Goal: Task Accomplishment & Management: Manage account settings

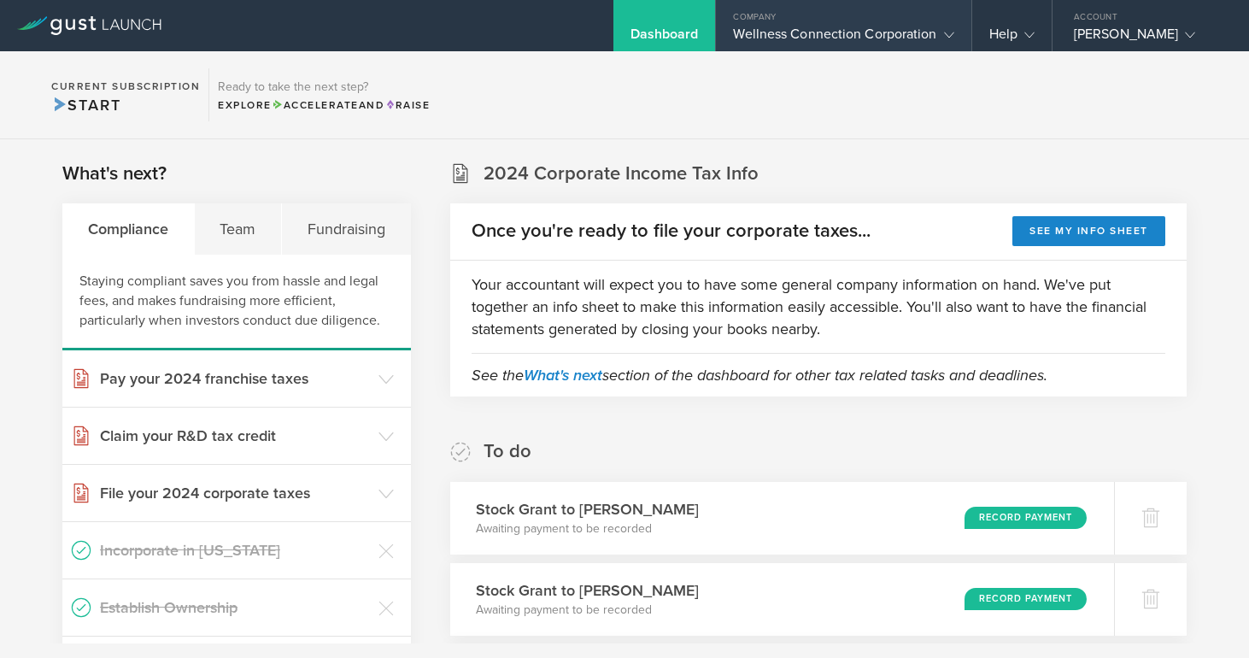
click at [896, 35] on div "Wellness Connection Corporation" at bounding box center [843, 39] width 220 height 26
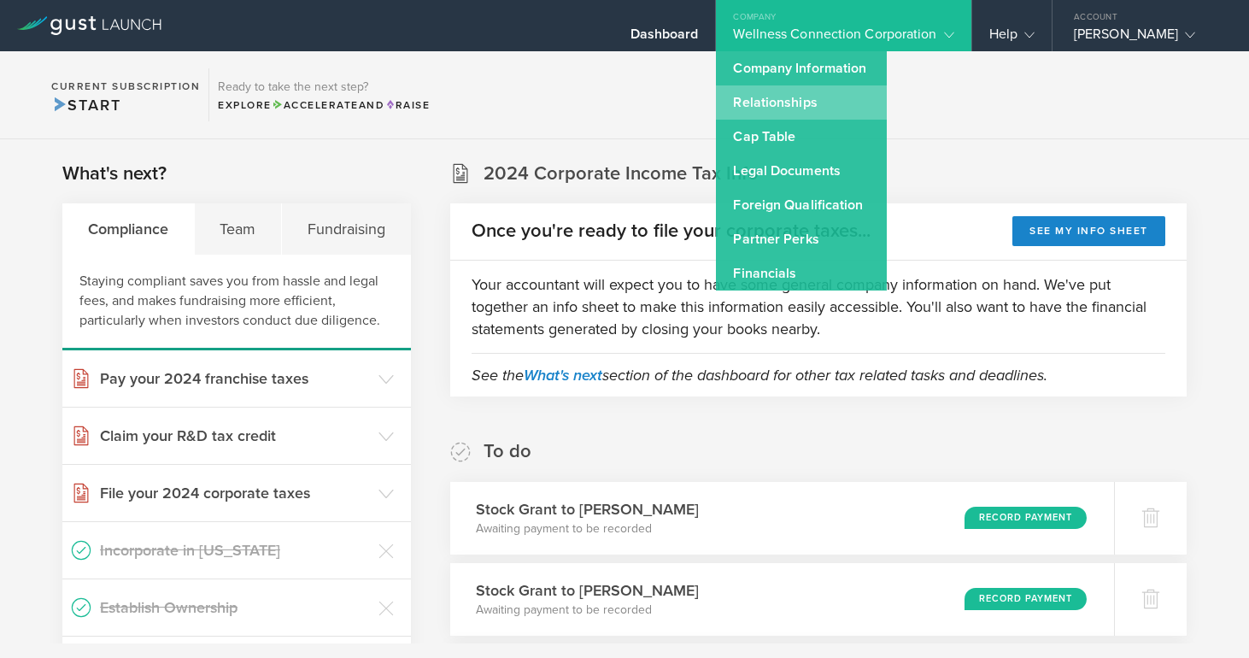
click at [817, 99] on link "Relationships" at bounding box center [801, 102] width 171 height 34
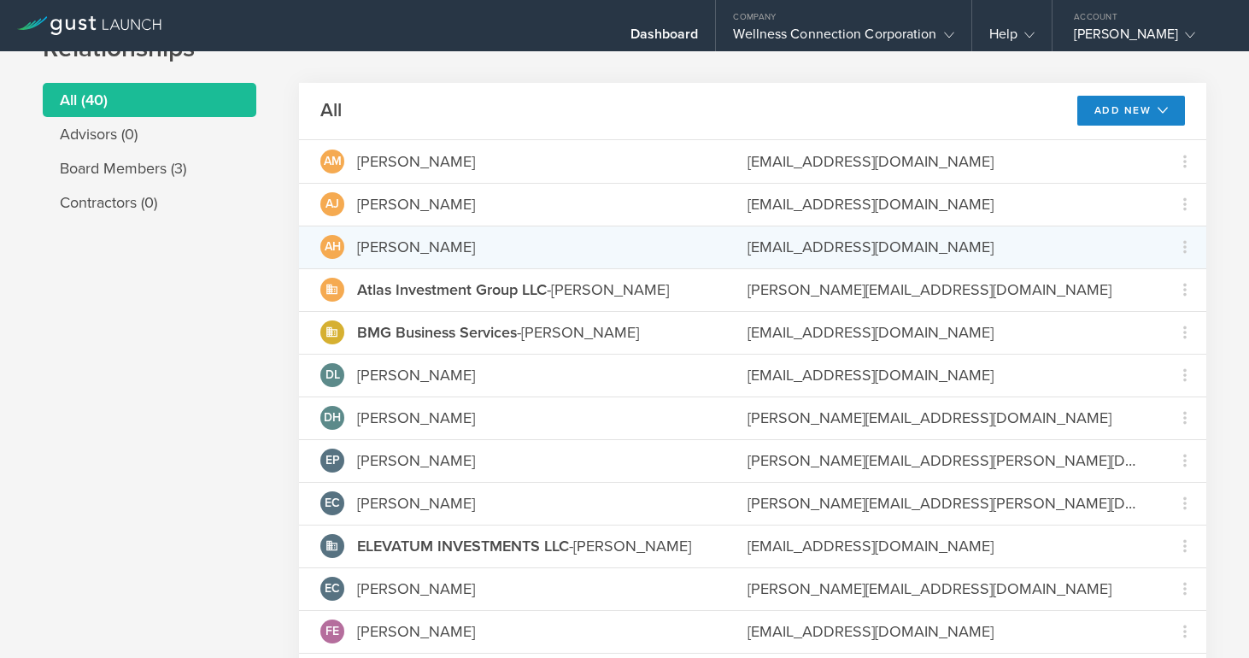
scroll to position [62, 0]
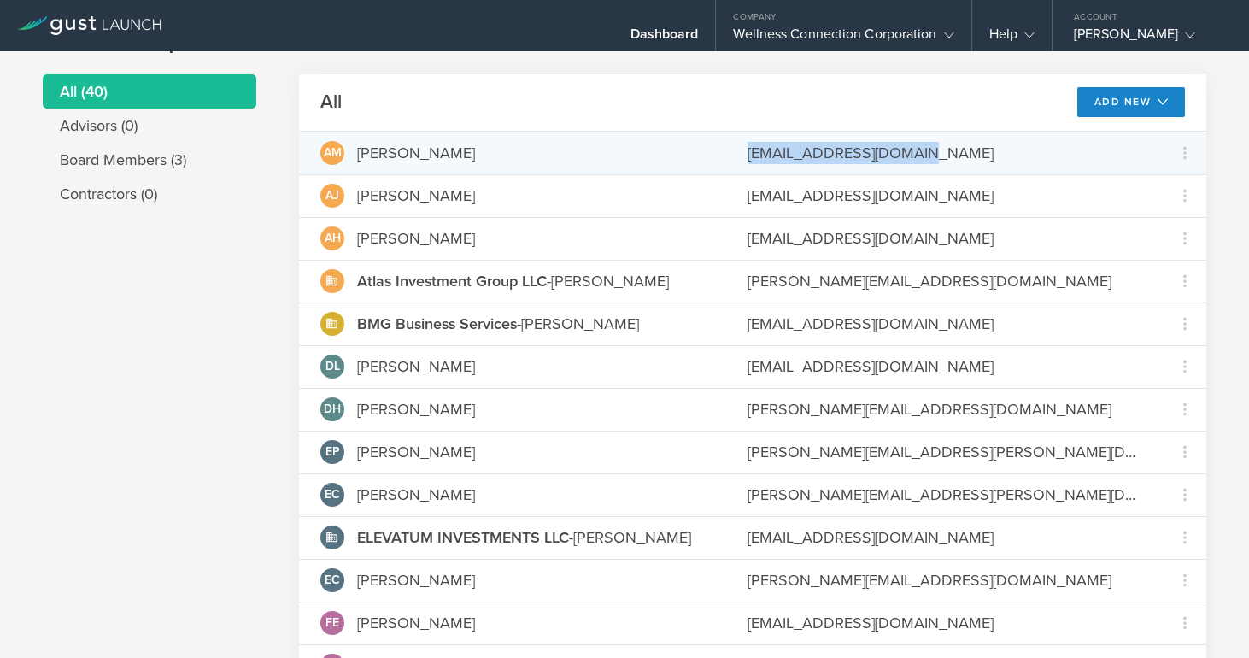
drag, startPoint x: 944, startPoint y: 155, endPoint x: 747, endPoint y: 152, distance: 197.4
click at [747, 152] on div "AM Abed Mubarak abedmubarak0@gmail.com Grant Common Stock Repurchase stock due …" at bounding box center [753, 153] width 908 height 43
copy div "abedmubarak0@gmail.com"
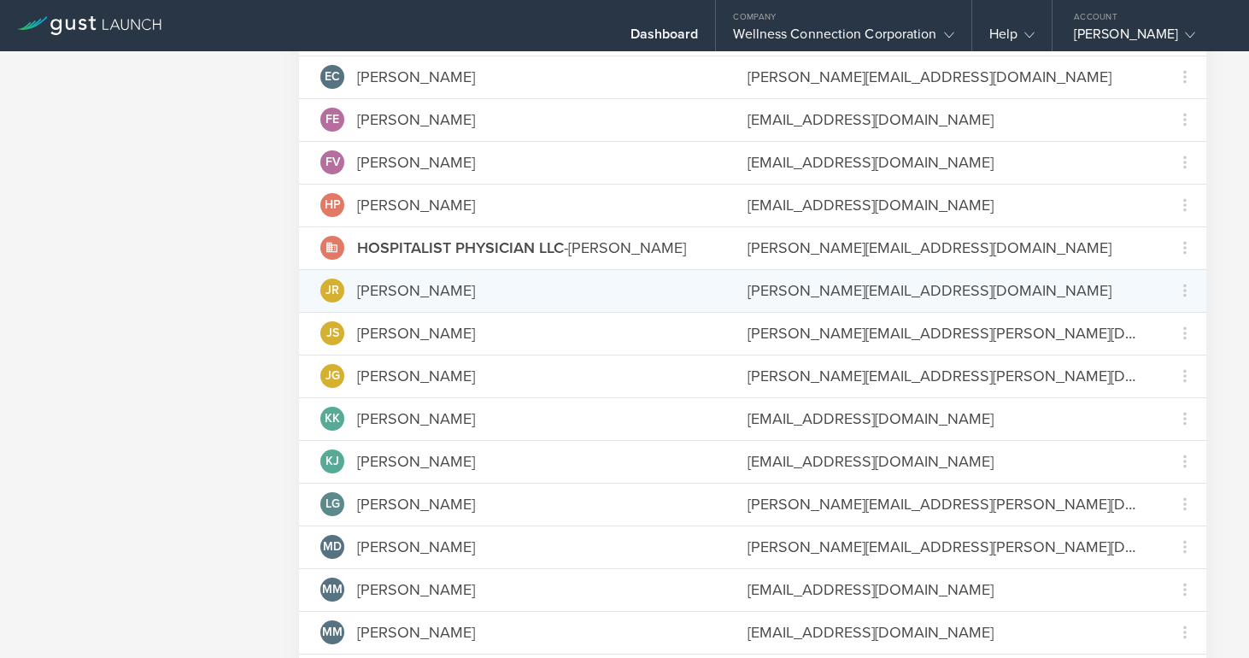
scroll to position [590, 0]
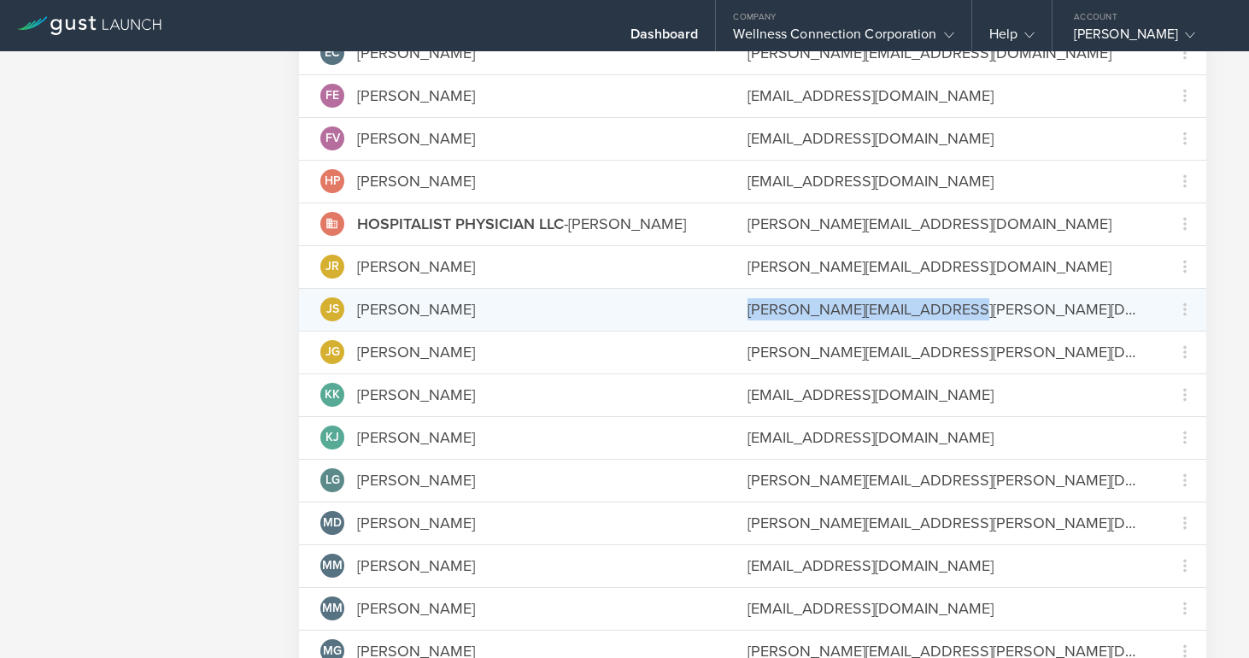
drag, startPoint x: 991, startPoint y: 313, endPoint x: 747, endPoint y: 302, distance: 244.7
click at [747, 302] on div "JS Jeremy Schammel jeremy.m.schammel@gmail.com Grant Common Stock Repurchase st…" at bounding box center [753, 309] width 908 height 43
copy div "jeremy.m.schammel@gmail.com"
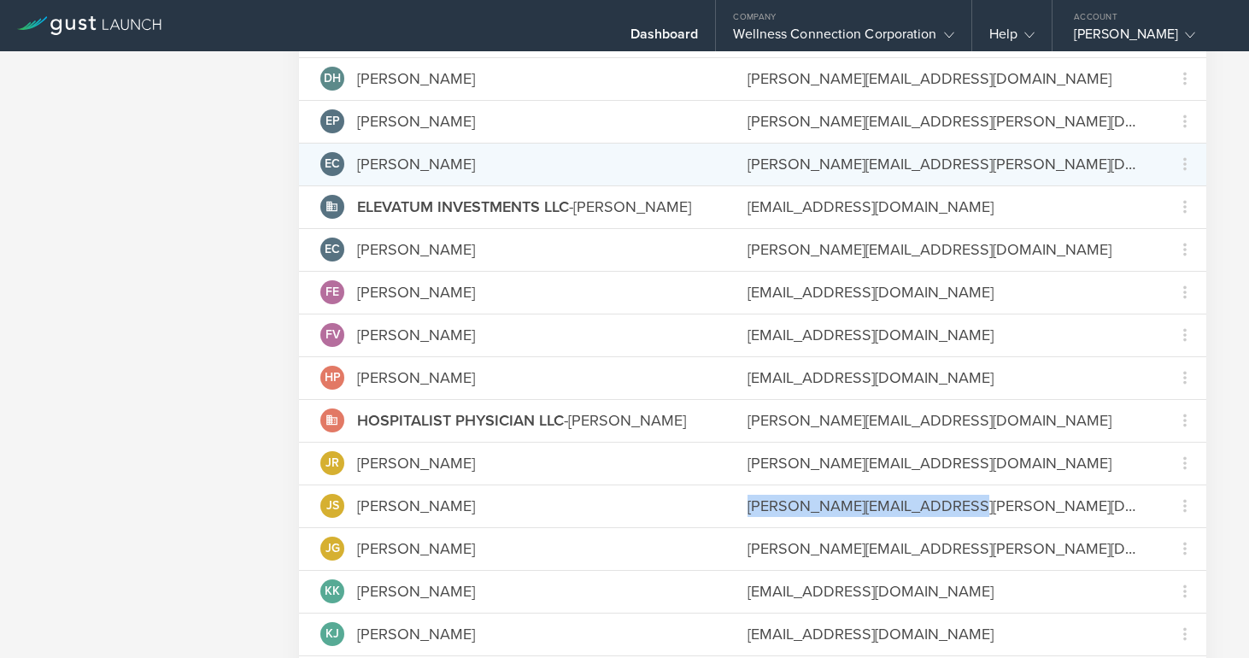
scroll to position [388, 0]
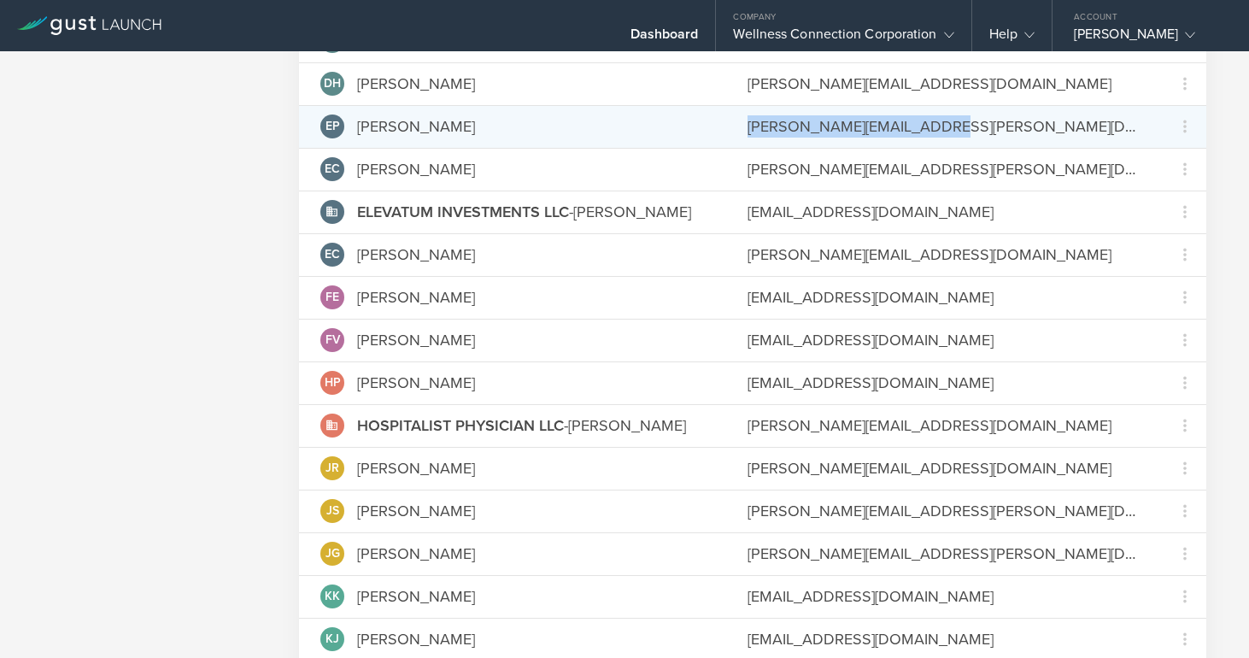
drag, startPoint x: 964, startPoint y: 131, endPoint x: 748, endPoint y: 131, distance: 216.2
click at [748, 131] on div "[PERSON_NAME][EMAIL_ADDRESS][PERSON_NAME][DOMAIN_NAME]" at bounding box center [945, 126] width 395 height 22
copy div "[PERSON_NAME][EMAIL_ADDRESS][PERSON_NAME][DOMAIN_NAME]"
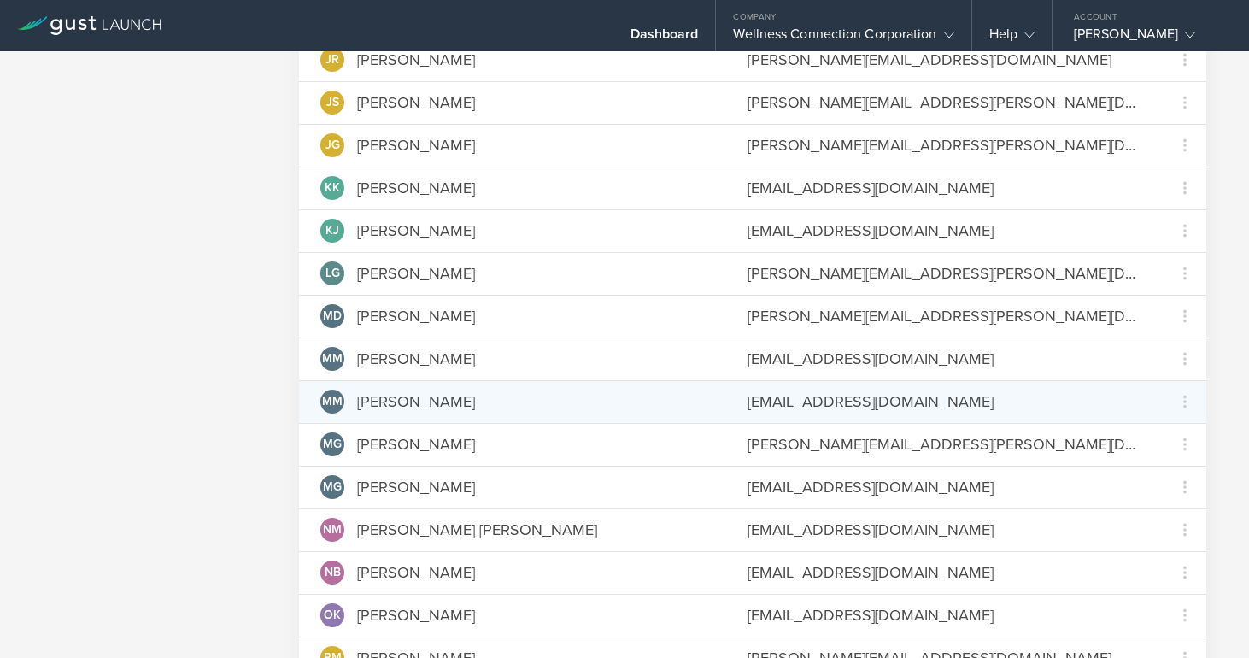
scroll to position [800, 0]
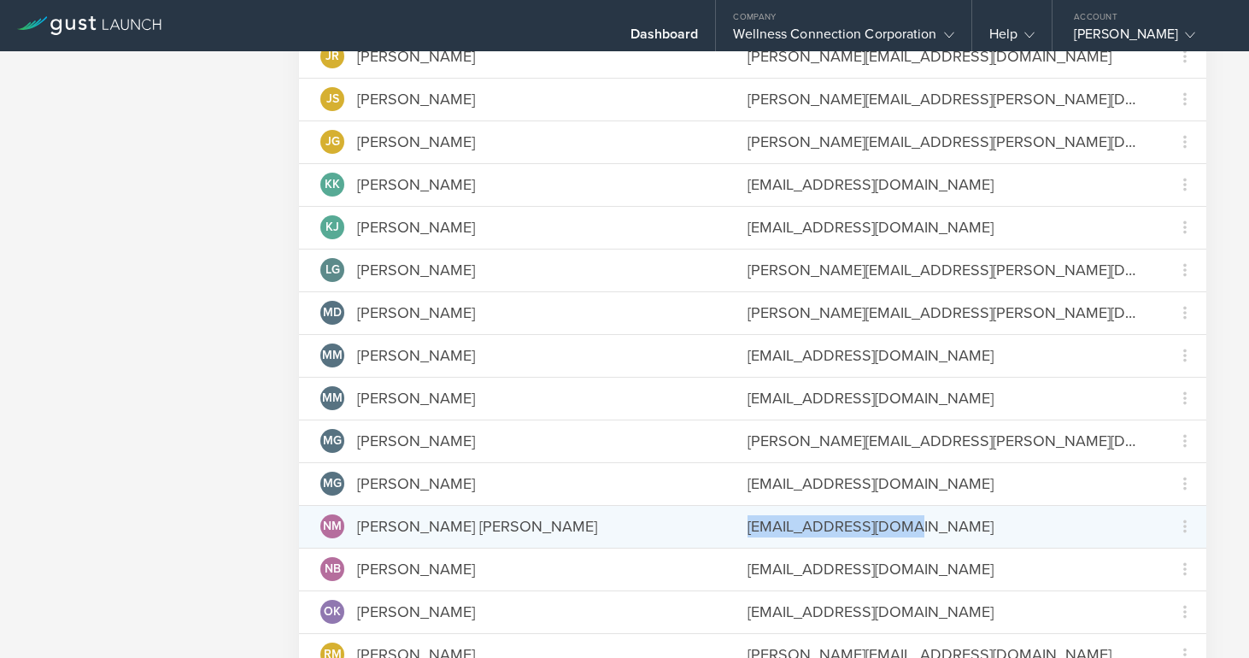
drag, startPoint x: 931, startPoint y: 528, endPoint x: 740, endPoint y: 524, distance: 191.5
click at [740, 524] on div "NM Nayeem Mian Siddique nmsiddique@gmail.com Grant Common Stock" at bounding box center [753, 526] width 908 height 43
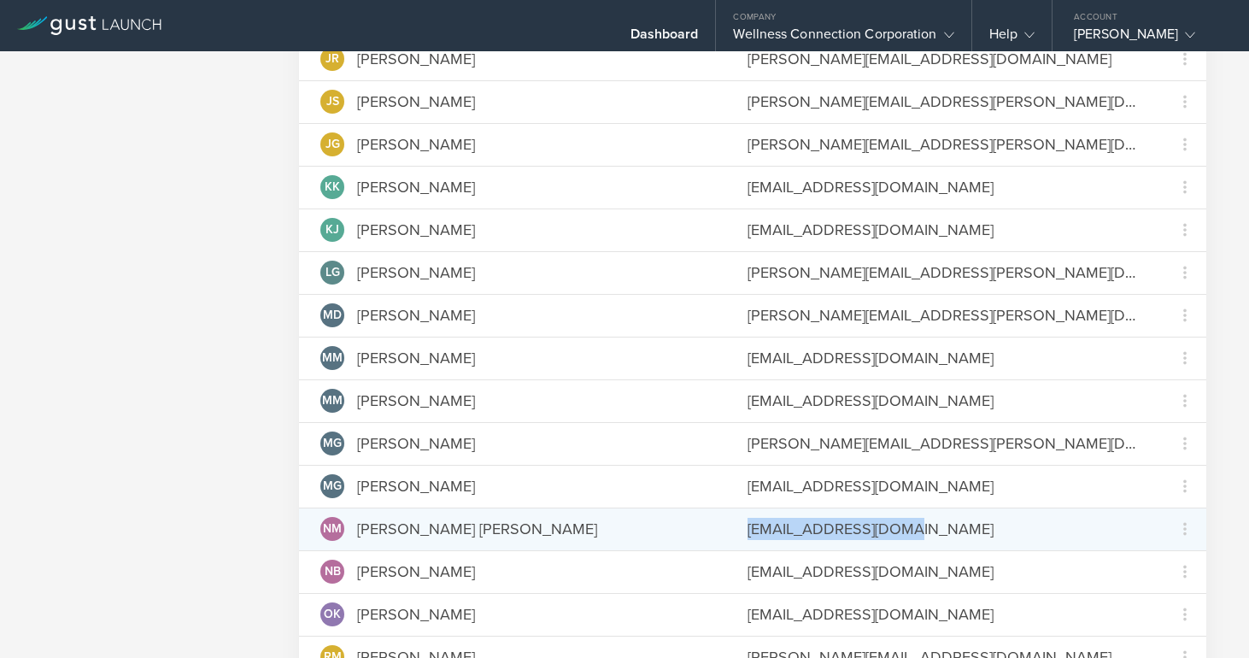
copy div "[EMAIL_ADDRESS][DOMAIN_NAME]"
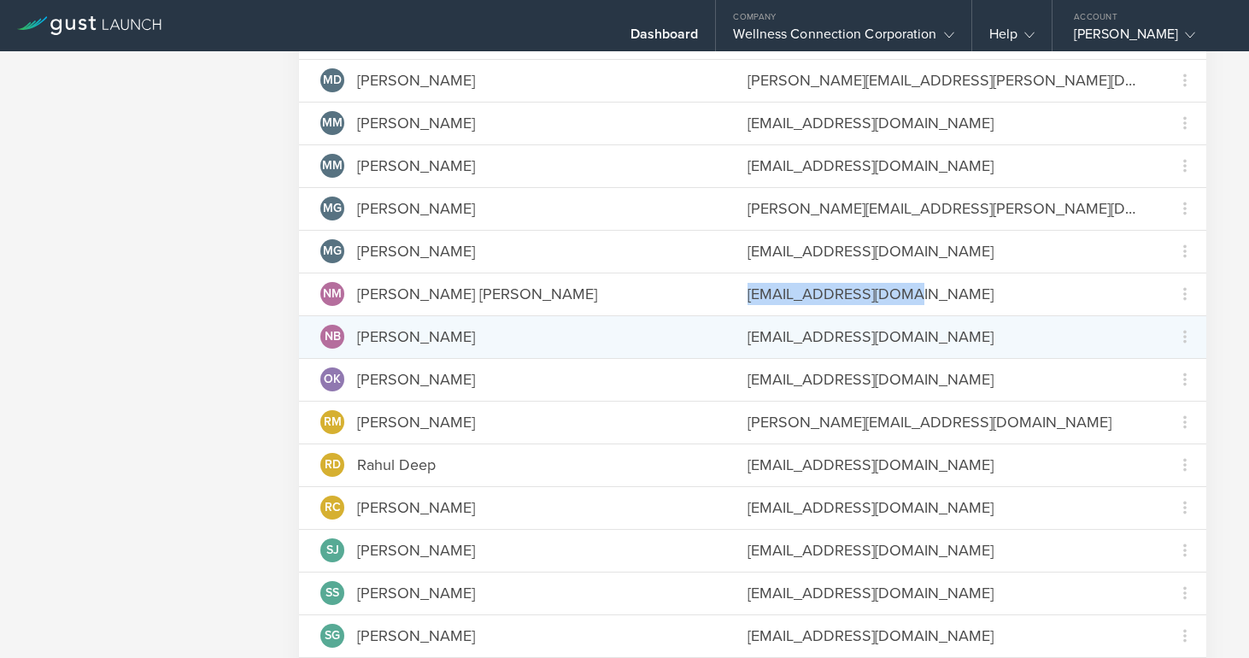
scroll to position [1054, 0]
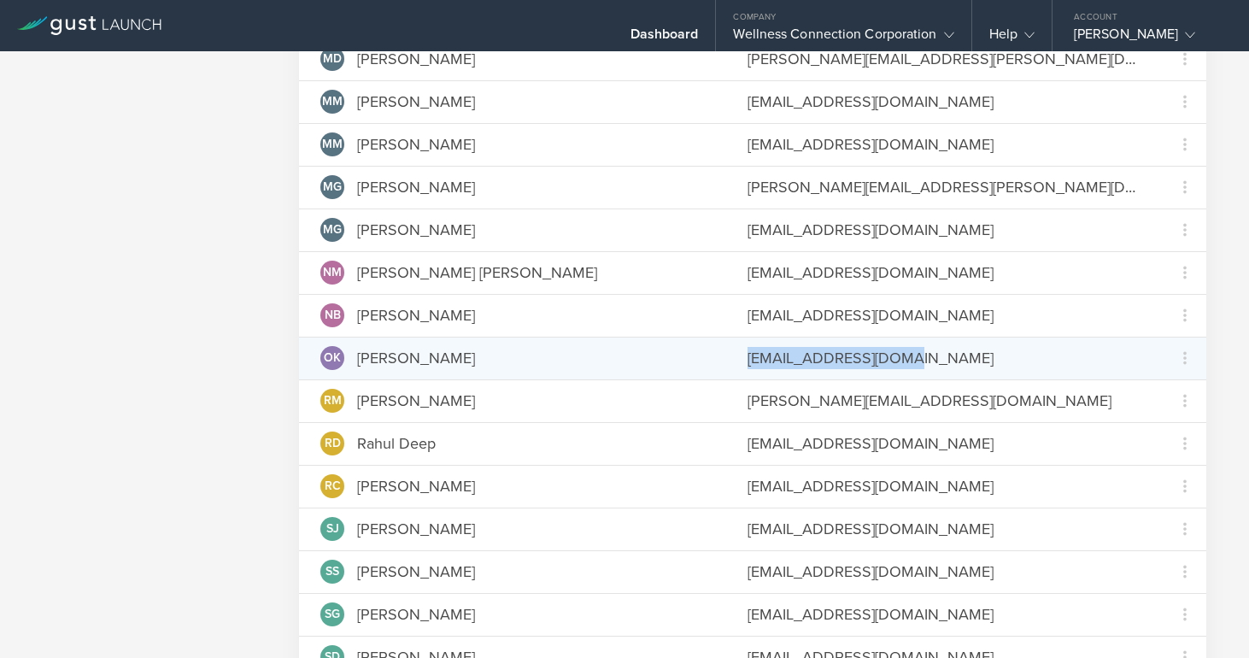
drag, startPoint x: 908, startPoint y: 361, endPoint x: 749, endPoint y: 359, distance: 159.8
click at [749, 359] on div "[EMAIL_ADDRESS][DOMAIN_NAME]" at bounding box center [945, 358] width 395 height 22
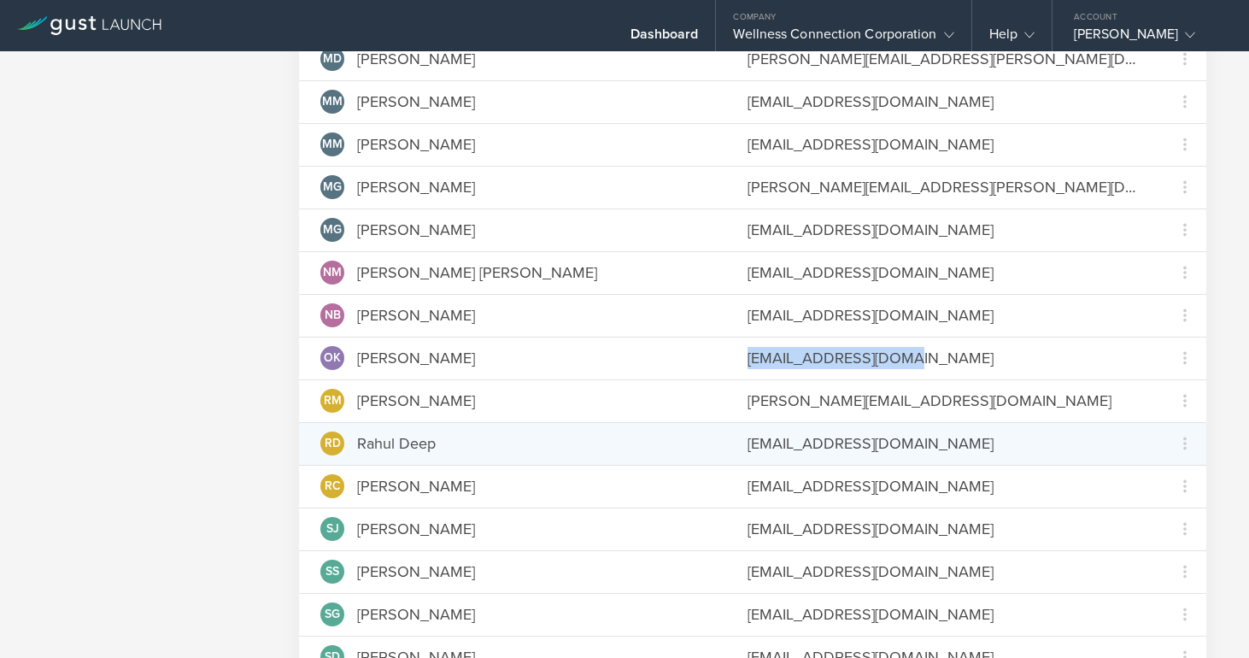
copy div "[EMAIL_ADDRESS][DOMAIN_NAME]"
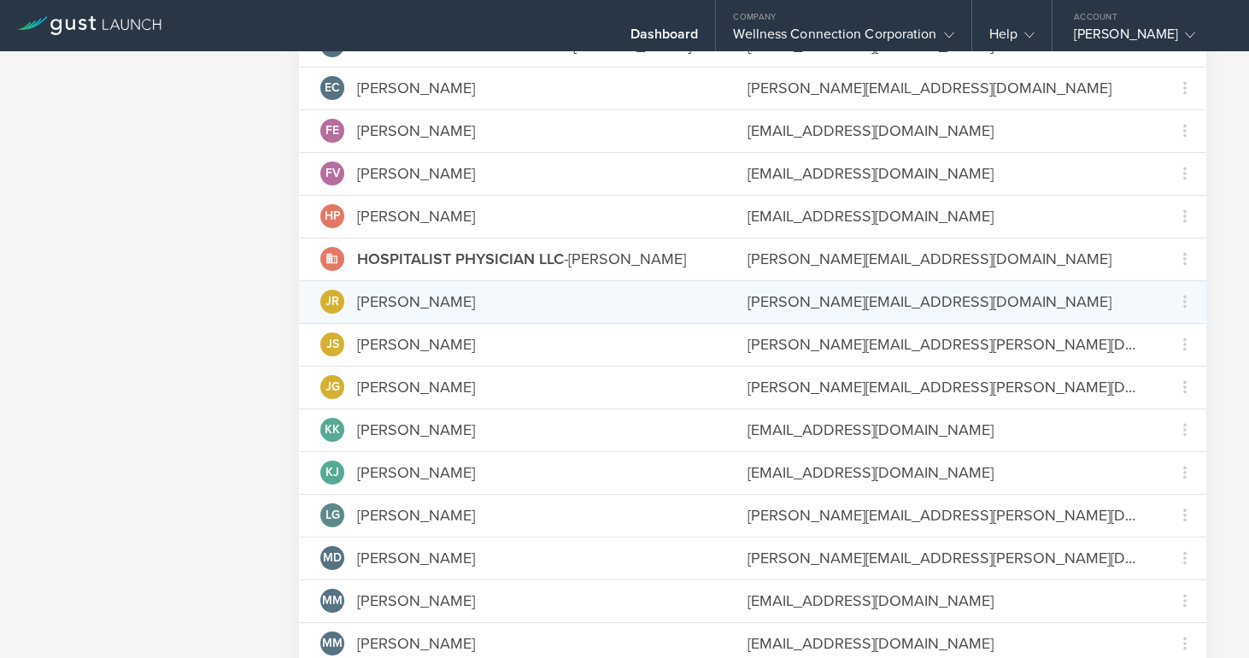
scroll to position [545, 0]
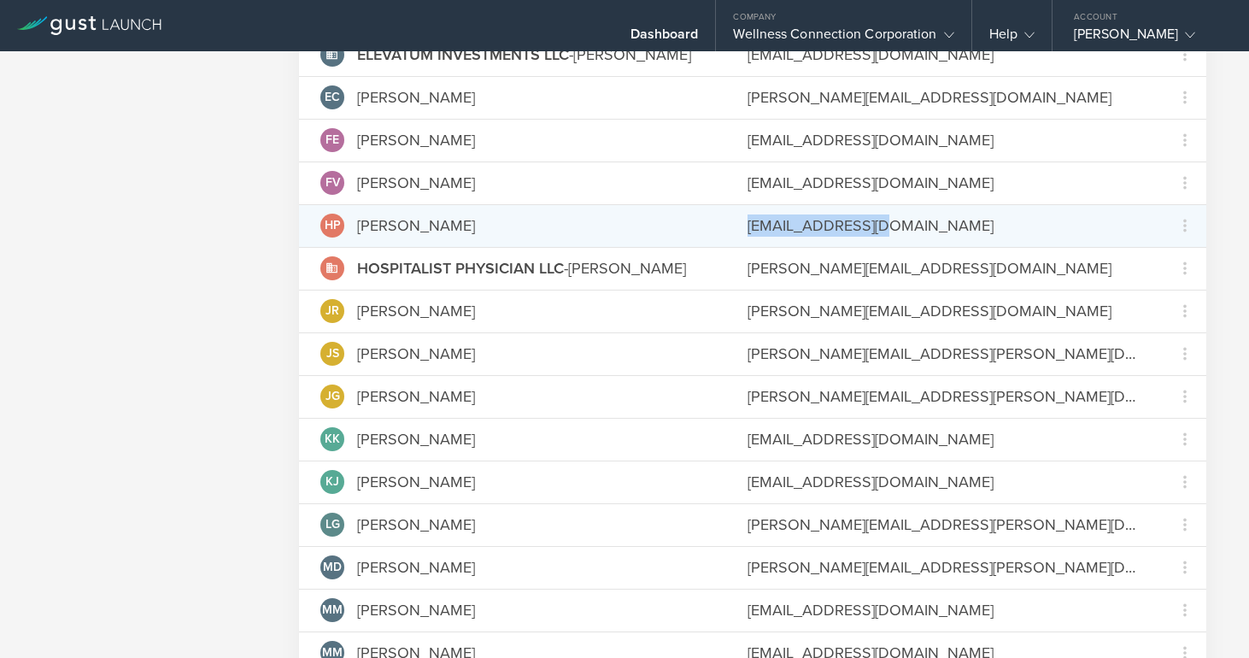
drag, startPoint x: 913, startPoint y: 231, endPoint x: 748, endPoint y: 224, distance: 165.1
click at [748, 224] on div "[EMAIL_ADDRESS][DOMAIN_NAME]" at bounding box center [945, 225] width 395 height 22
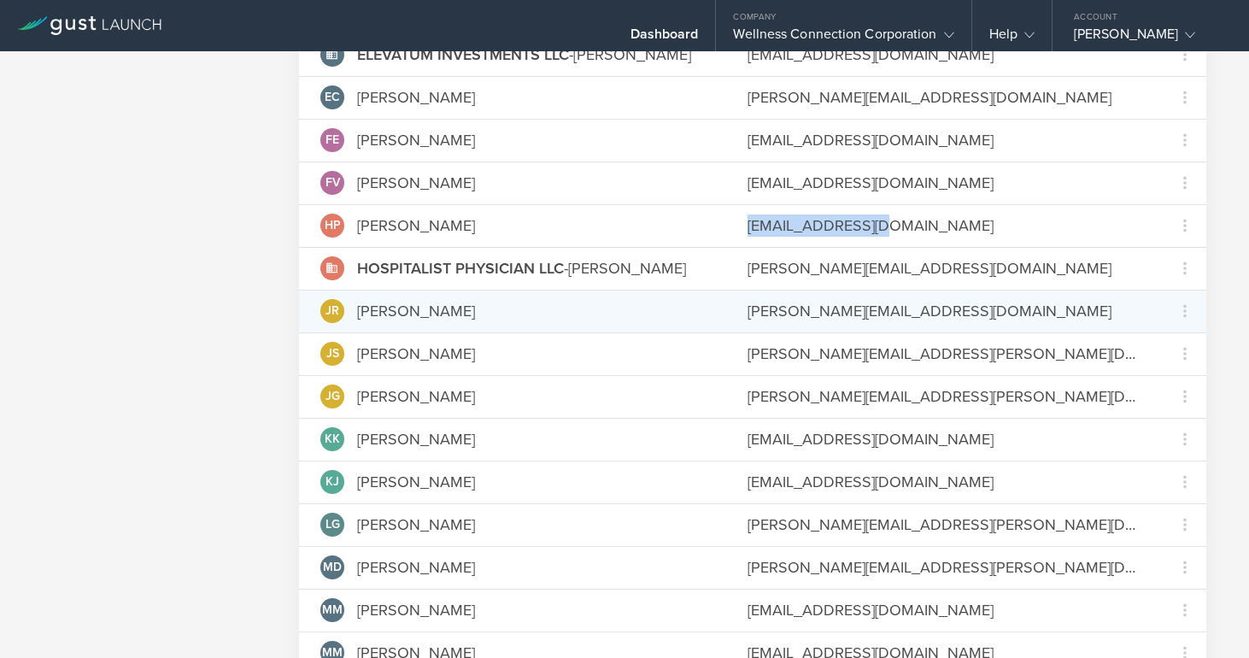
copy div "[EMAIL_ADDRESS][DOMAIN_NAME]"
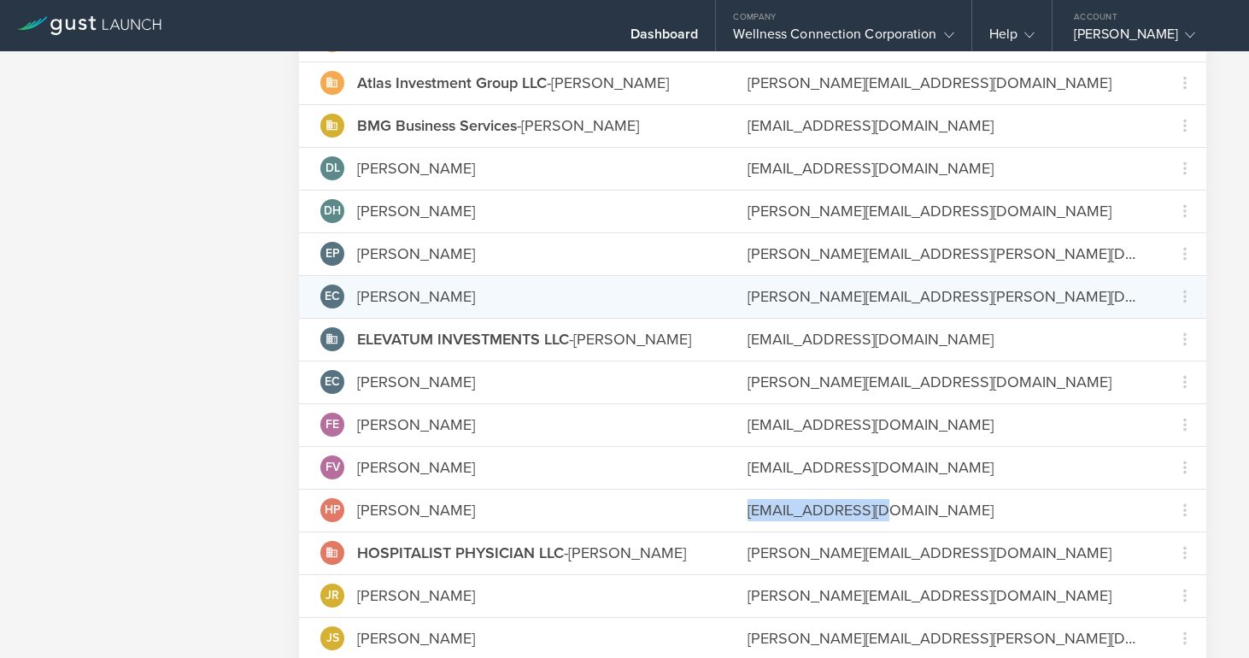
scroll to position [254, 0]
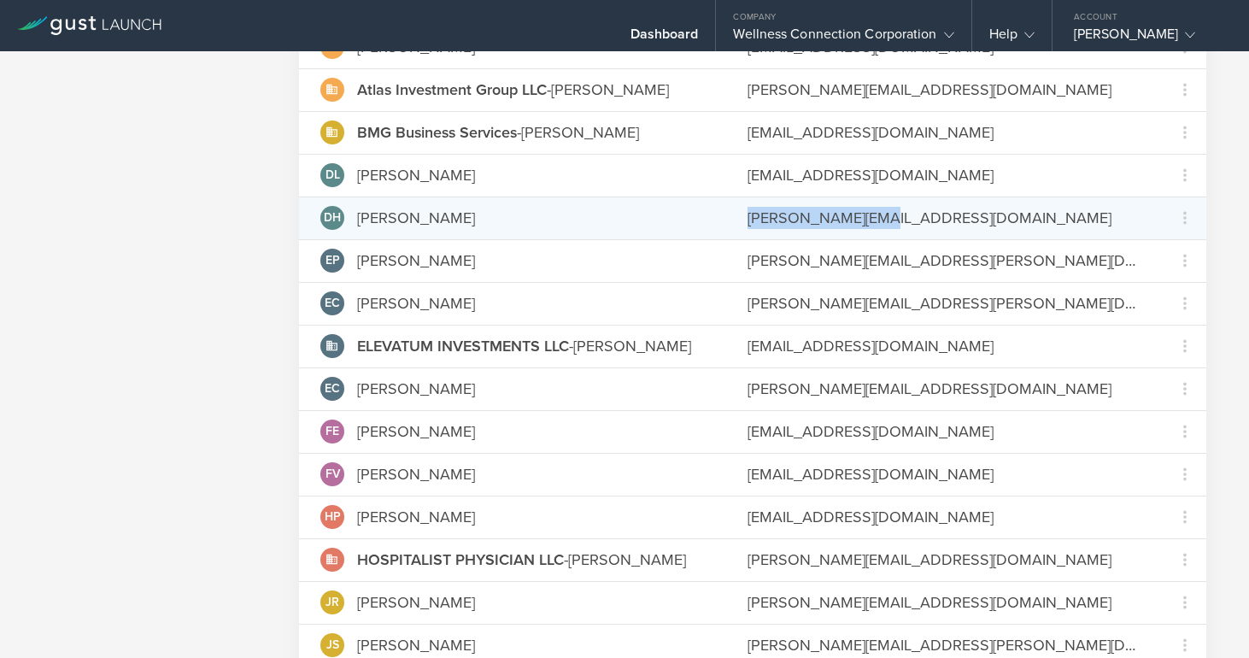
drag, startPoint x: 891, startPoint y: 219, endPoint x: 746, endPoint y: 218, distance: 145.3
click at [746, 218] on div "DH David Haas david@haas123.com Grant Common Stock Repurchase stock due to term…" at bounding box center [753, 218] width 908 height 43
copy div "david@haas123.com"
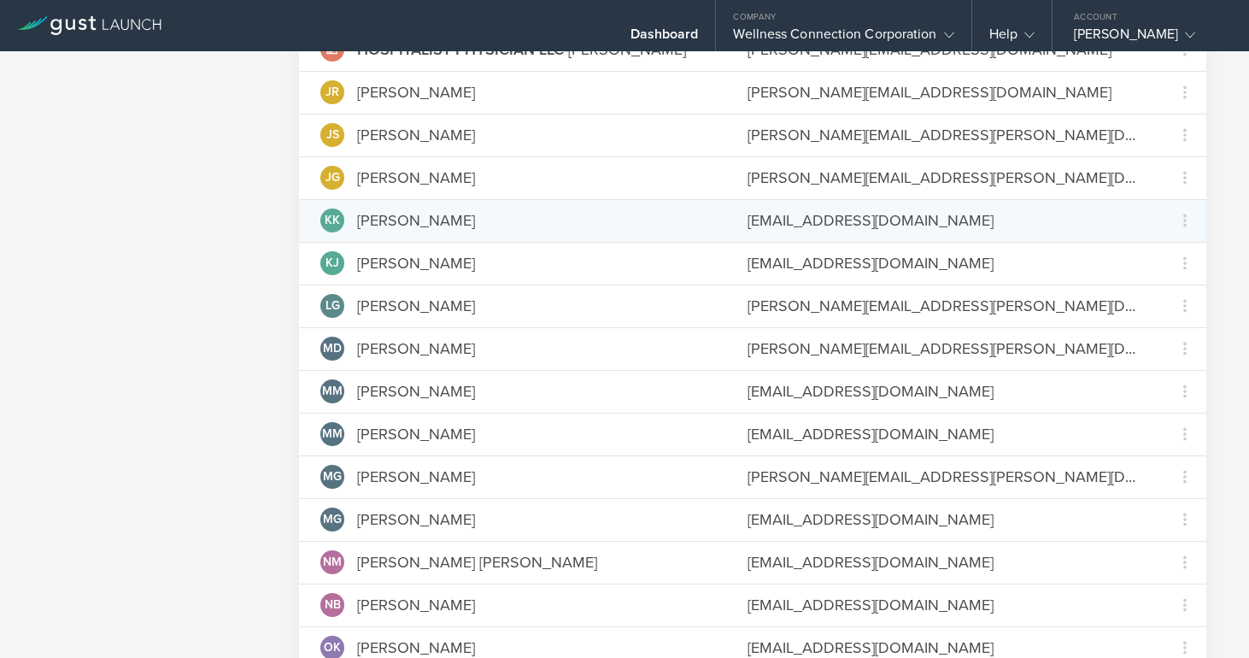
scroll to position [768, 0]
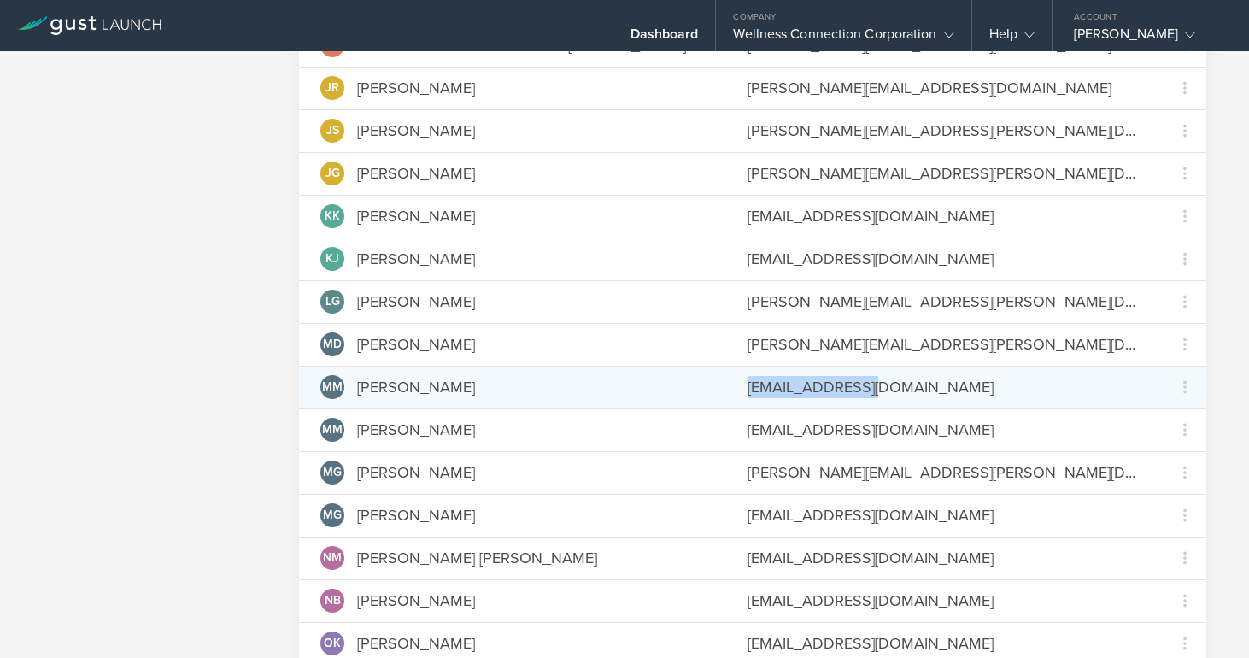
drag, startPoint x: 886, startPoint y: 390, endPoint x: 737, endPoint y: 384, distance: 149.7
click at [737, 384] on div "MM Mike Mubarak 6bmike@gmail.com Grant Common Stock" at bounding box center [753, 387] width 908 height 43
copy div "6bmike@gmail.com"
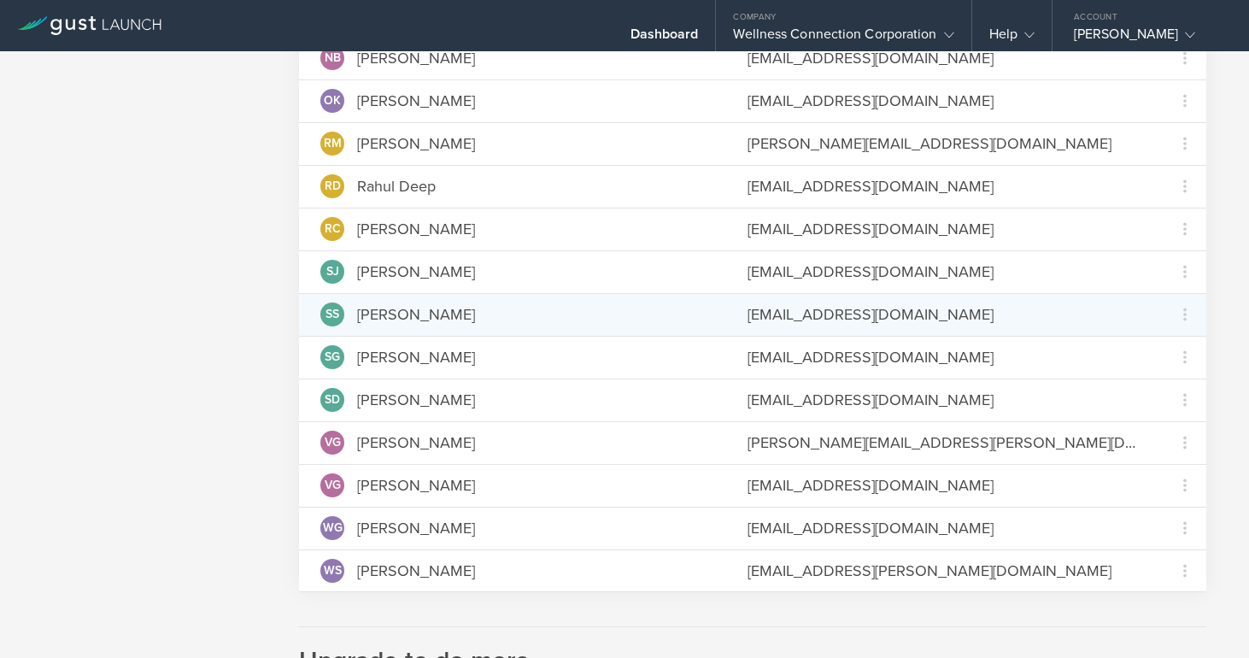
scroll to position [1309, 0]
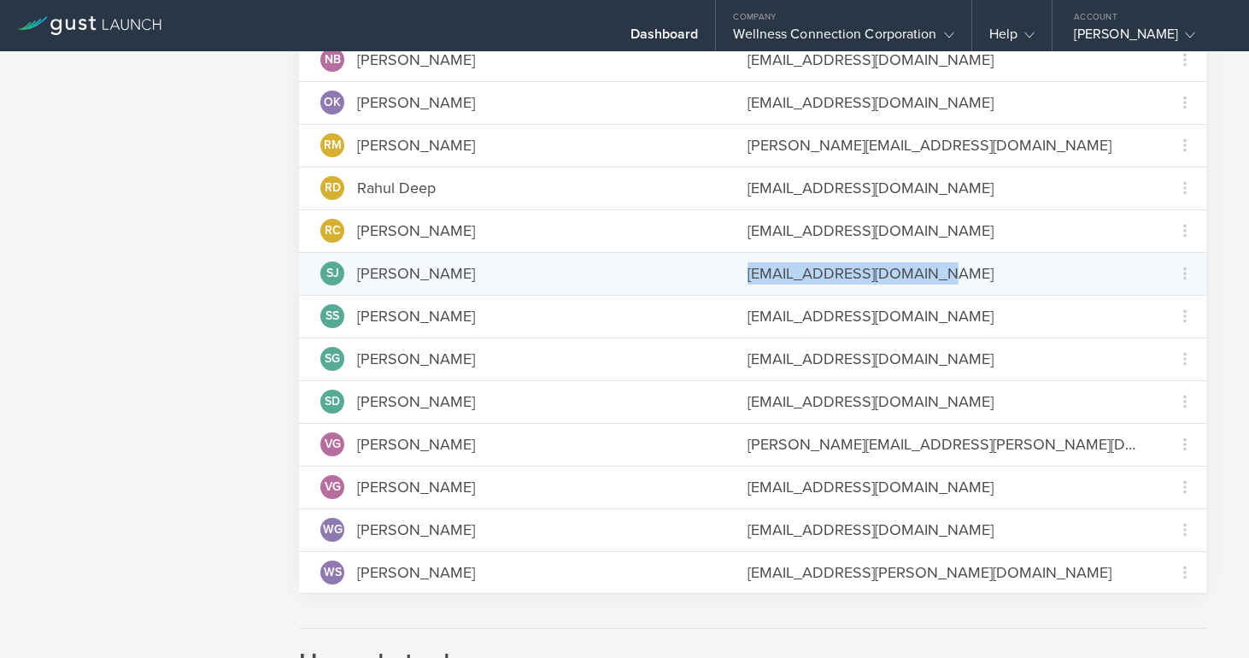
drag, startPoint x: 946, startPoint y: 277, endPoint x: 746, endPoint y: 275, distance: 200.0
click at [746, 275] on div "SJ Sanjeev Jindal jindalsanjeevk@gmail.com Grant Common Stock" at bounding box center [753, 273] width 908 height 43
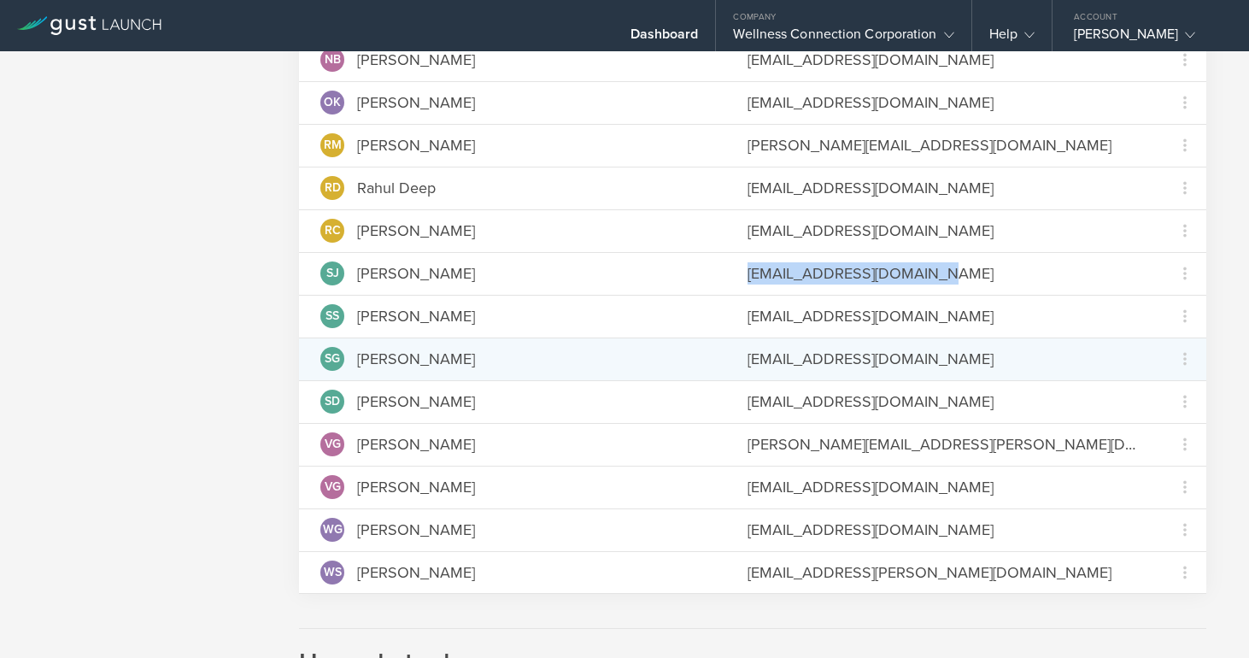
copy div "[EMAIL_ADDRESS][DOMAIN_NAME]"
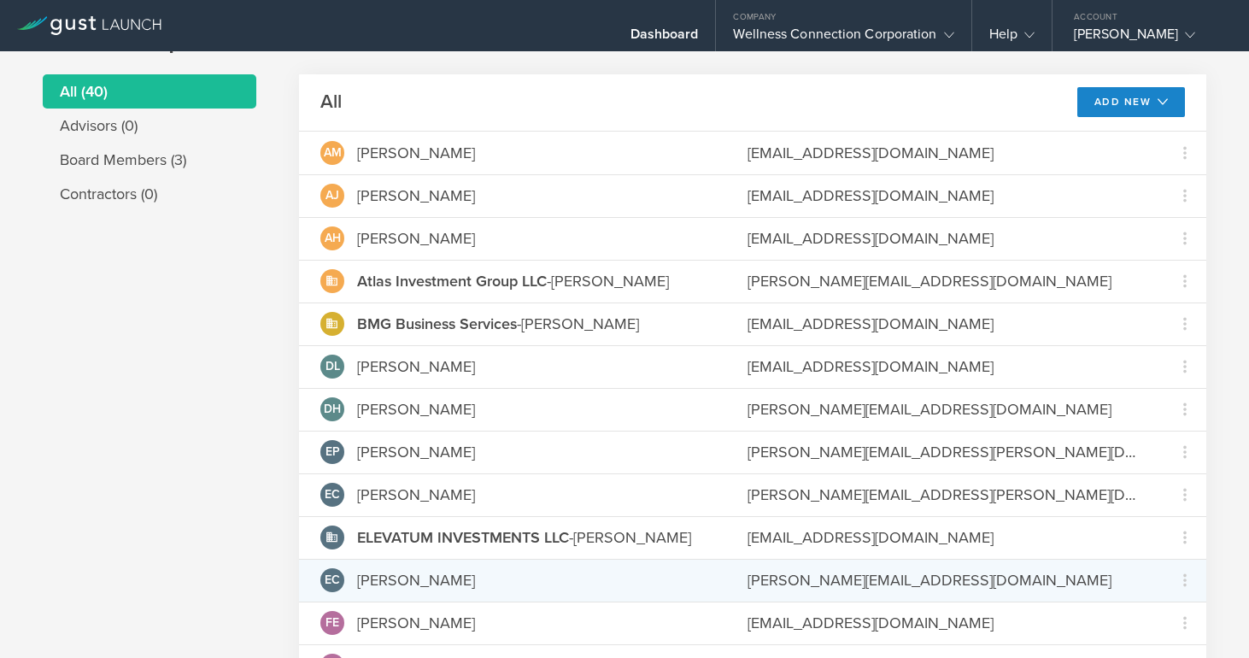
scroll to position [57, 0]
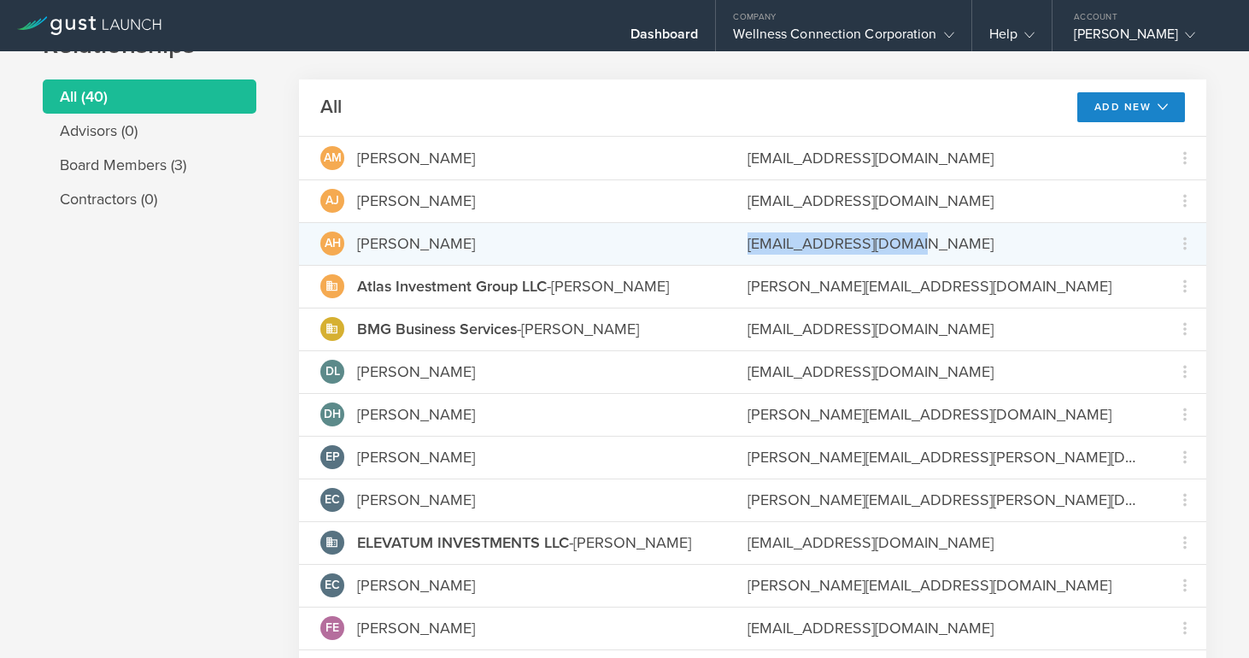
drag, startPoint x: 914, startPoint y: 239, endPoint x: 752, endPoint y: 240, distance: 162.4
click at [752, 240] on div "getaprilann@gmail.com" at bounding box center [945, 243] width 395 height 22
copy div "getaprilann@gmail.com"
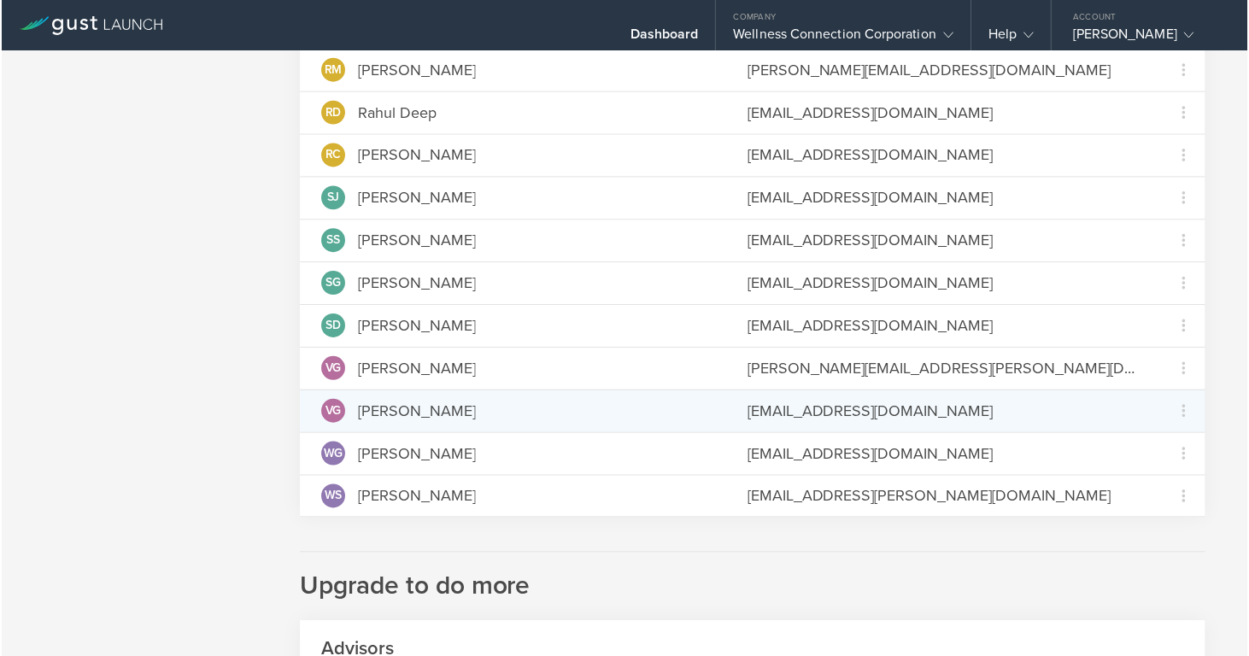
scroll to position [1384, 0]
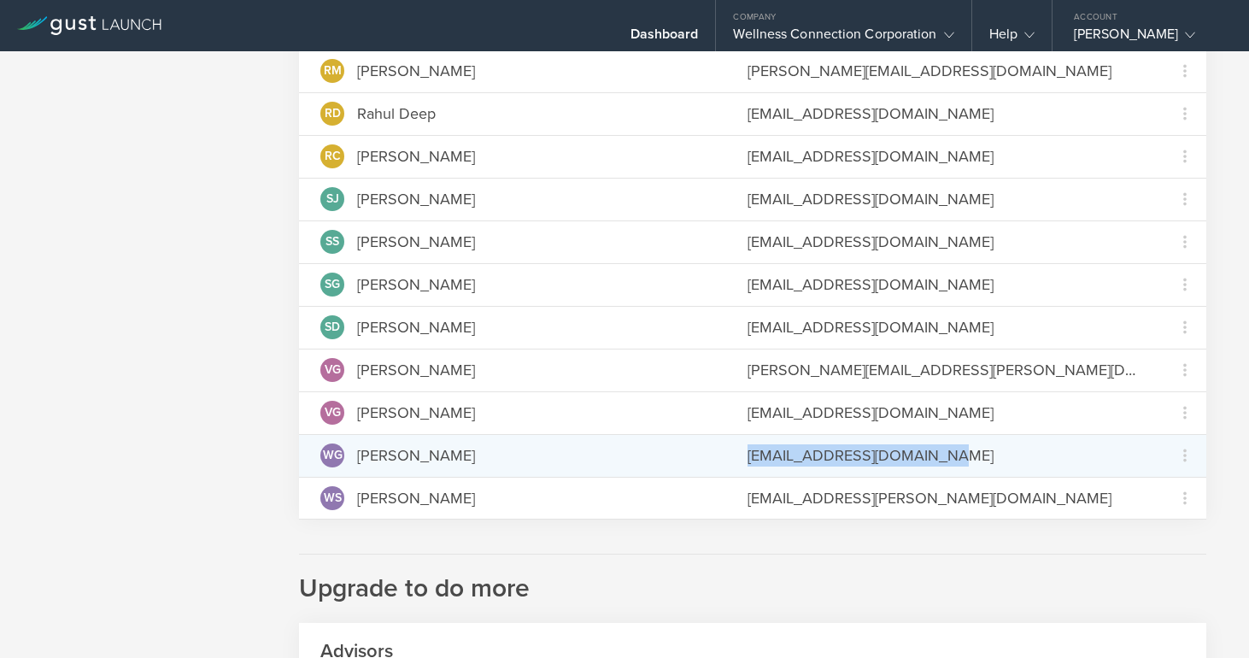
drag, startPoint x: 949, startPoint y: 457, endPoint x: 741, endPoint y: 456, distance: 207.7
click at [741, 456] on div "WG William G. Schumer williamgschumer@gmail.com Grant Common Stock" at bounding box center [753, 455] width 908 height 43
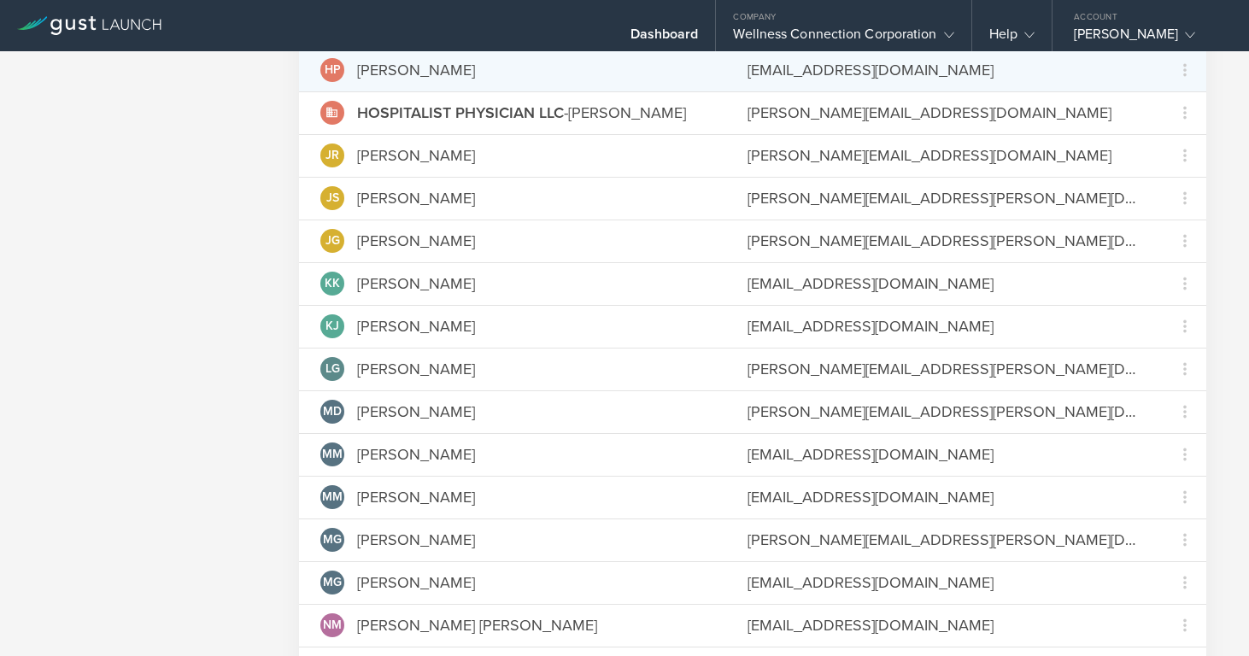
scroll to position [674, 0]
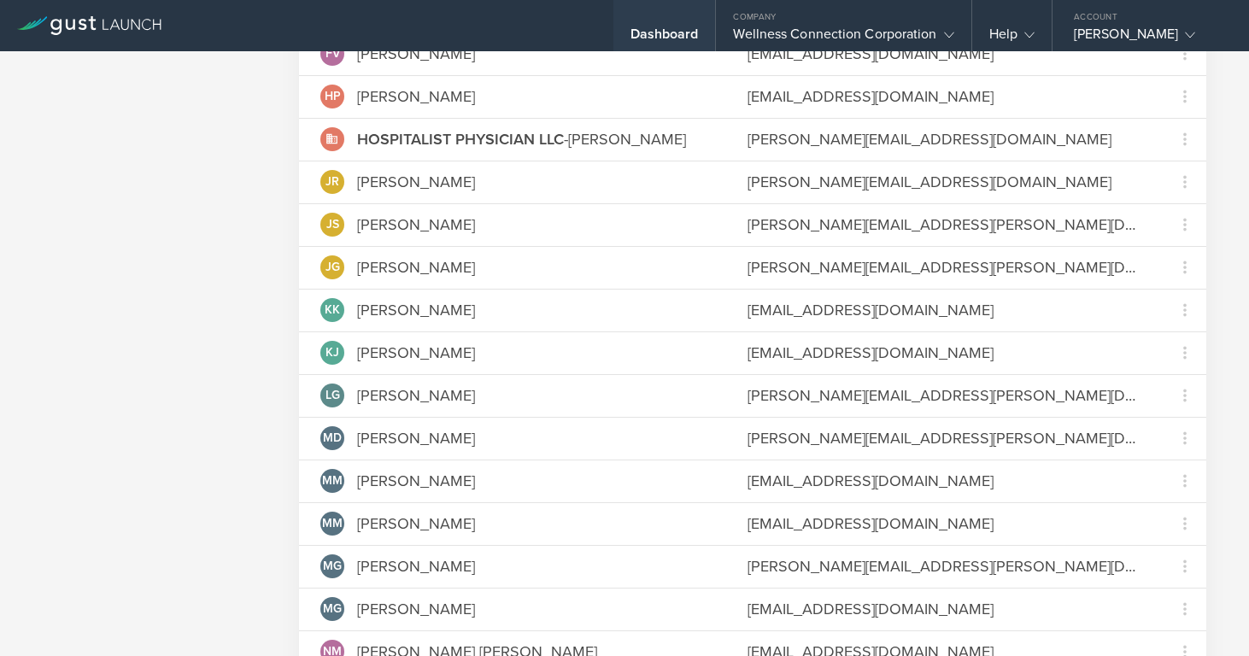
click at [657, 32] on div "Dashboard" at bounding box center [665, 39] width 68 height 26
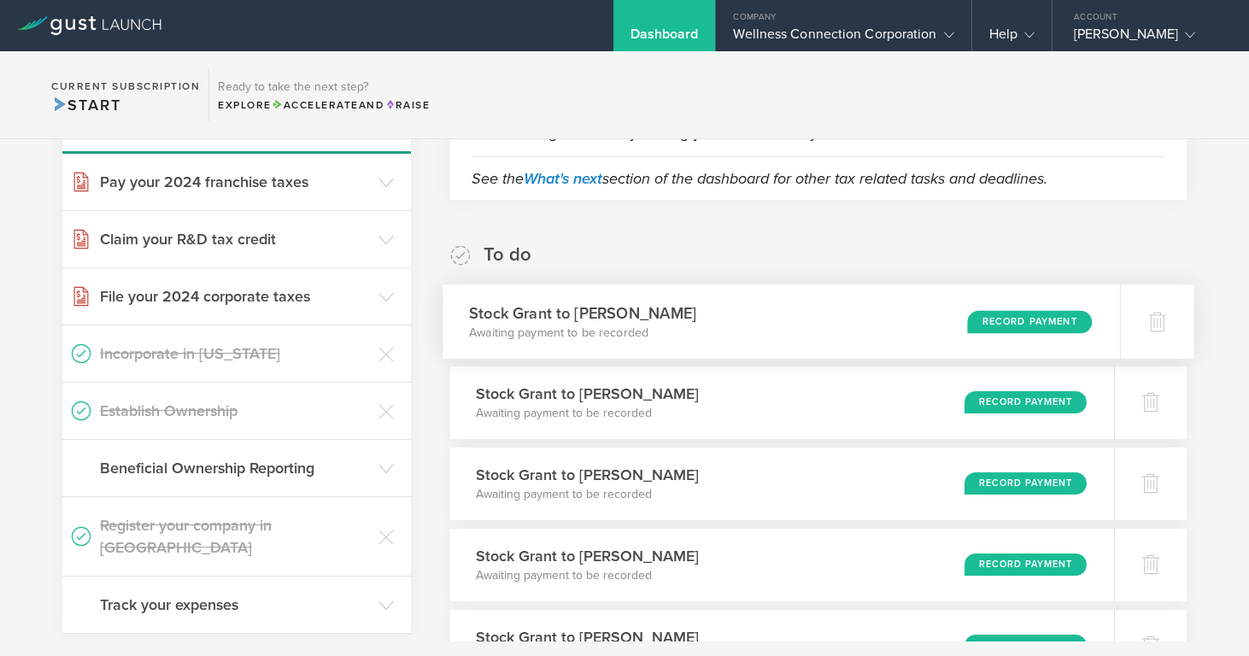
scroll to position [204, 0]
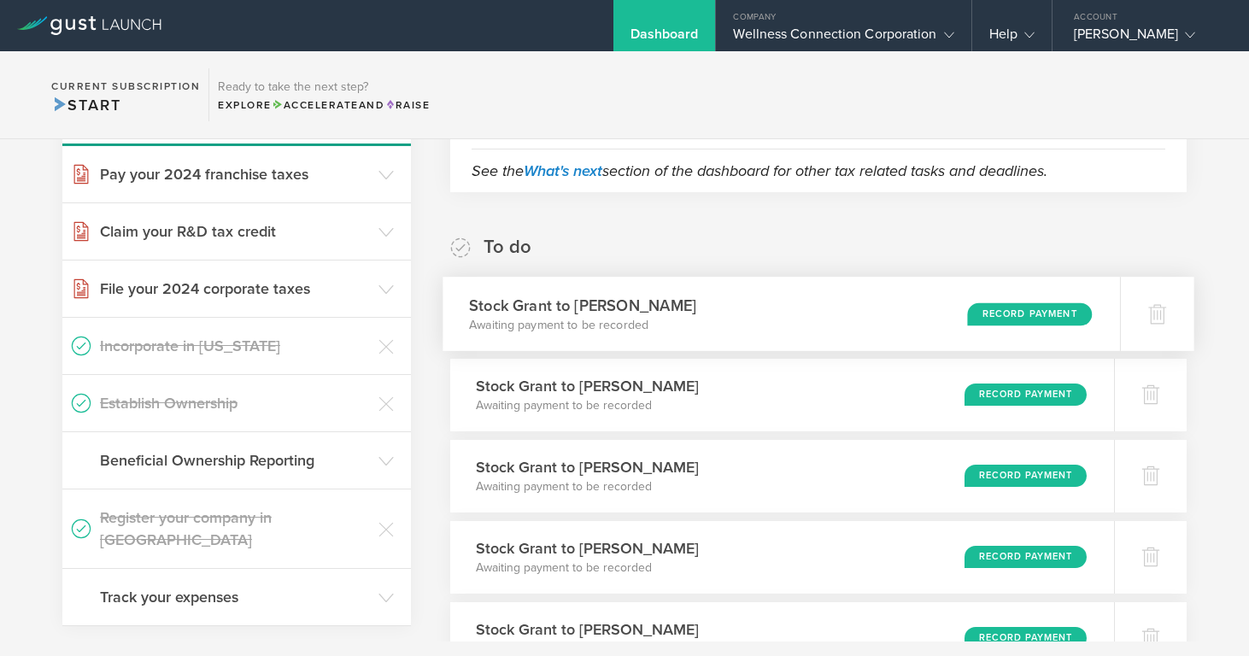
click at [1014, 314] on div "Record Payment" at bounding box center [1029, 314] width 125 height 23
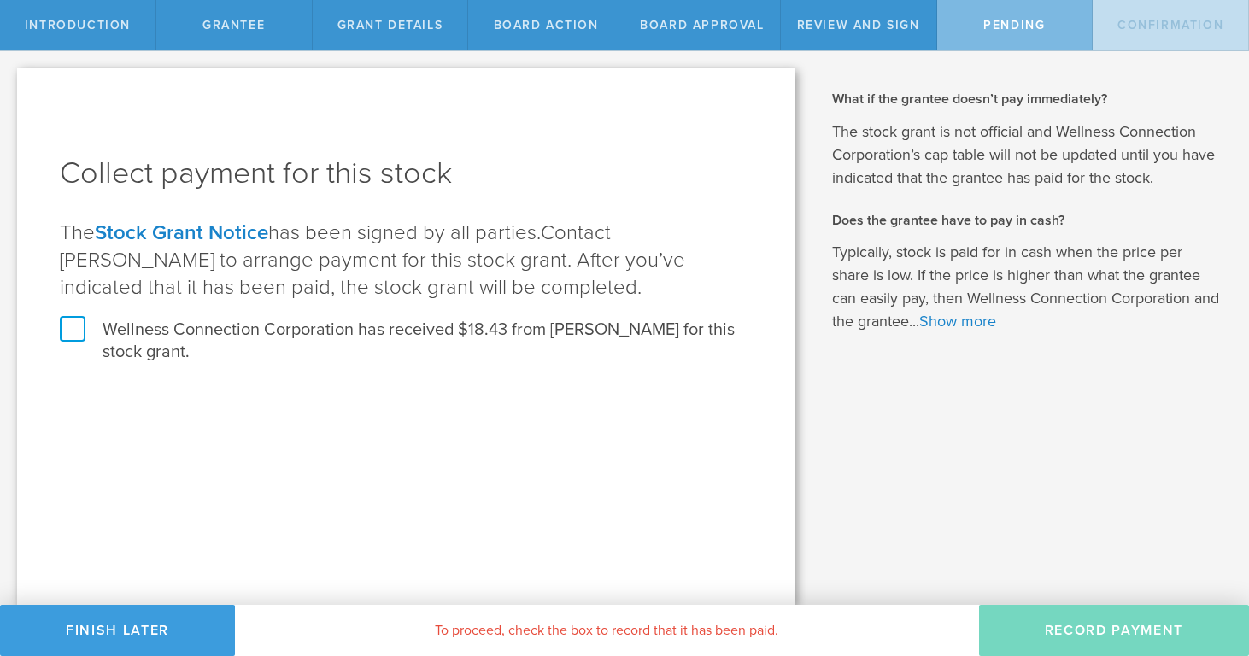
click at [68, 330] on label "Wellness Connection Corporation has received $18.43 from Nicholas Bryant for th…" at bounding box center [406, 341] width 692 height 44
click at [0, 0] on input "Wellness Connection Corporation has received $18.43 from Nicholas Bryant for th…" at bounding box center [0, 0] width 0 height 0
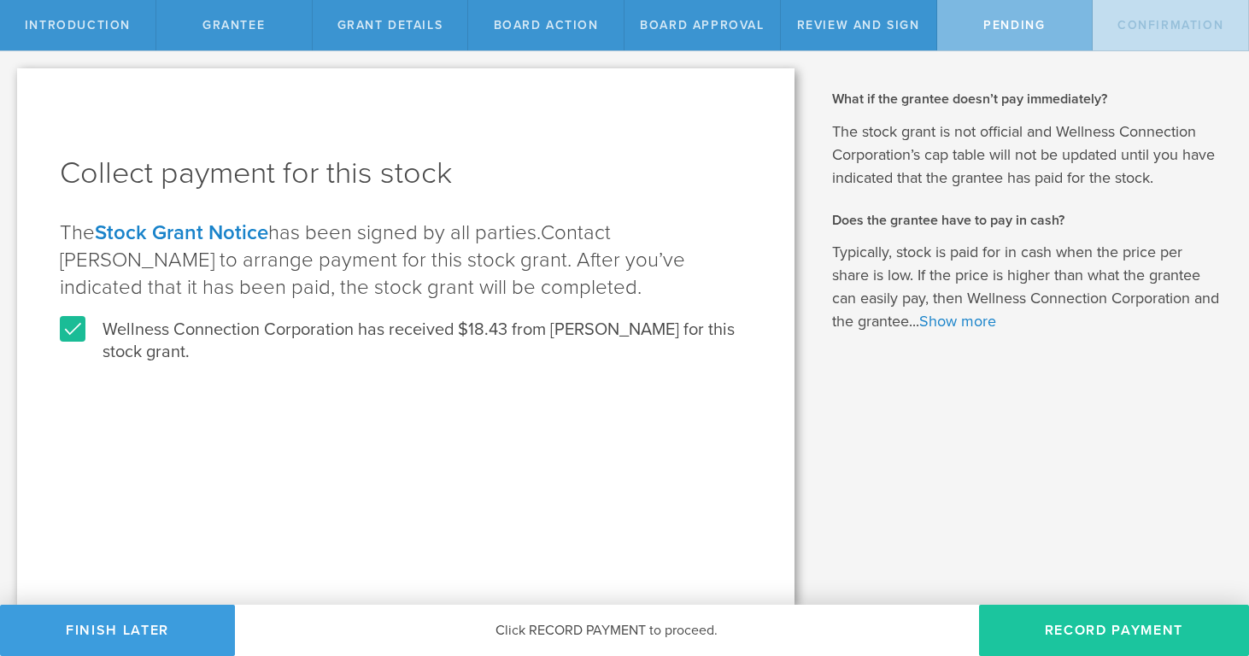
click at [1058, 623] on button "Record Payment" at bounding box center [1114, 630] width 270 height 51
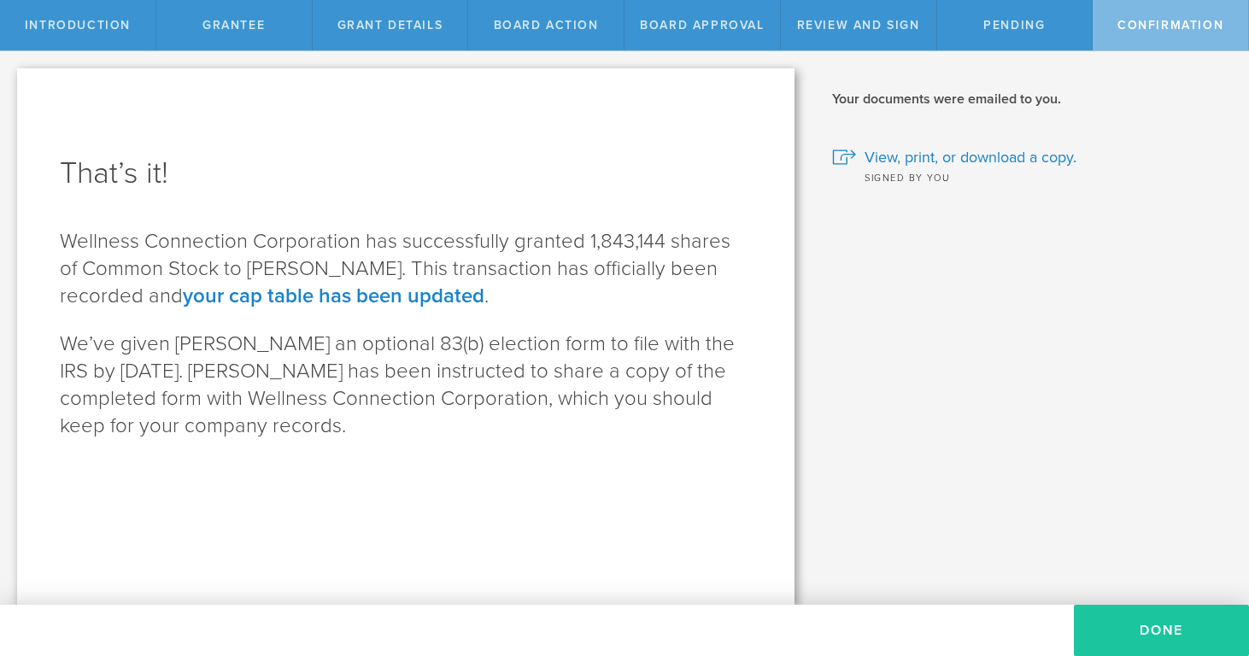
scroll to position [1, 0]
click at [1132, 630] on button "Done" at bounding box center [1161, 630] width 175 height 51
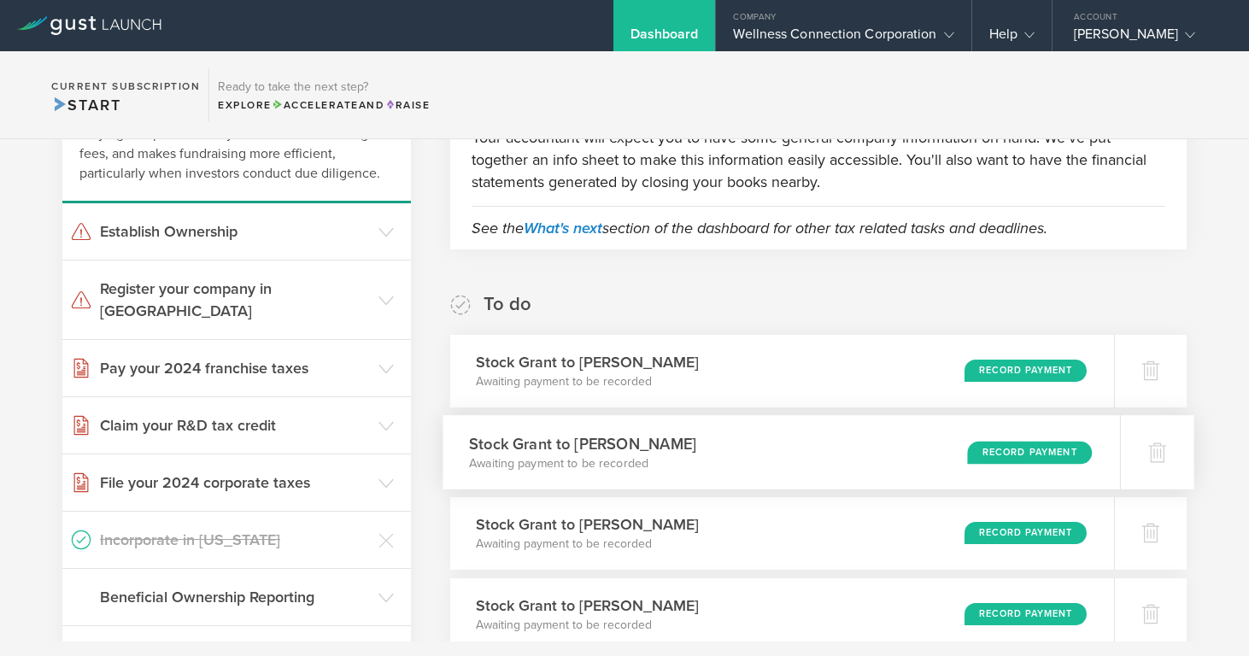
scroll to position [163, 0]
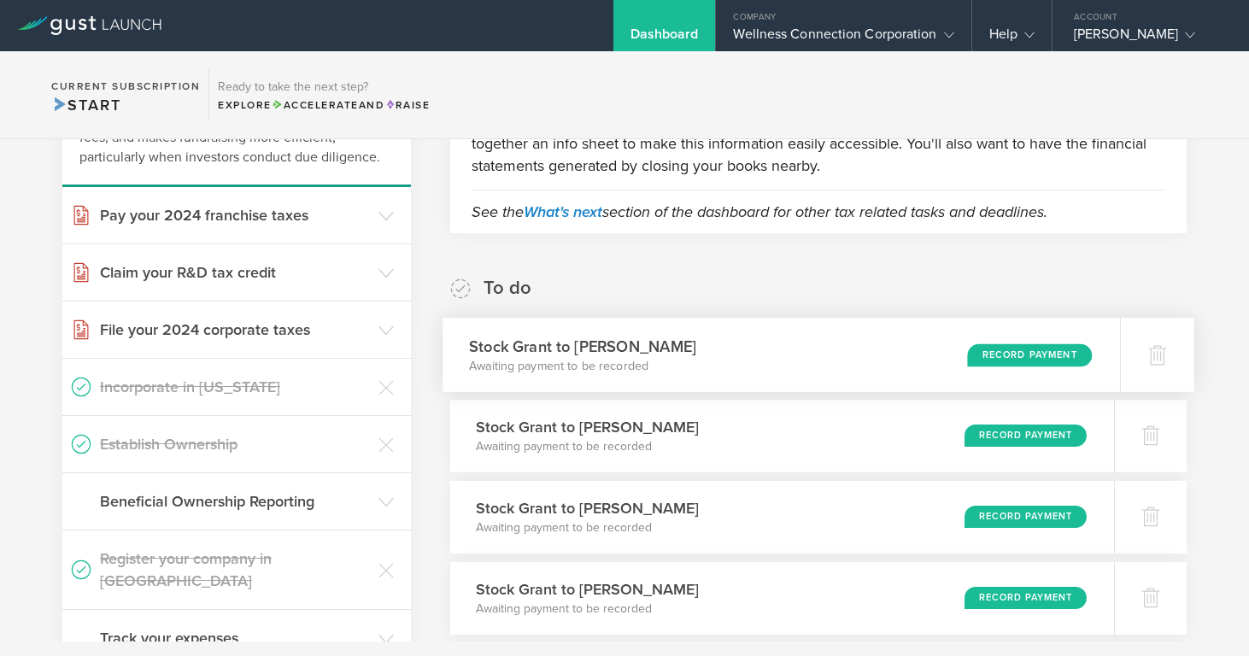
click at [1005, 351] on div "Record Payment" at bounding box center [1029, 355] width 125 height 23
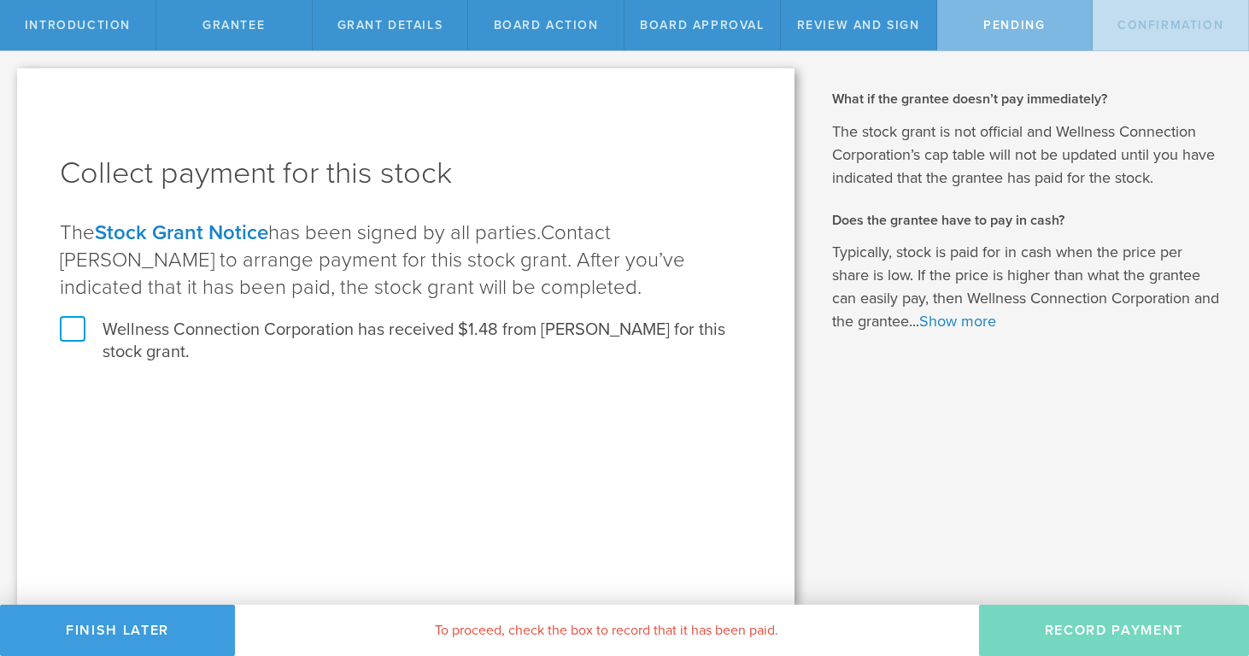
click at [66, 326] on label "Wellness Connection Corporation has received $1.48 from [PERSON_NAME] for this …" at bounding box center [406, 341] width 692 height 44
click at [0, 0] on input "Wellness Connection Corporation has received $1.48 from [PERSON_NAME] for this …" at bounding box center [0, 0] width 0 height 0
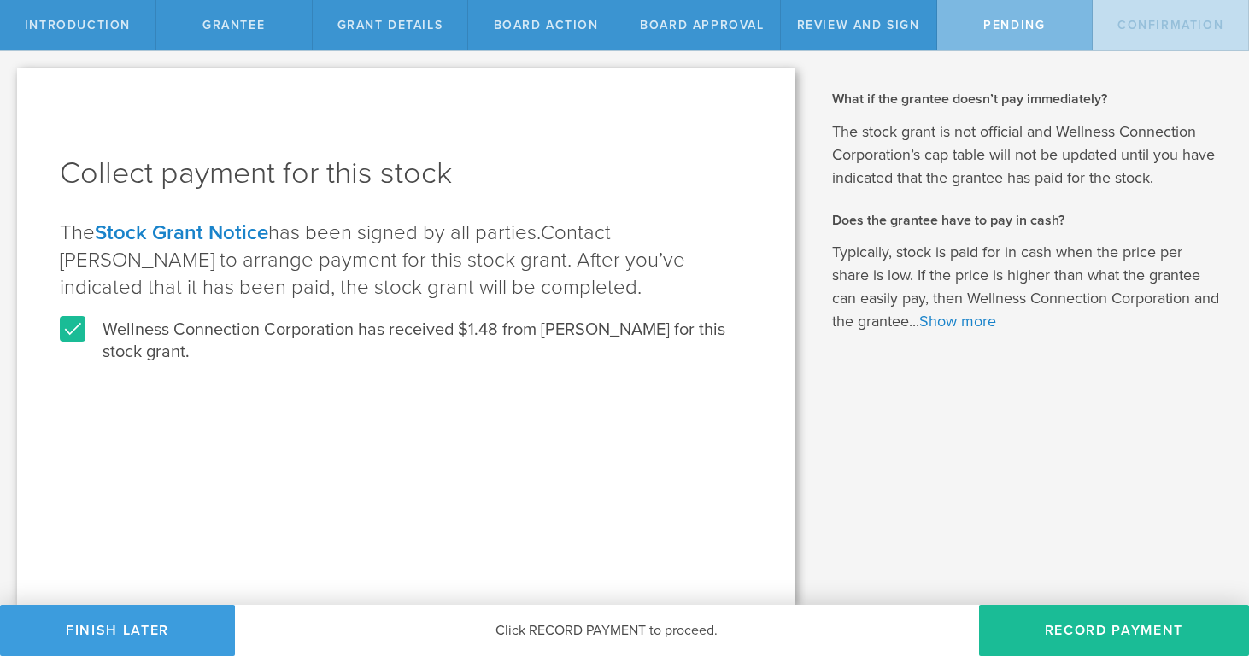
drag, startPoint x: 1072, startPoint y: 627, endPoint x: 969, endPoint y: 602, distance: 105.5
click at [1072, 627] on button "Record Payment" at bounding box center [1114, 630] width 270 height 51
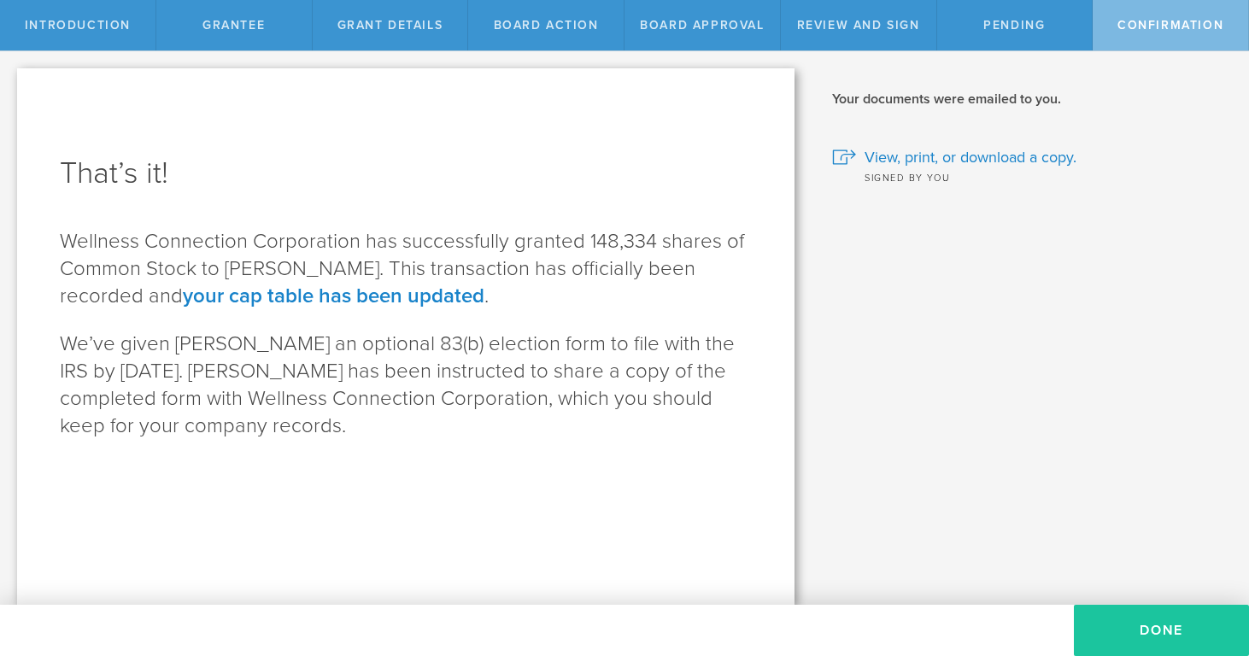
click at [1145, 621] on button "Done" at bounding box center [1161, 630] width 175 height 51
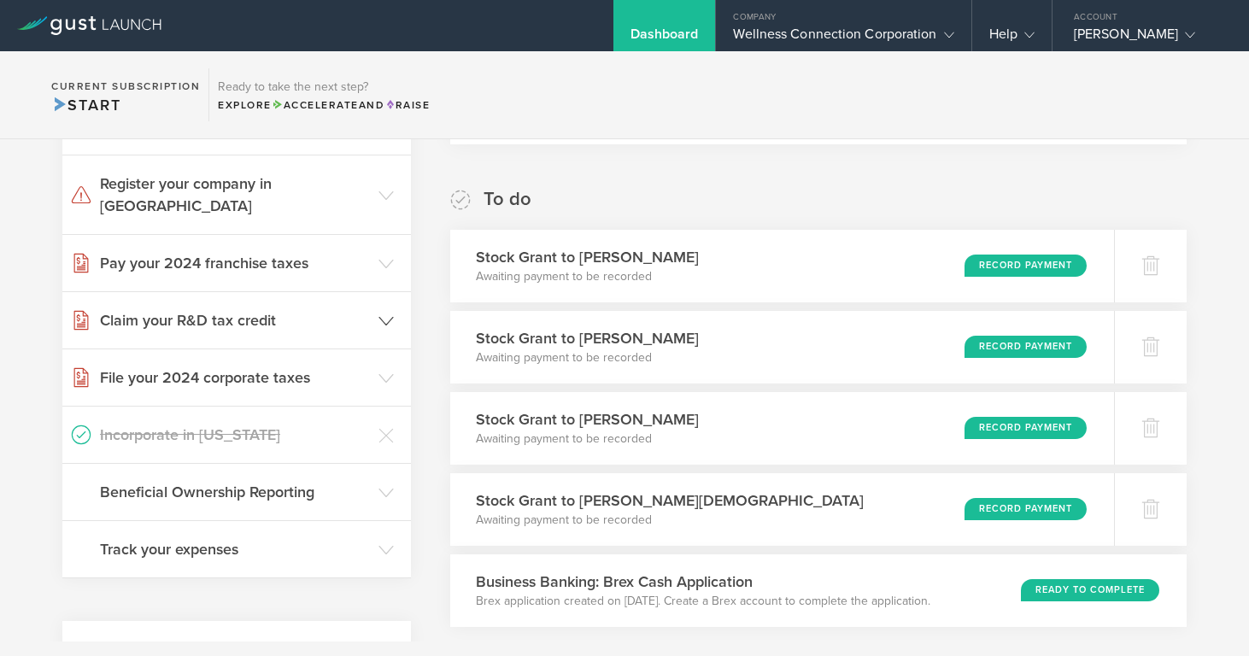
scroll to position [255, 0]
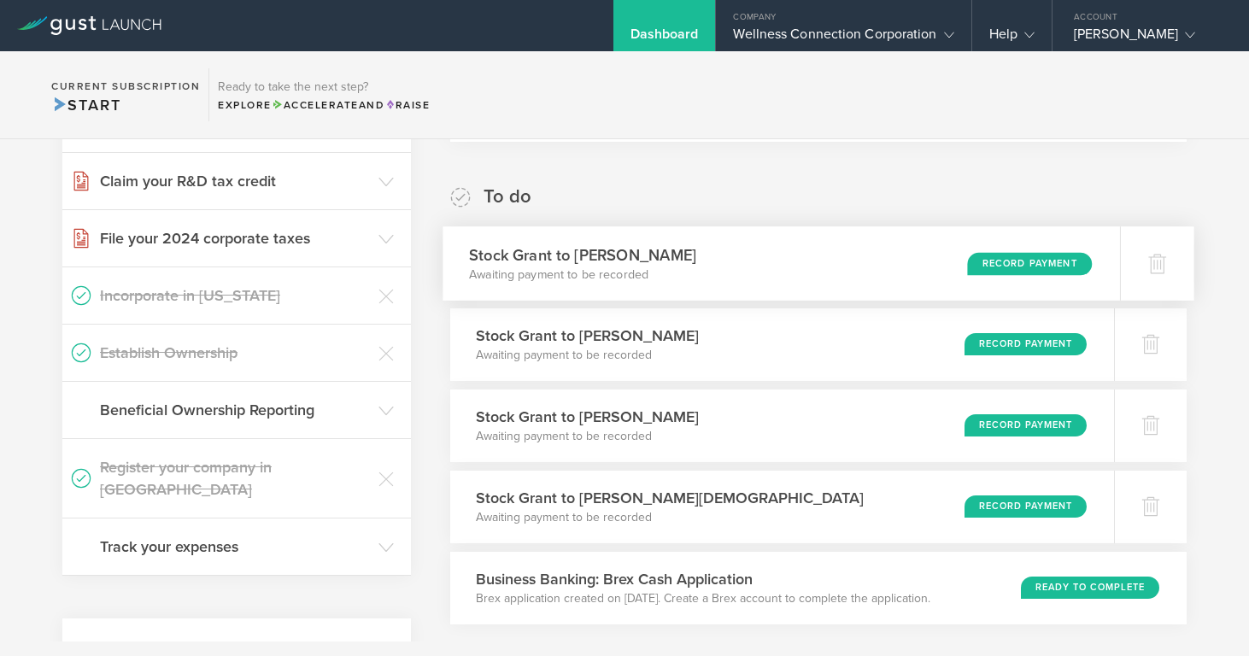
click at [1033, 260] on div "Record Payment" at bounding box center [1029, 263] width 125 height 23
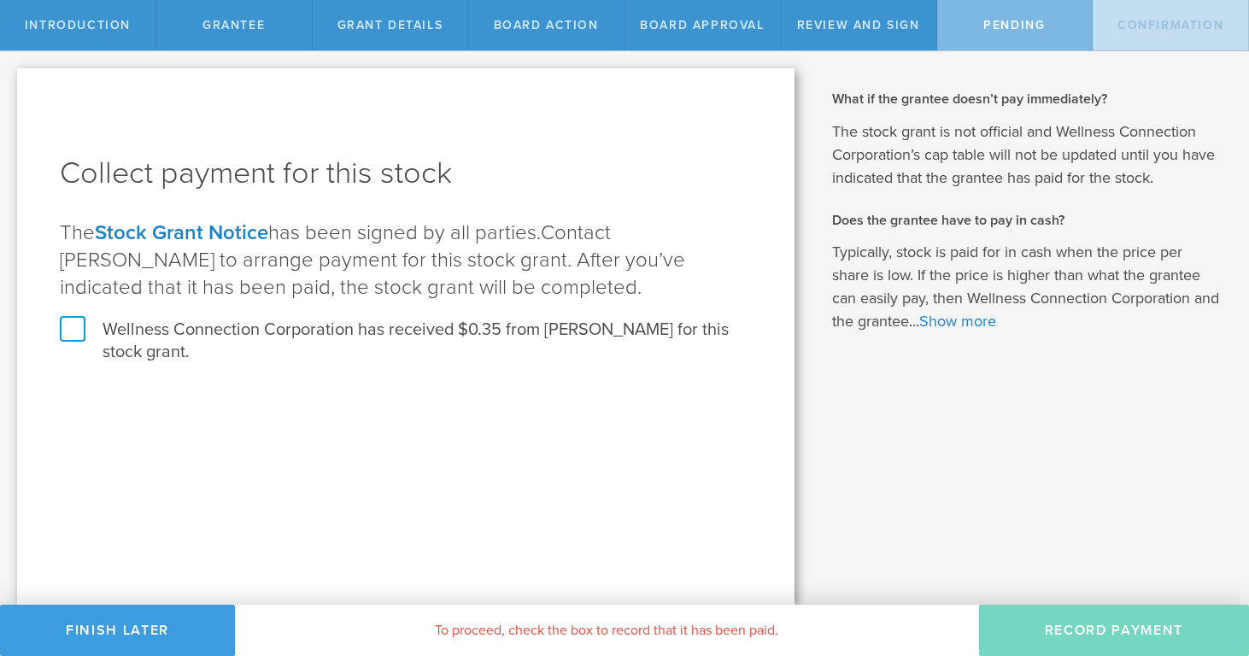
click at [65, 326] on label "Wellness Connection Corporation has received $0.35 from [PERSON_NAME] for this …" at bounding box center [406, 341] width 692 height 44
click at [0, 0] on input "Wellness Connection Corporation has received $0.35 from [PERSON_NAME] for this …" at bounding box center [0, 0] width 0 height 0
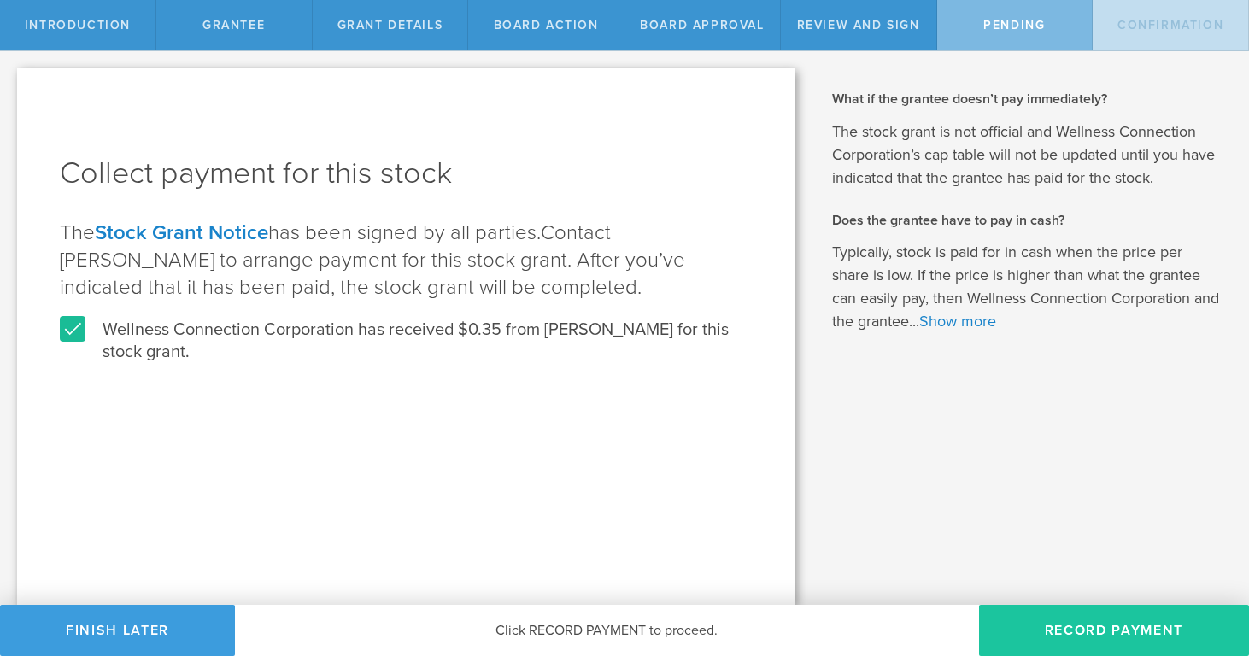
click at [1104, 623] on button "Record Payment" at bounding box center [1114, 630] width 270 height 51
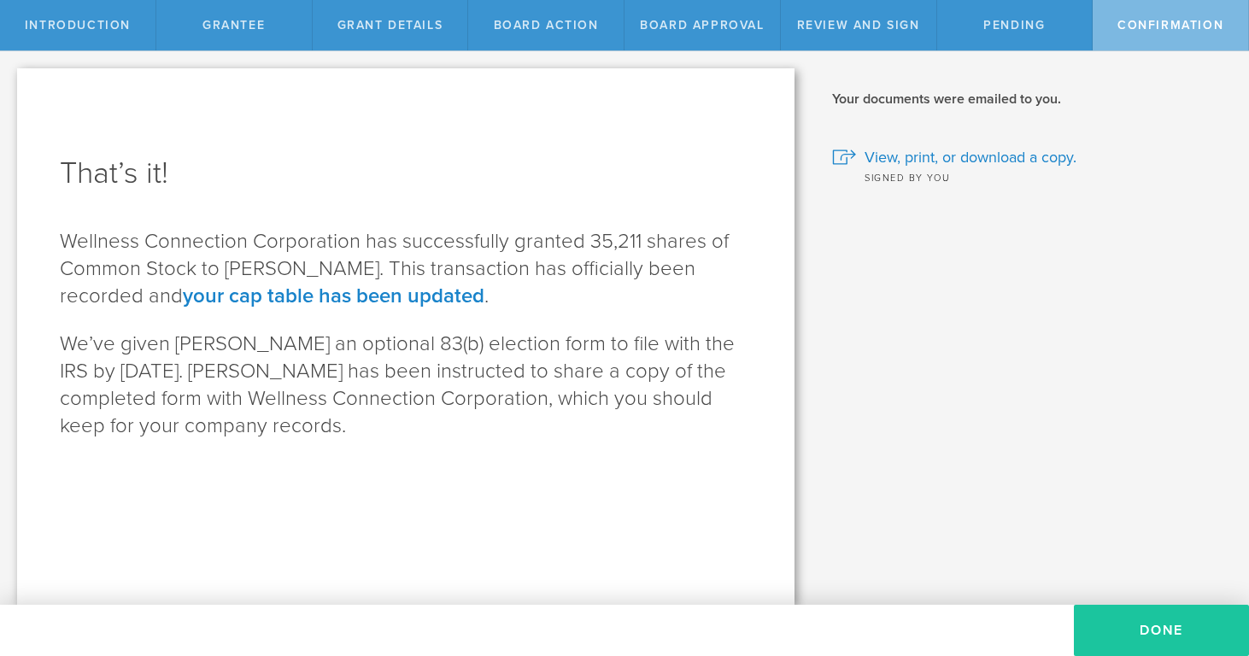
click at [1136, 622] on button "Done" at bounding box center [1161, 630] width 175 height 51
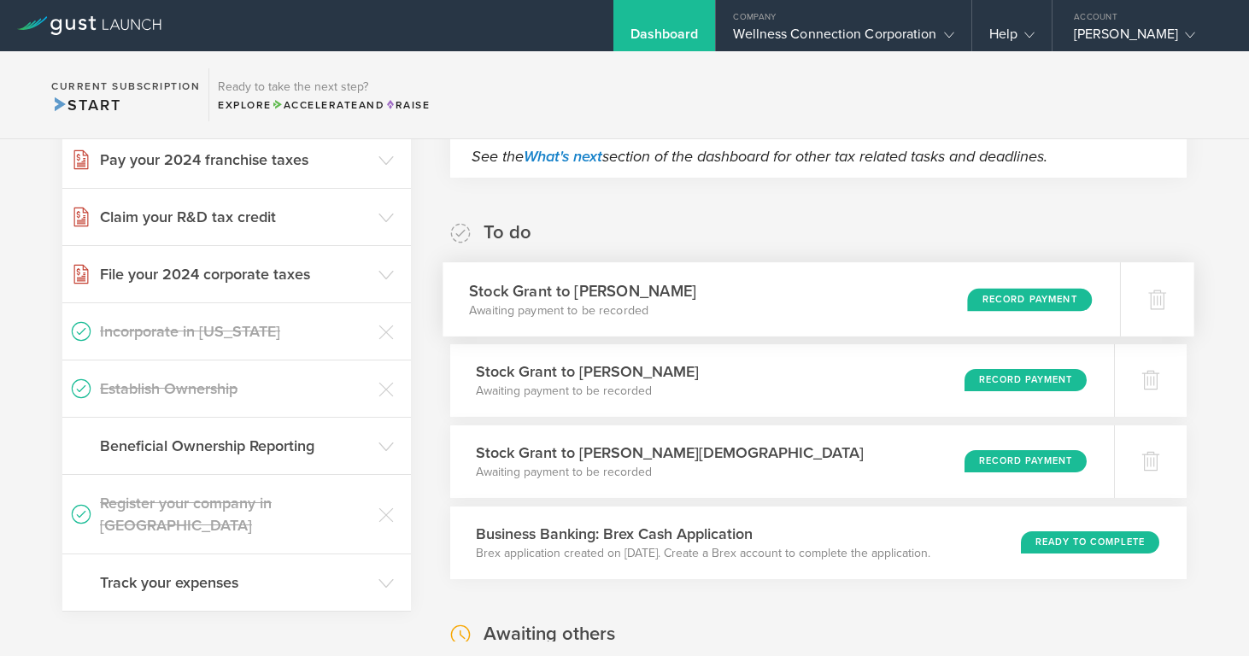
scroll to position [217, 0]
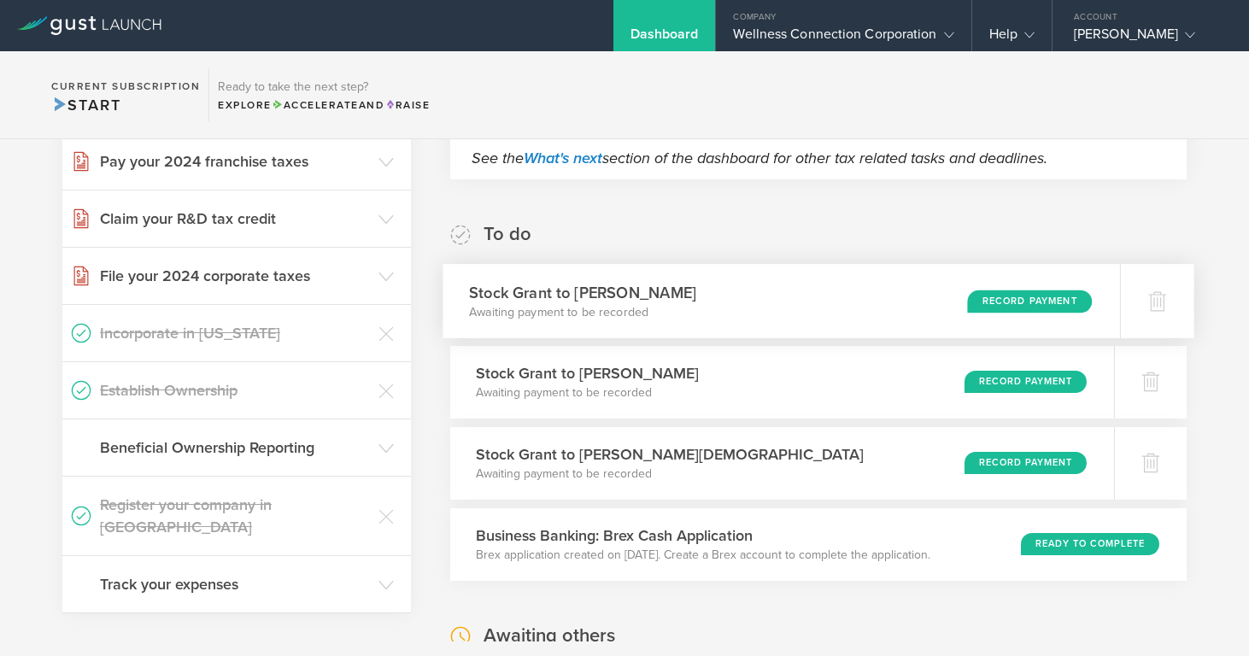
click at [1022, 301] on div "Record Payment" at bounding box center [1029, 301] width 125 height 23
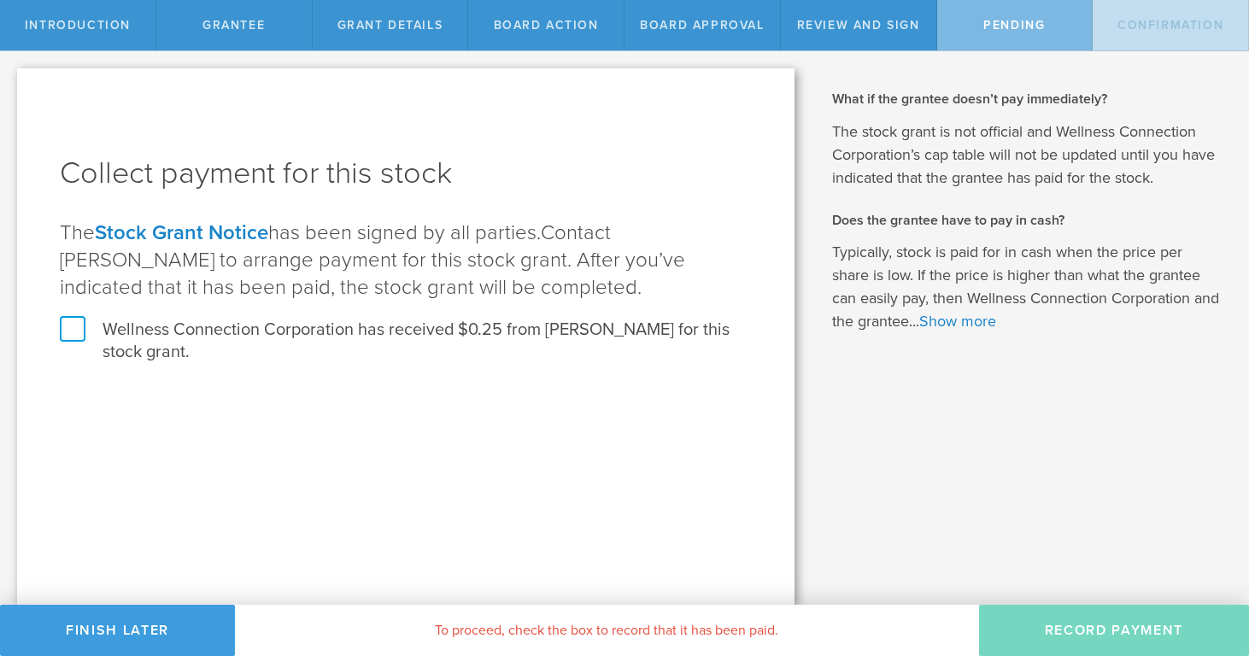
click at [66, 328] on label "Wellness Connection Corporation has received $0.25 from [PERSON_NAME] for this …" at bounding box center [406, 341] width 692 height 44
click at [0, 0] on input "Wellness Connection Corporation has received $0.25 from [PERSON_NAME] for this …" at bounding box center [0, 0] width 0 height 0
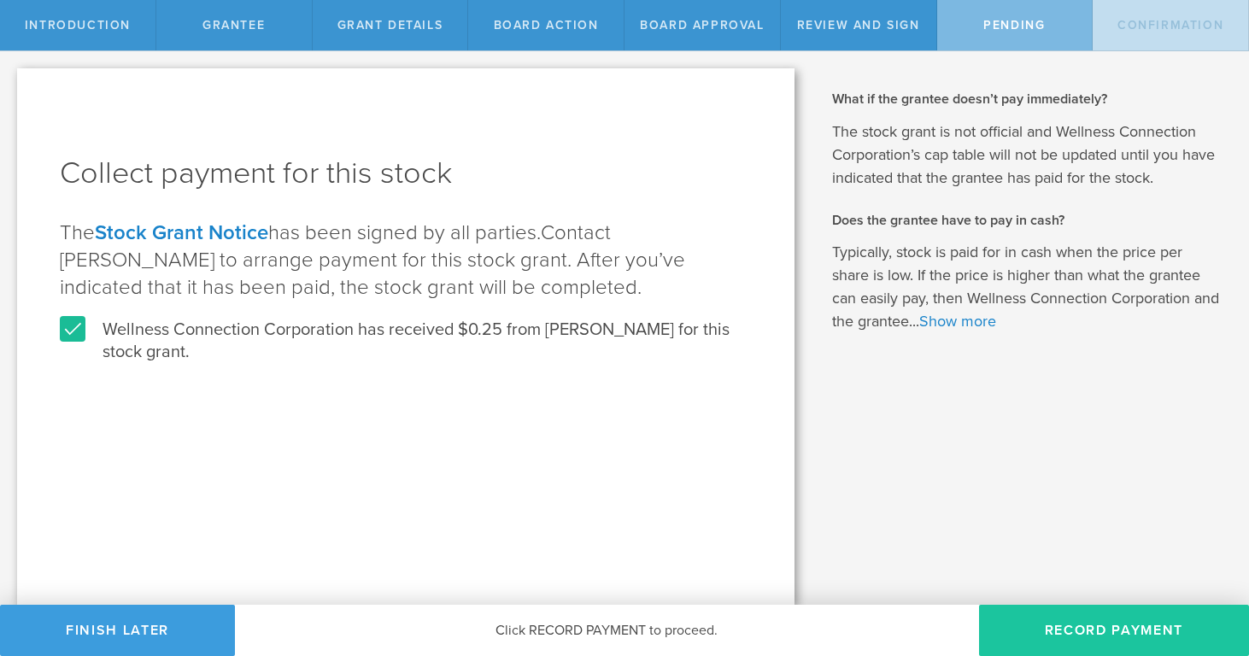
click at [1120, 636] on button "Record Payment" at bounding box center [1114, 630] width 270 height 51
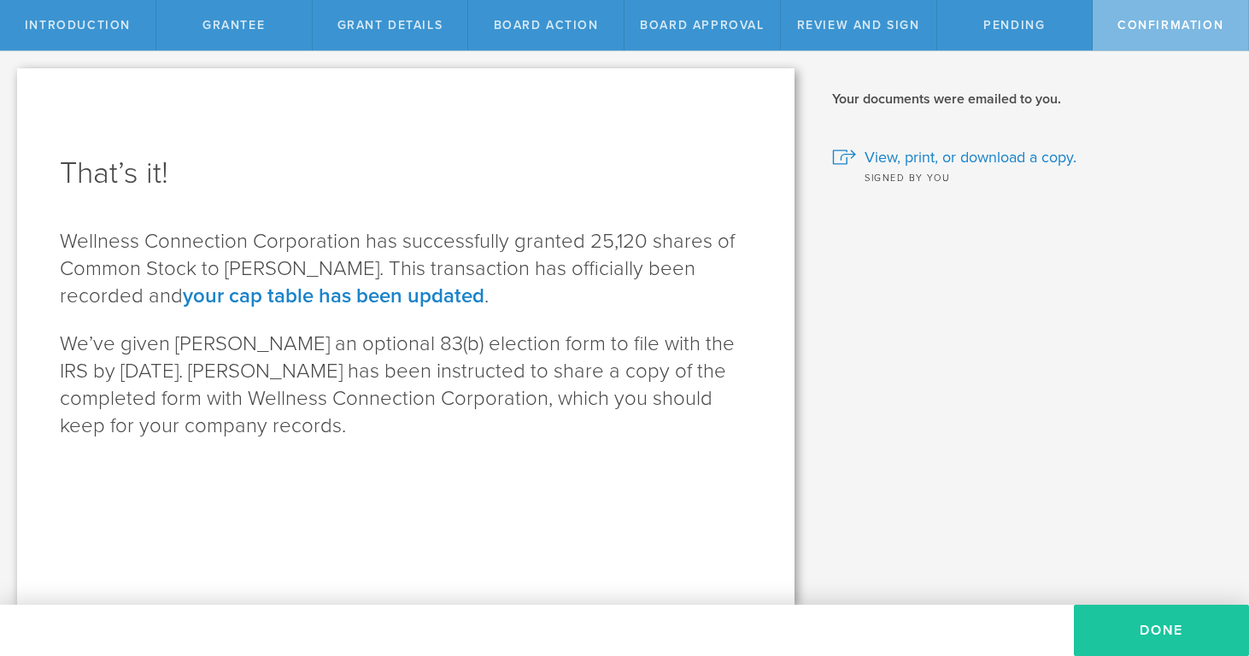
click at [1161, 635] on button "Done" at bounding box center [1161, 630] width 175 height 51
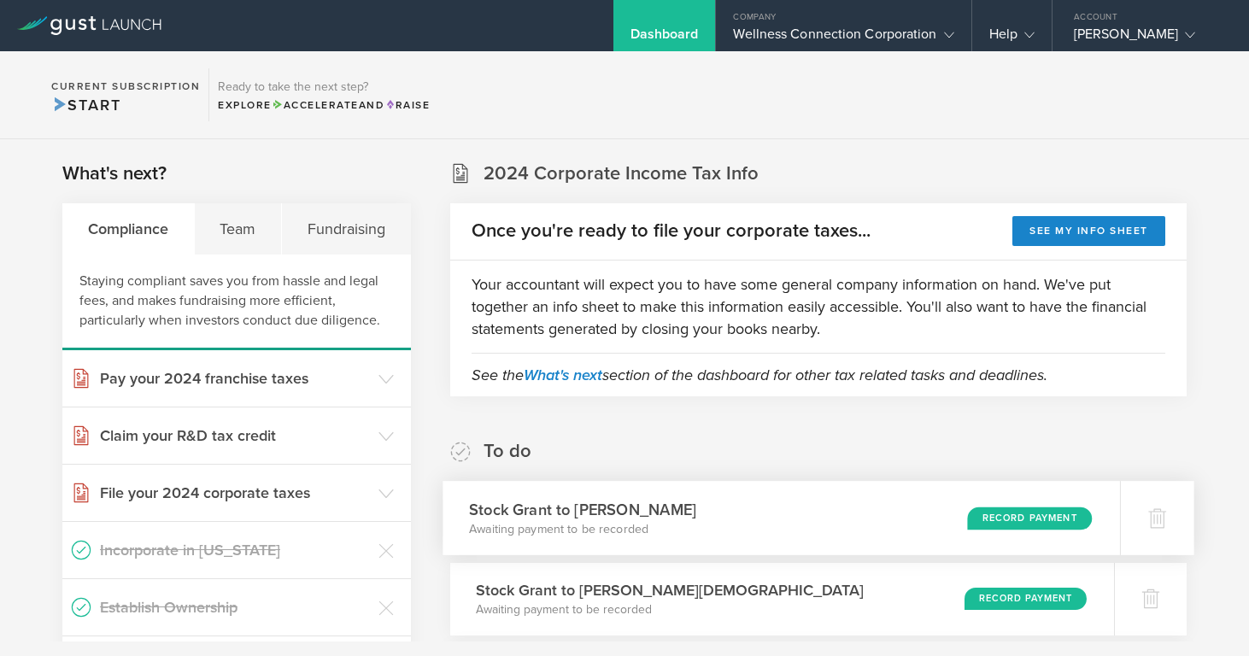
click at [1016, 522] on div "Record Payment" at bounding box center [1029, 518] width 125 height 23
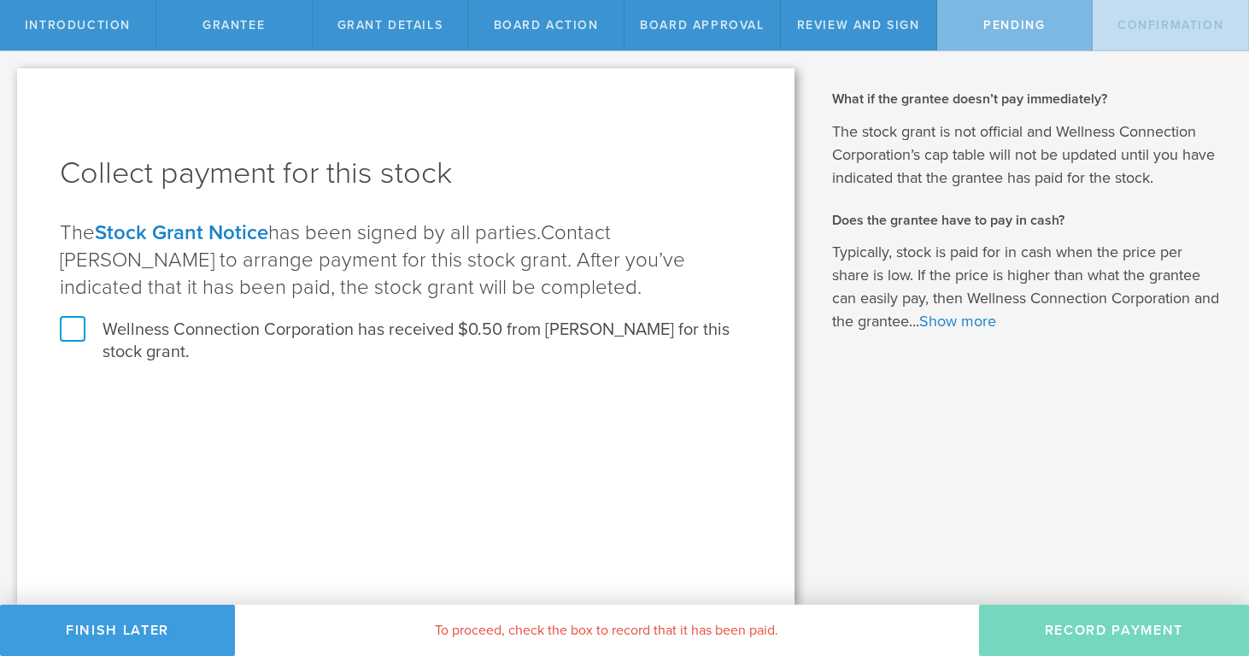
click at [73, 331] on label "Wellness Connection Corporation has received $0.50 from [PERSON_NAME] for this …" at bounding box center [406, 341] width 692 height 44
click at [0, 0] on input "Wellness Connection Corporation has received $0.50 from [PERSON_NAME] for this …" at bounding box center [0, 0] width 0 height 0
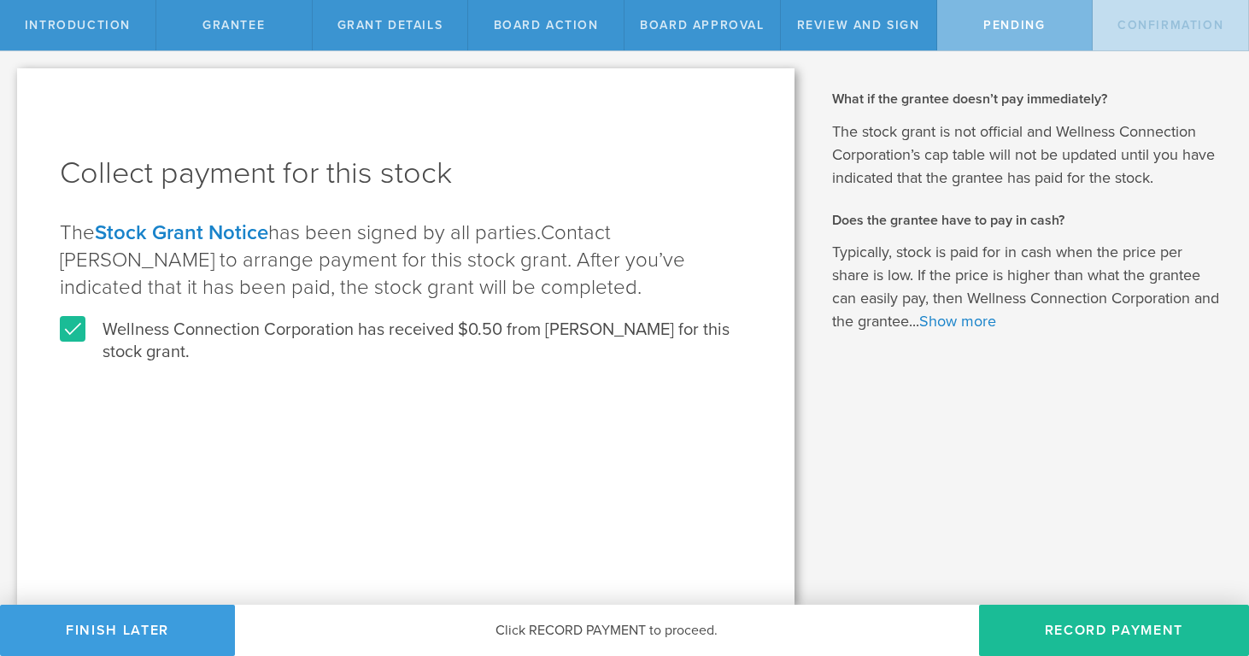
drag, startPoint x: 1054, startPoint y: 630, endPoint x: 875, endPoint y: 605, distance: 180.3
click at [1054, 630] on button "Record Payment" at bounding box center [1114, 630] width 270 height 51
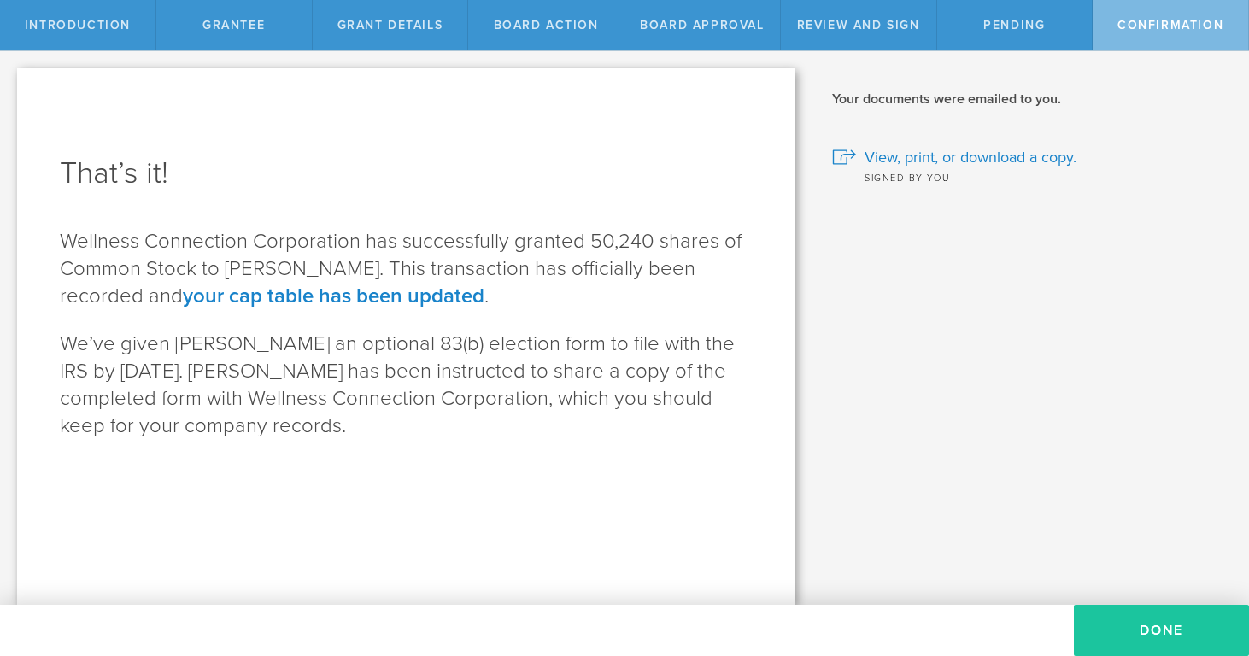
scroll to position [1, 0]
drag, startPoint x: 1150, startPoint y: 629, endPoint x: 1141, endPoint y: 626, distance: 9.7
click at [1150, 629] on button "Done" at bounding box center [1161, 630] width 175 height 51
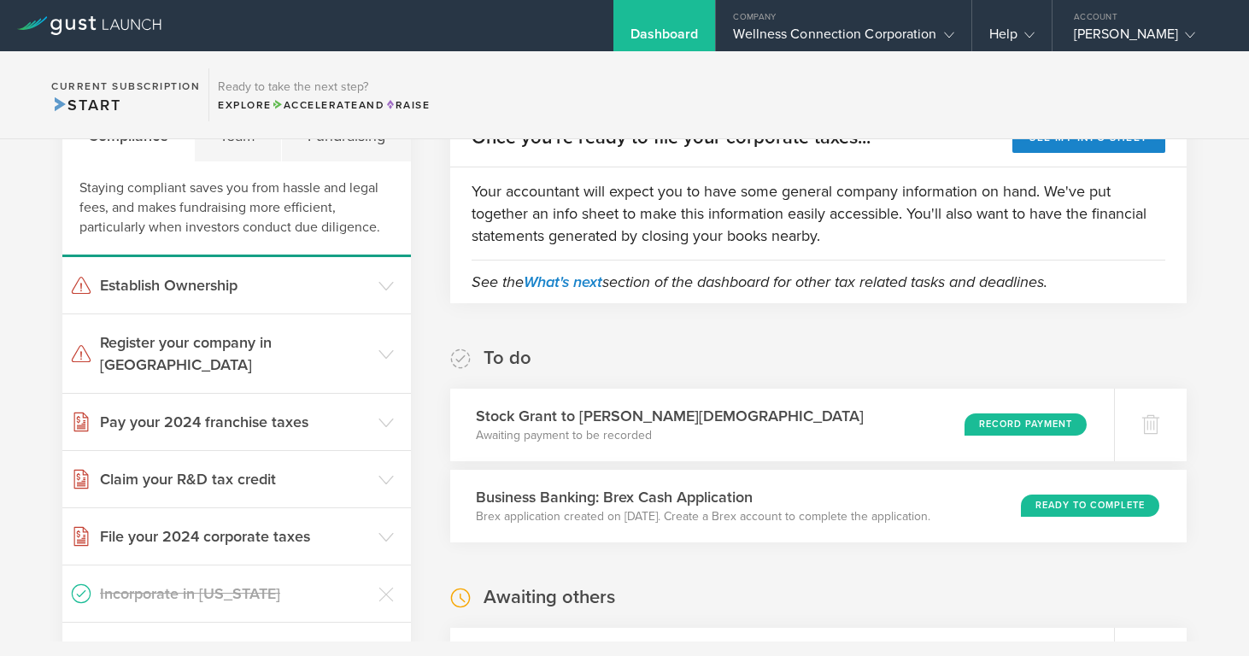
scroll to position [108, 0]
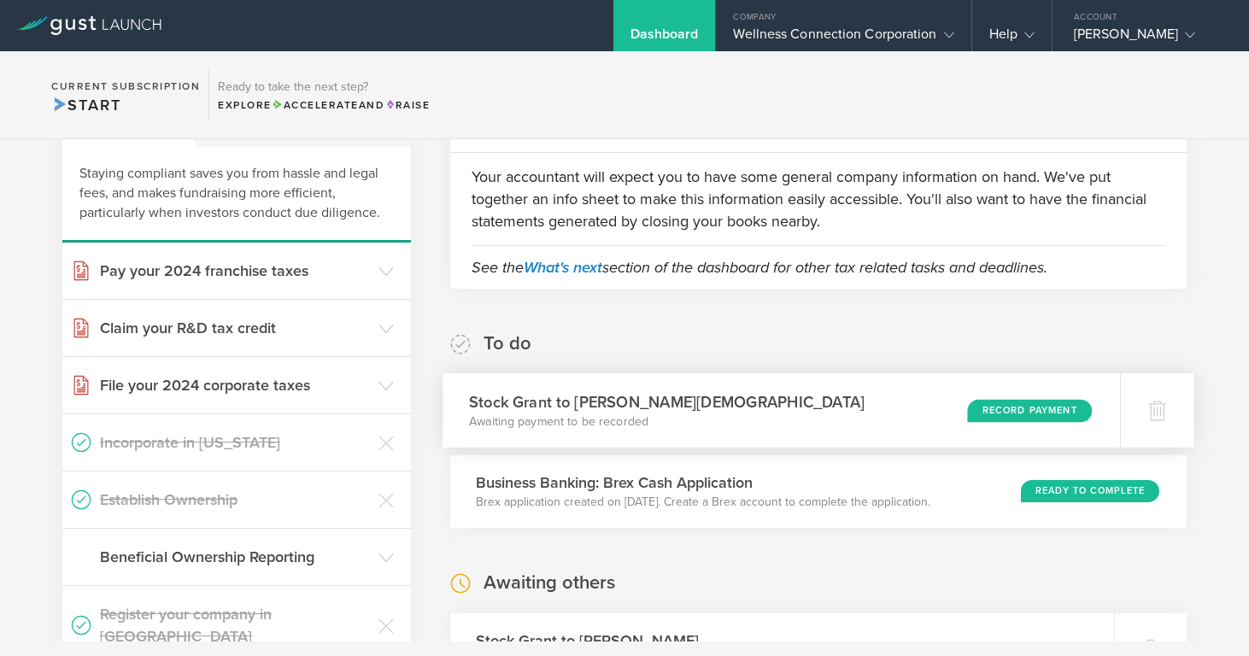
click at [1036, 411] on div "Record Payment" at bounding box center [1029, 410] width 125 height 23
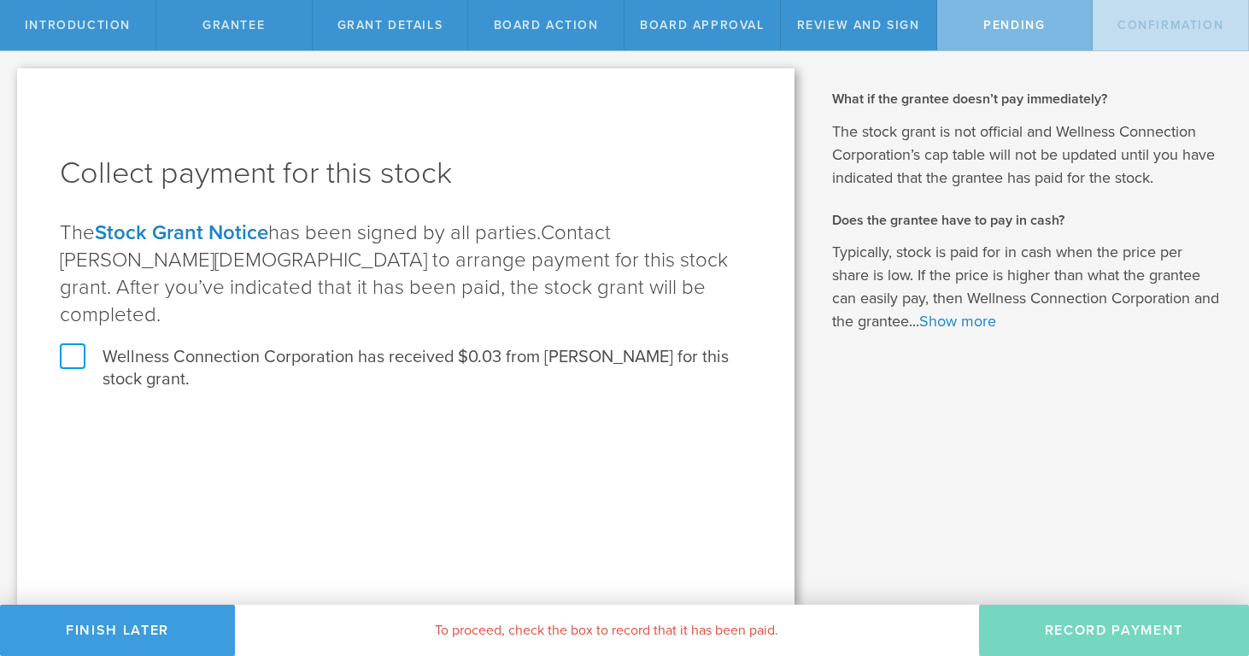
click at [67, 346] on label "Wellness Connection Corporation has received $0.03 from Kish Jain for this stoc…" at bounding box center [406, 368] width 692 height 44
click at [0, 0] on input "Wellness Connection Corporation has received $0.03 from Kish Jain for this stoc…" at bounding box center [0, 0] width 0 height 0
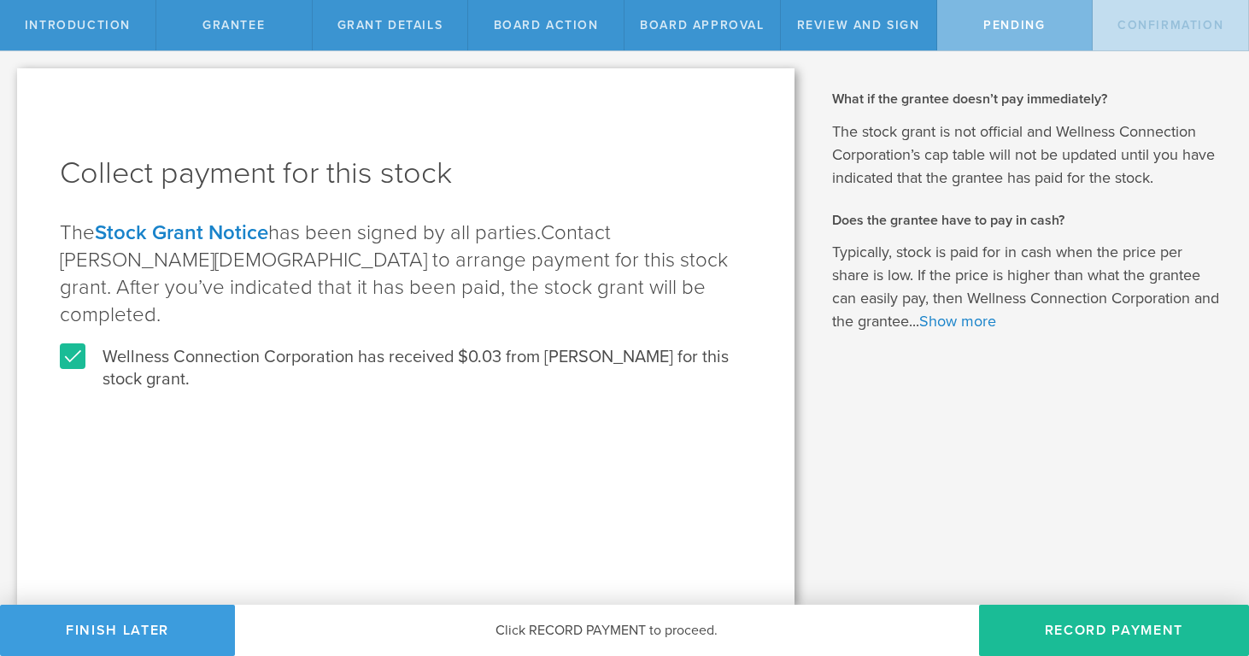
drag, startPoint x: 1059, startPoint y: 623, endPoint x: 898, endPoint y: 588, distance: 164.4
click at [1057, 623] on button "Record Payment" at bounding box center [1114, 630] width 270 height 51
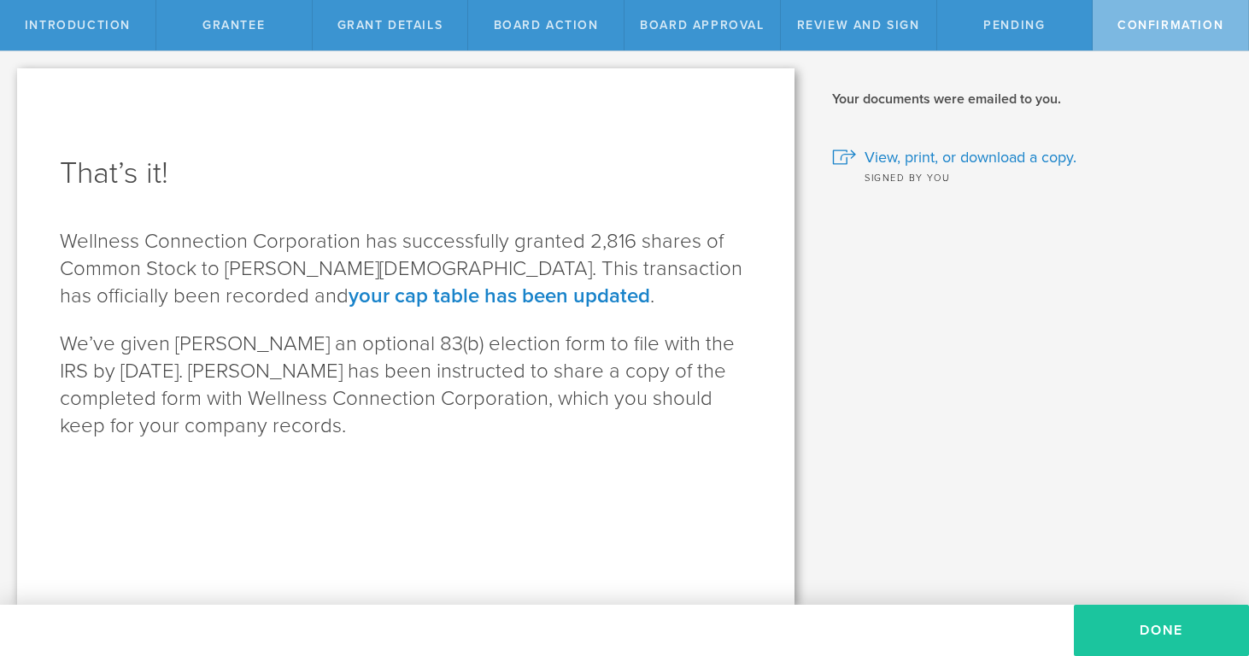
click at [1115, 636] on button "Done" at bounding box center [1161, 630] width 175 height 51
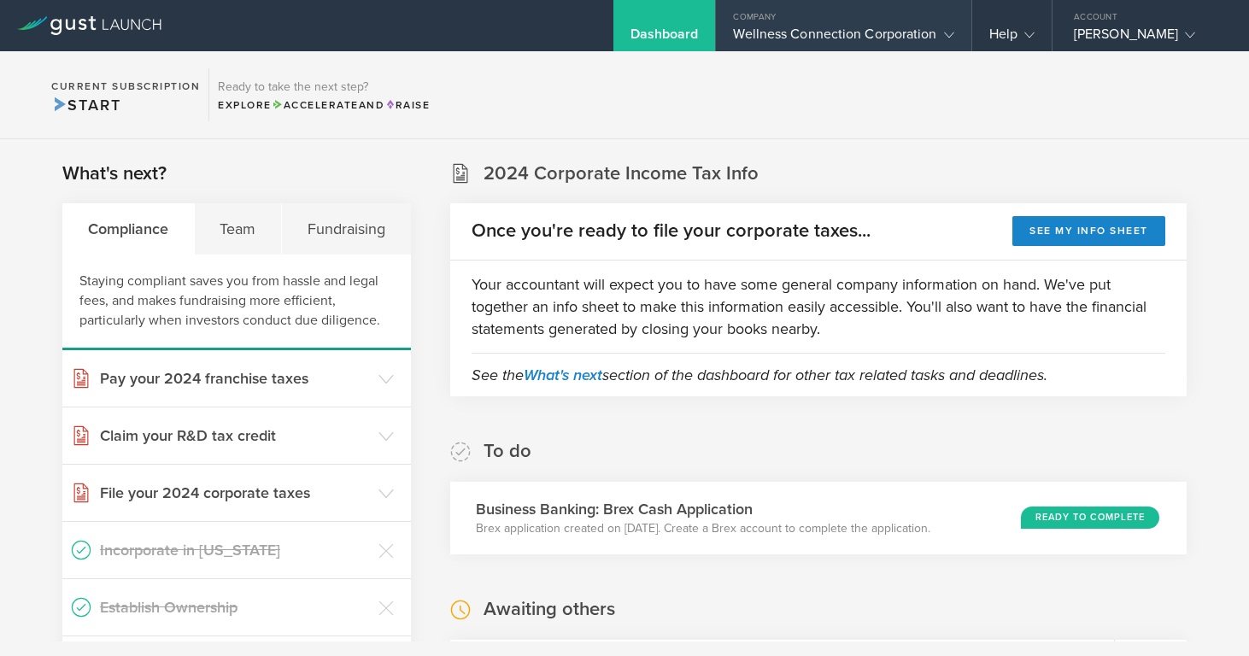
click at [878, 28] on div "Wellness Connection Corporation" at bounding box center [843, 39] width 220 height 26
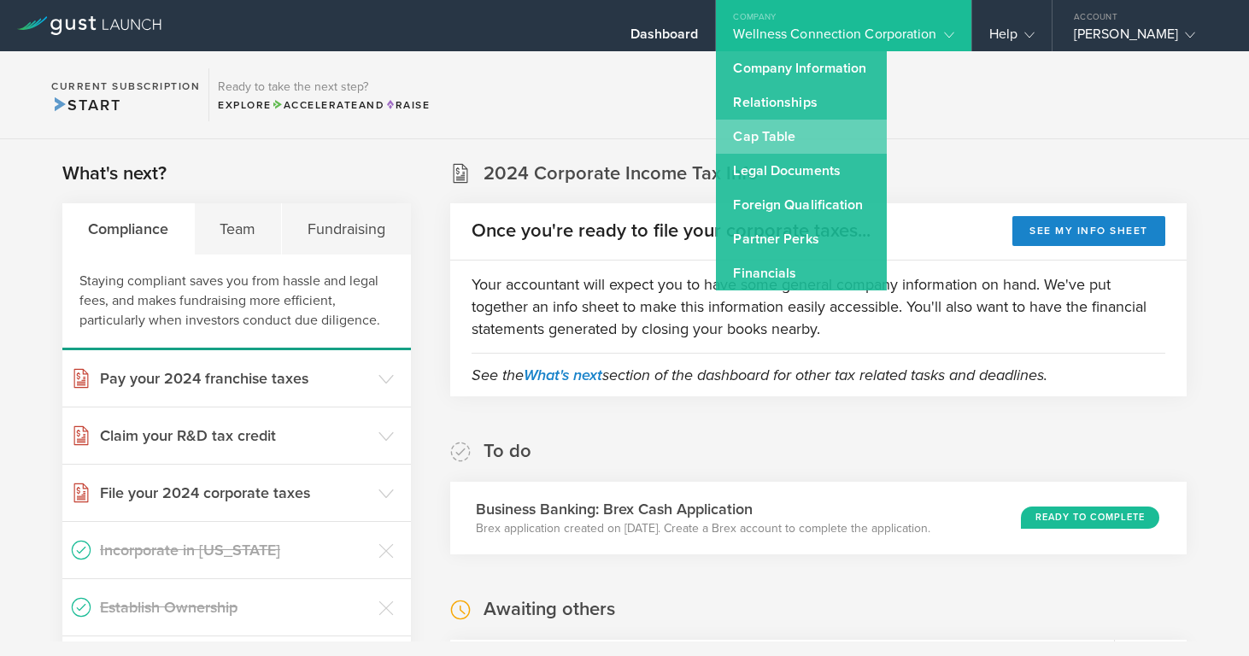
click at [805, 129] on link "Cap Table" at bounding box center [801, 137] width 171 height 34
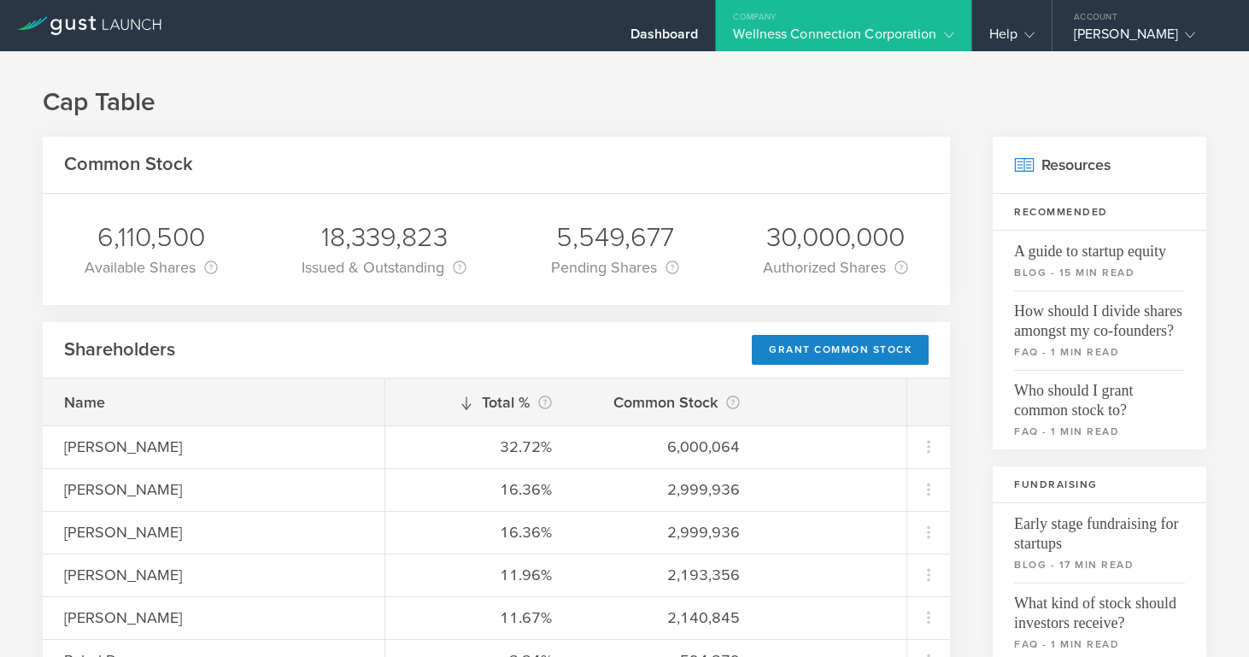
click at [895, 33] on div "Wellness Connection Corporation" at bounding box center [843, 39] width 220 height 26
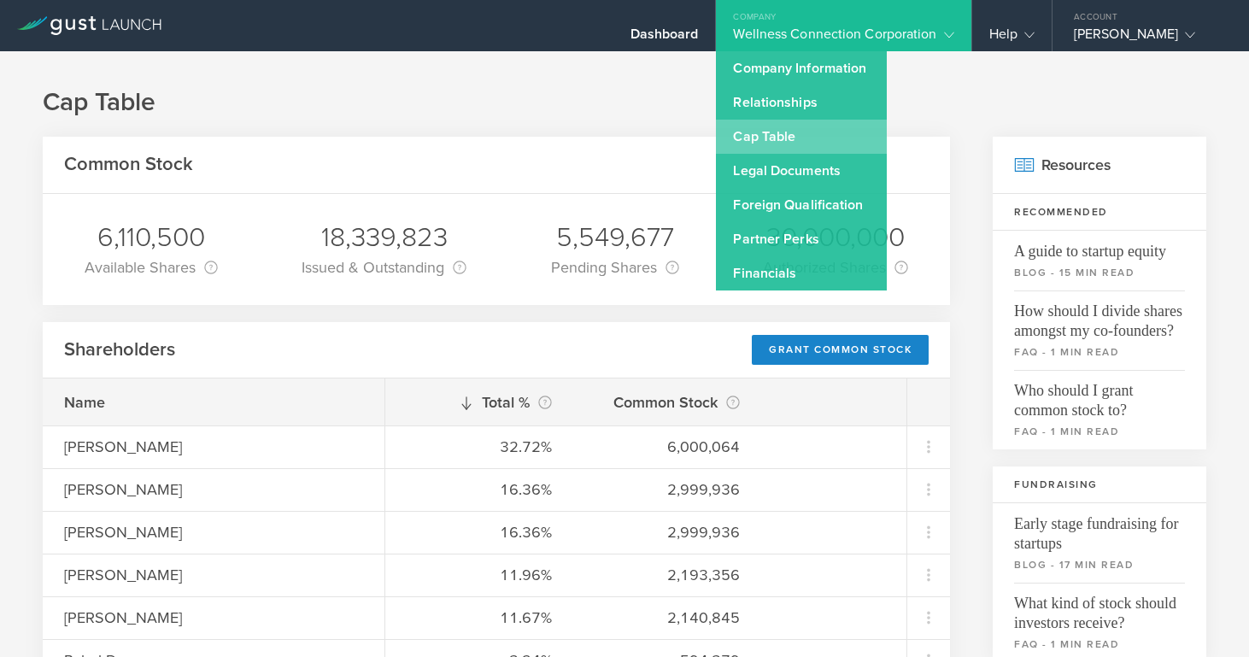
click at [803, 134] on link "Cap Table" at bounding box center [801, 137] width 171 height 34
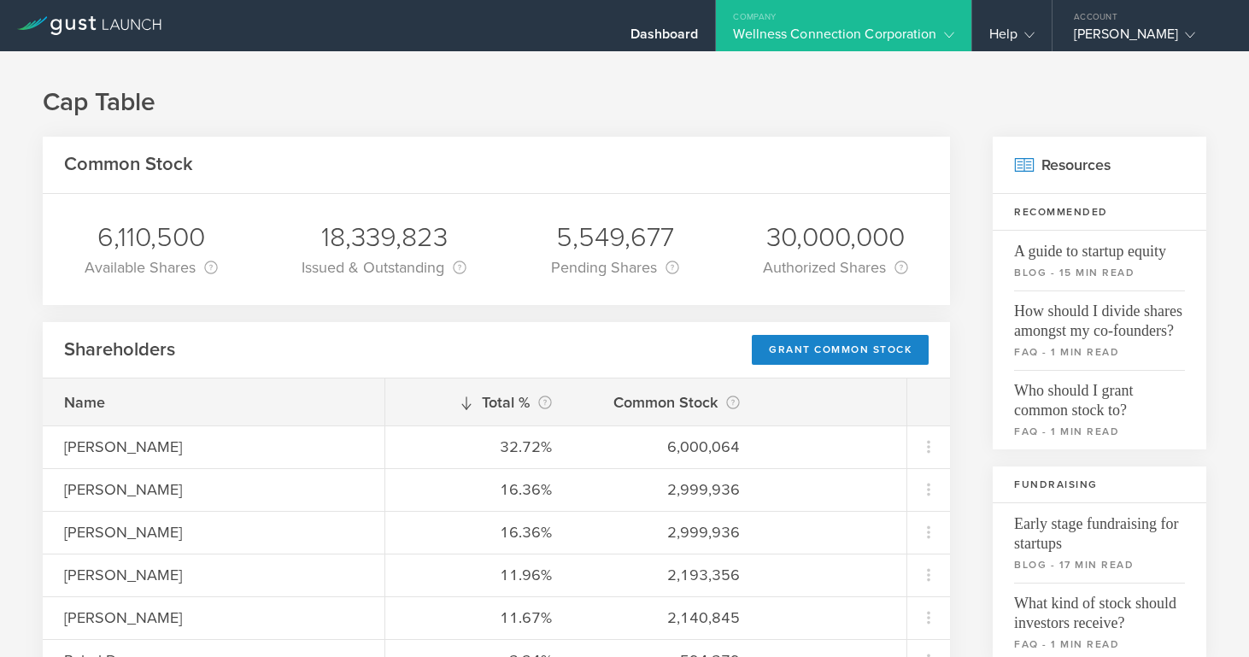
click at [890, 38] on div "Wellness Connection Corporation" at bounding box center [843, 39] width 220 height 26
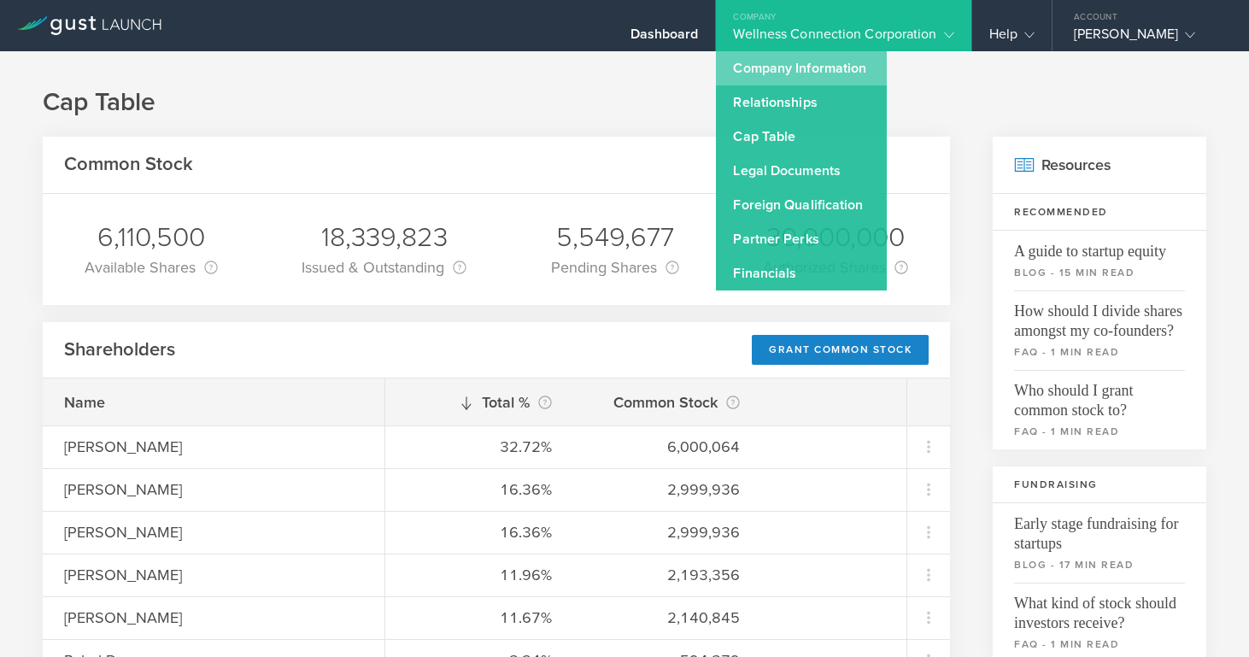
click at [802, 72] on link "Company Information" at bounding box center [801, 68] width 171 height 34
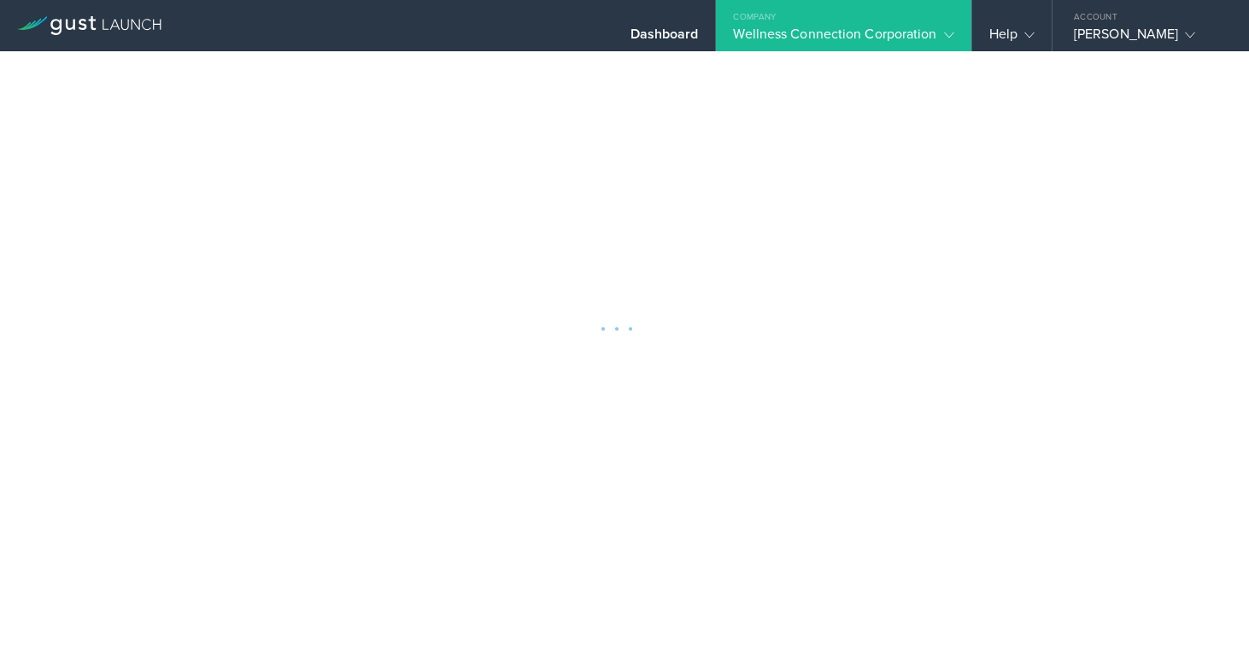
click at [853, 38] on div "Wellness Connection Corporation" at bounding box center [843, 39] width 220 height 26
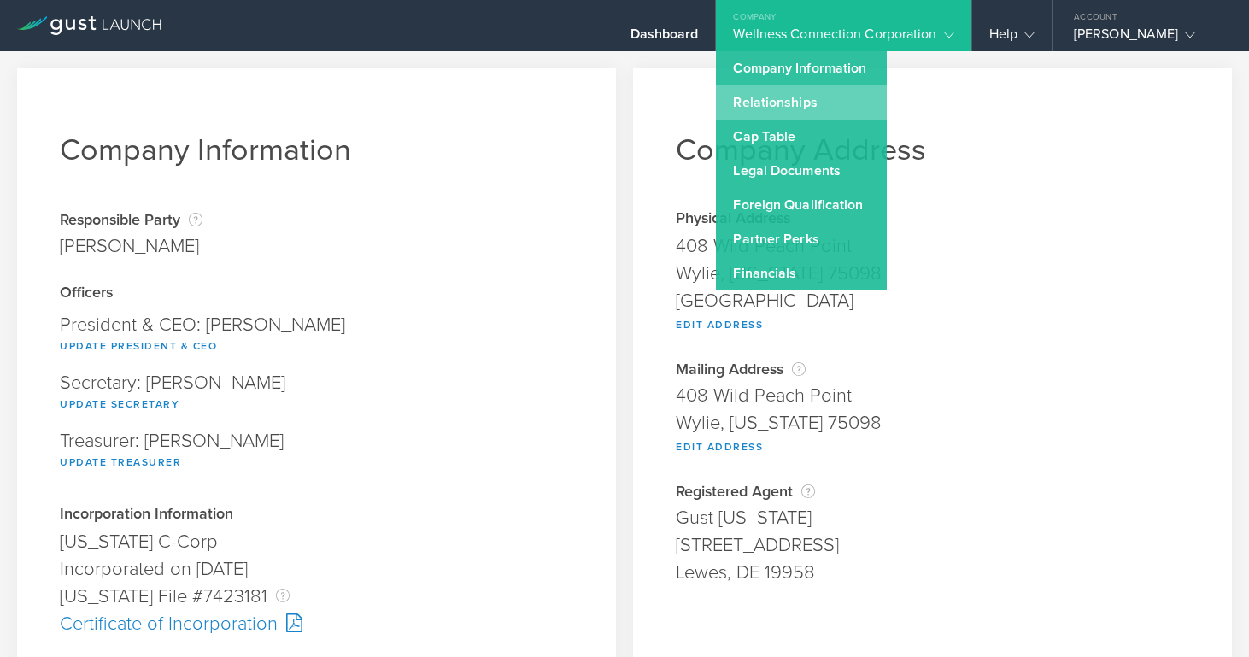
click at [812, 103] on link "Relationships" at bounding box center [801, 102] width 171 height 34
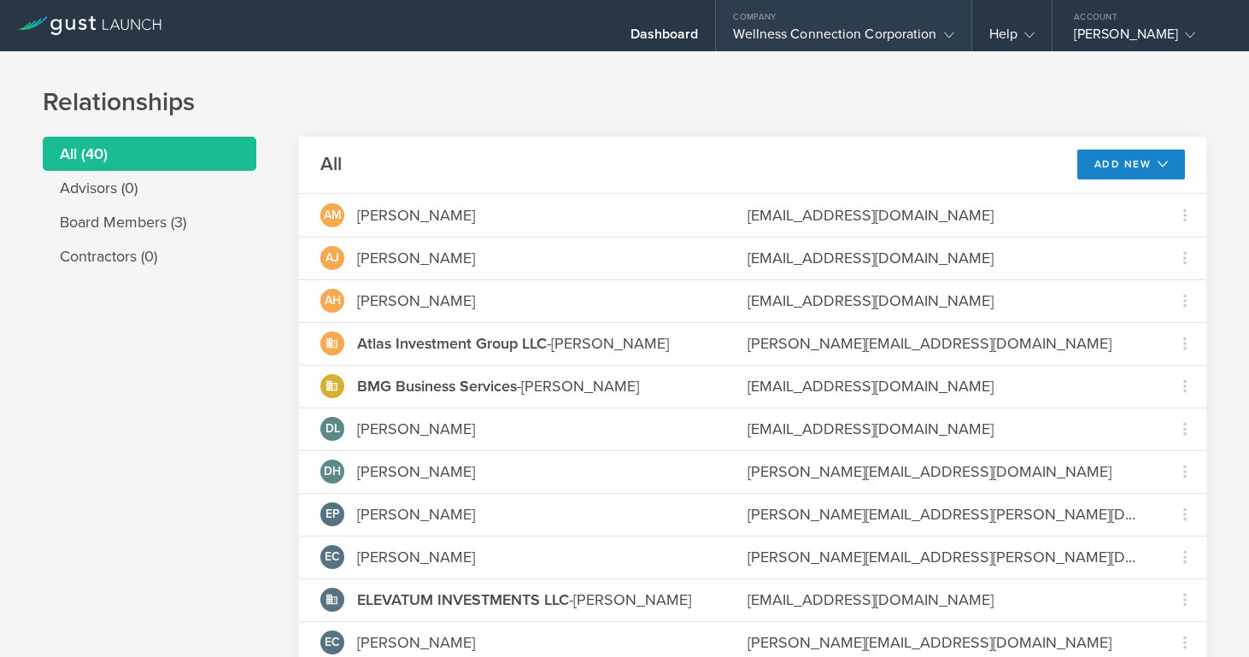
click at [835, 34] on div "Wellness Connection Corporation" at bounding box center [843, 39] width 220 height 26
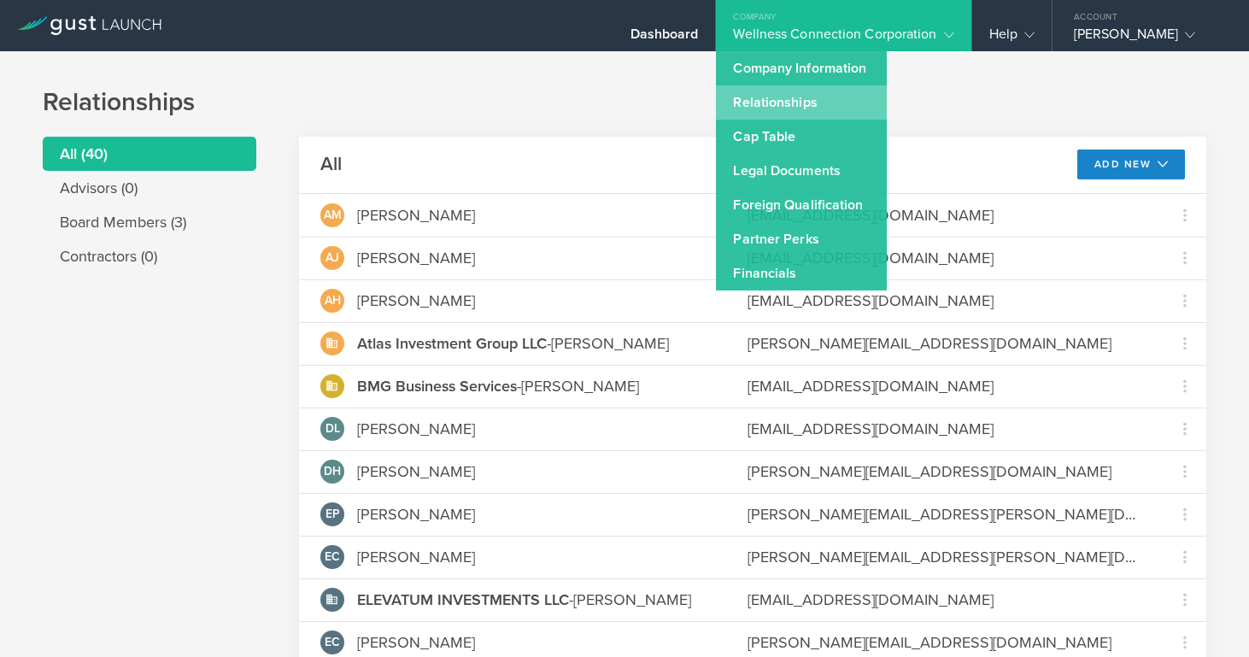
click at [802, 109] on link "Relationships" at bounding box center [801, 102] width 171 height 34
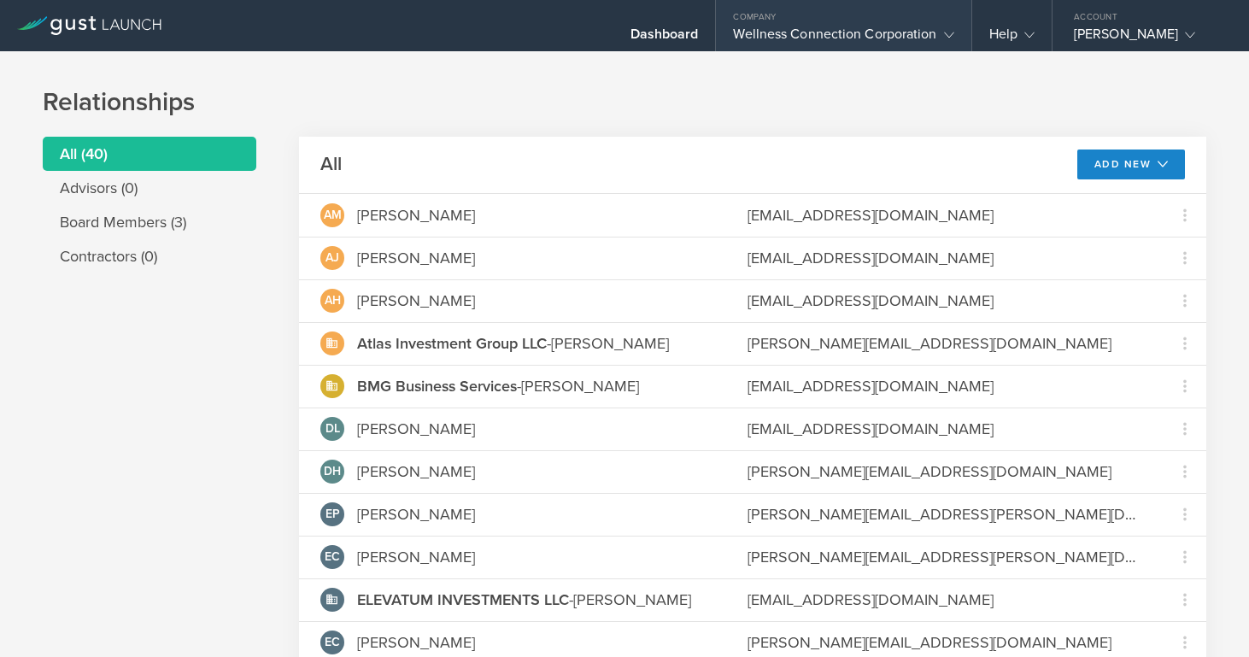
click at [812, 40] on div "Wellness Connection Corporation" at bounding box center [843, 39] width 220 height 26
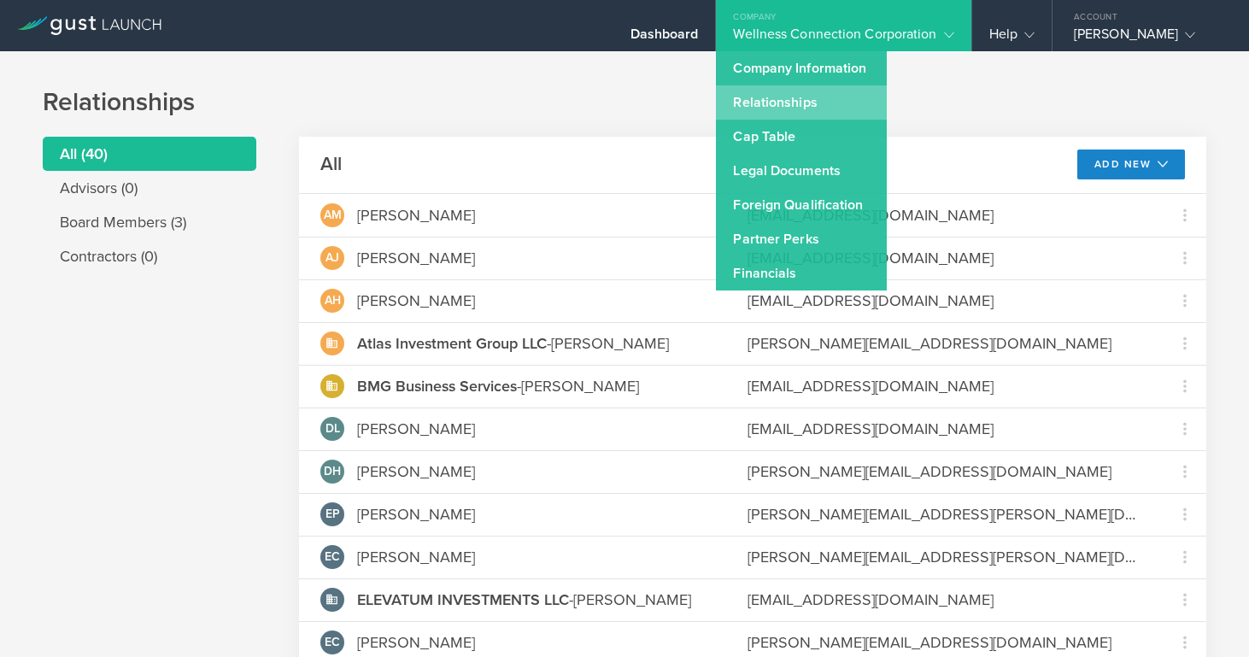
click at [802, 102] on link "Relationships" at bounding box center [801, 102] width 171 height 34
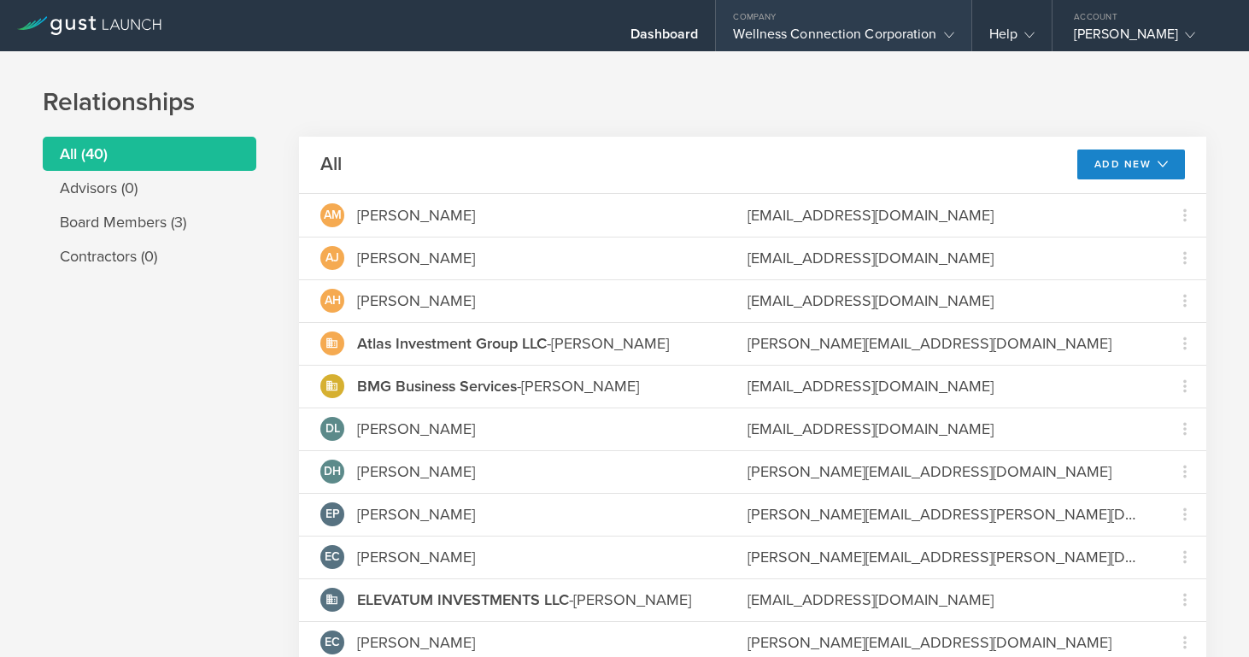
click at [823, 38] on div "Wellness Connection Corporation" at bounding box center [843, 39] width 220 height 26
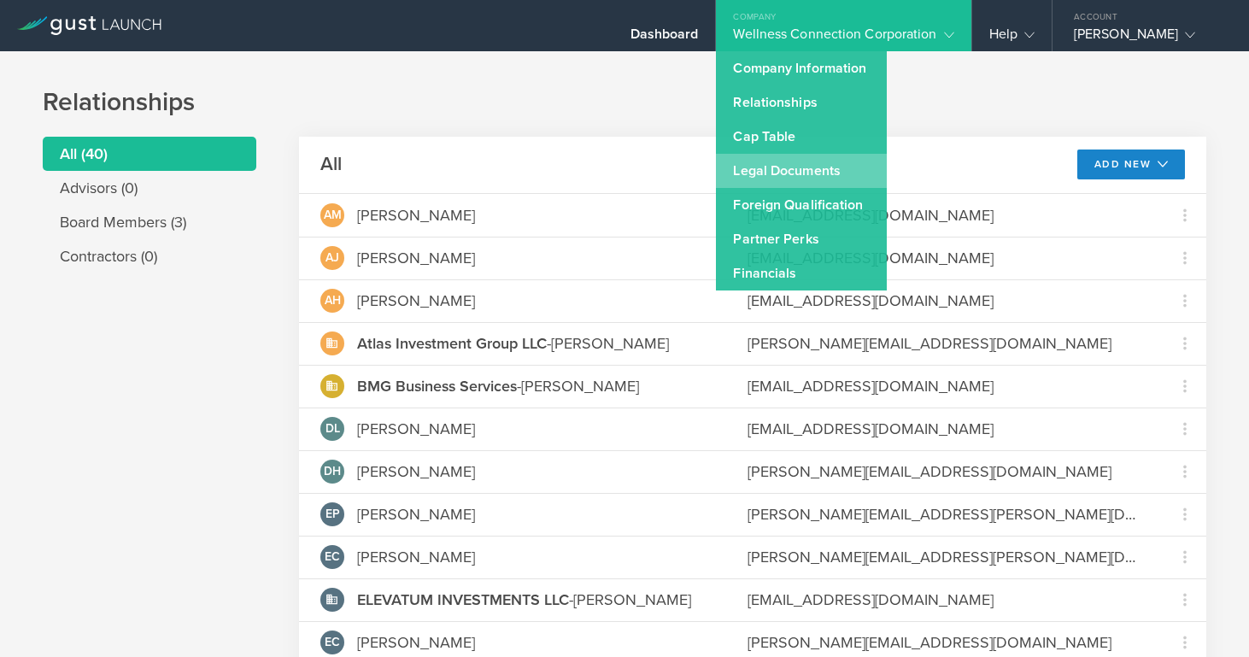
click at [785, 174] on link "Legal Documents" at bounding box center [801, 171] width 171 height 34
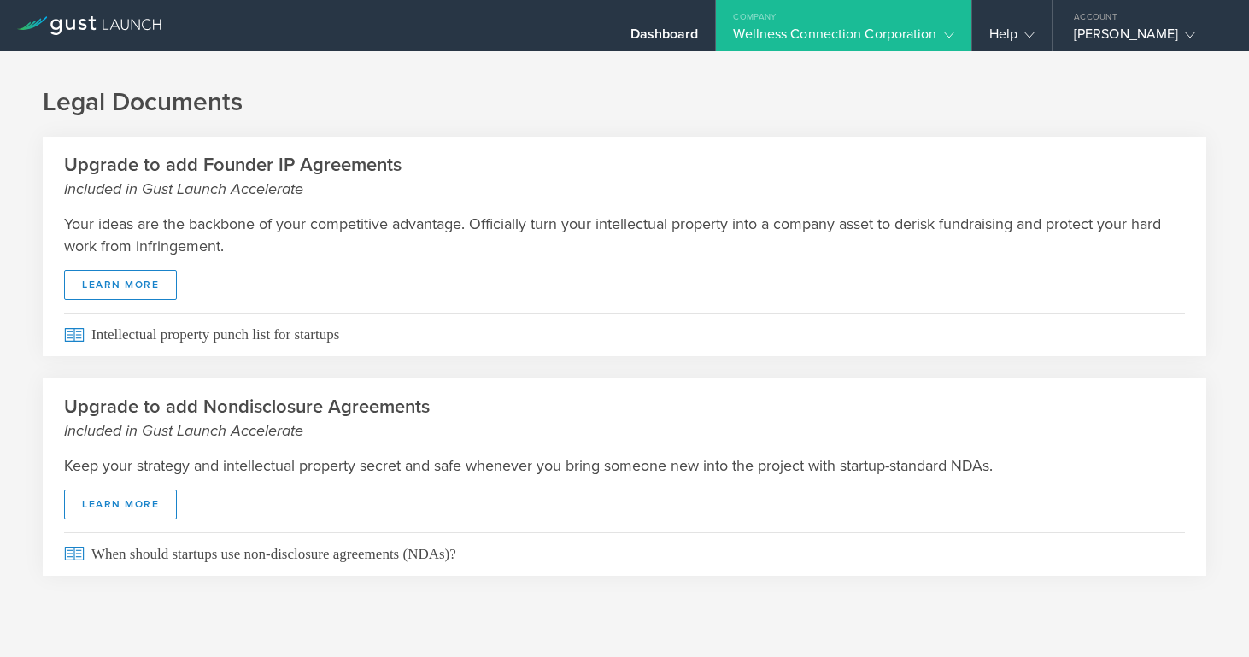
click at [825, 26] on div "Wellness Connection Corporation" at bounding box center [843, 39] width 220 height 26
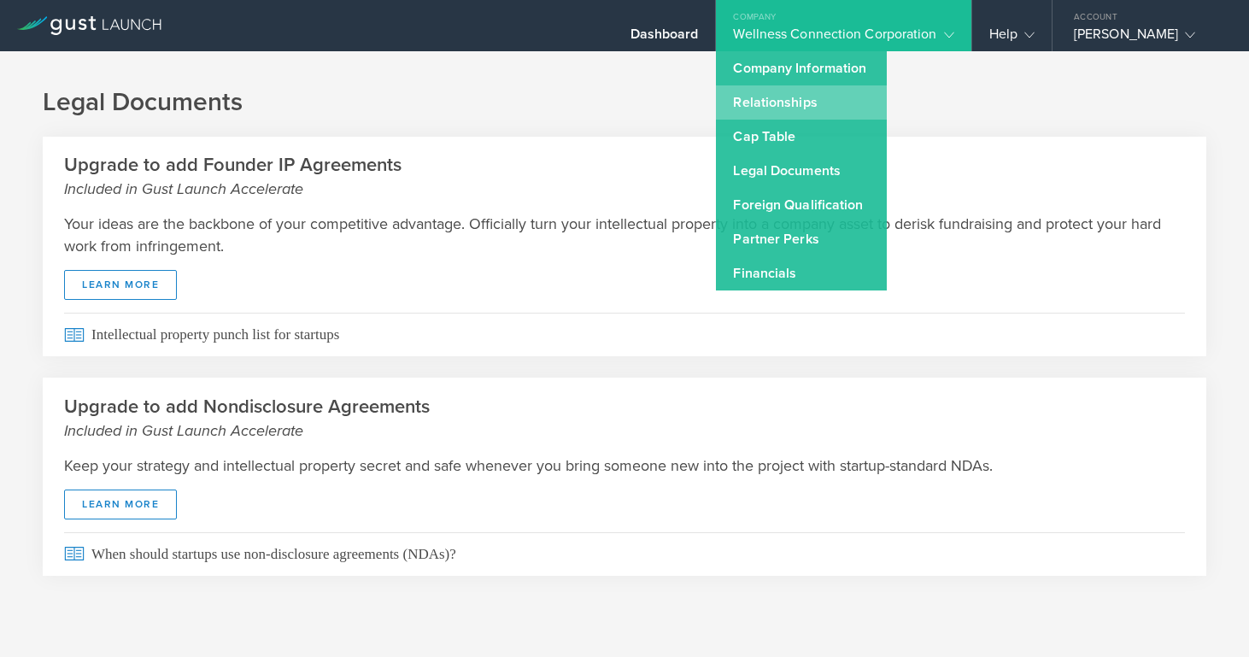
click at [800, 98] on link "Relationships" at bounding box center [801, 102] width 171 height 34
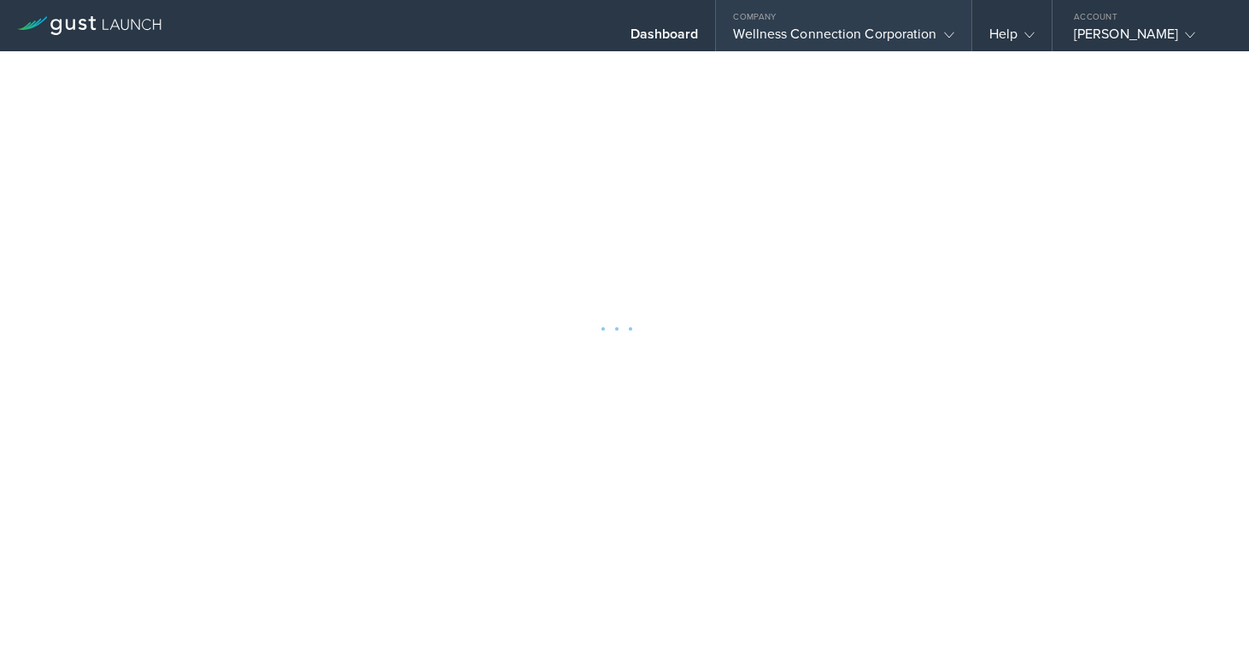
click at [824, 33] on div "Wellness Connection Corporation" at bounding box center [843, 39] width 220 height 26
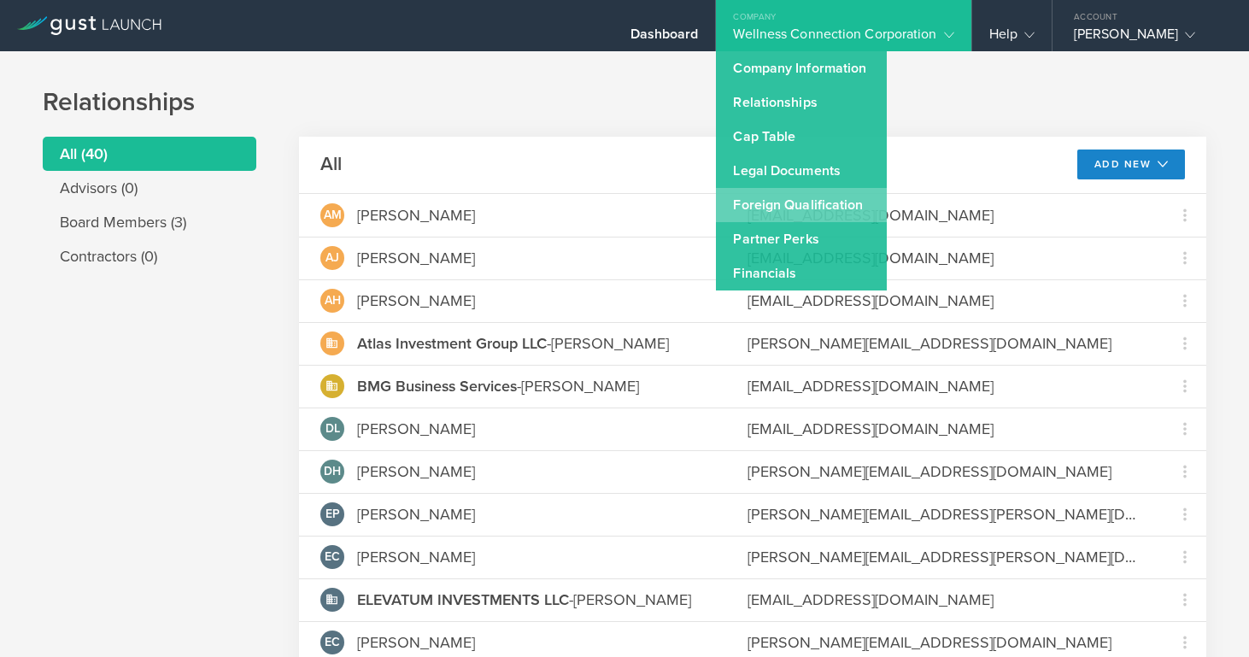
click at [801, 214] on link "Foreign Qualification" at bounding box center [801, 205] width 171 height 34
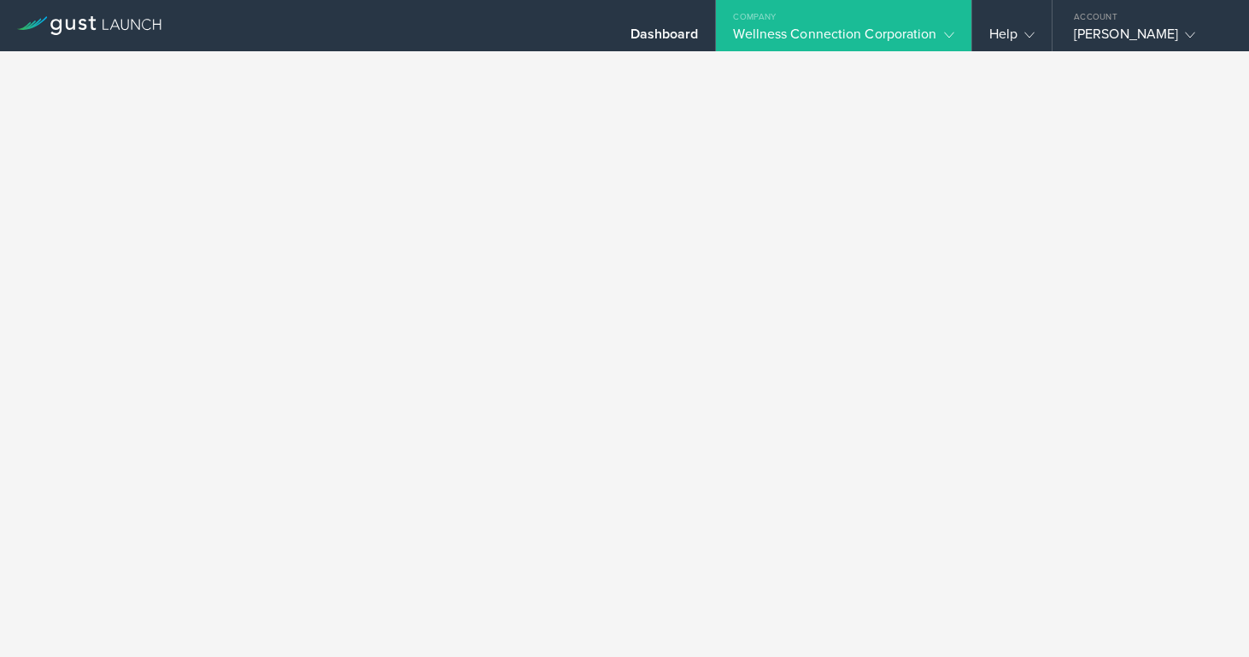
click at [846, 34] on div "Wellness Connection Corporation" at bounding box center [843, 39] width 220 height 26
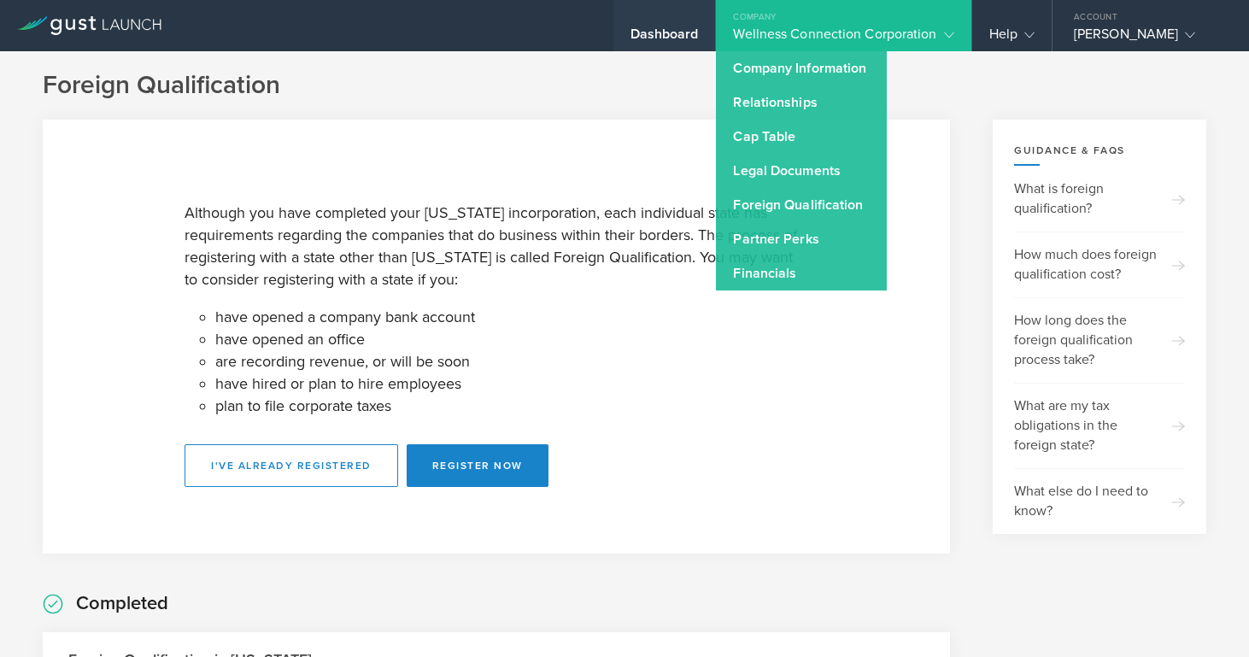
click at [687, 31] on div "Dashboard" at bounding box center [665, 39] width 68 height 26
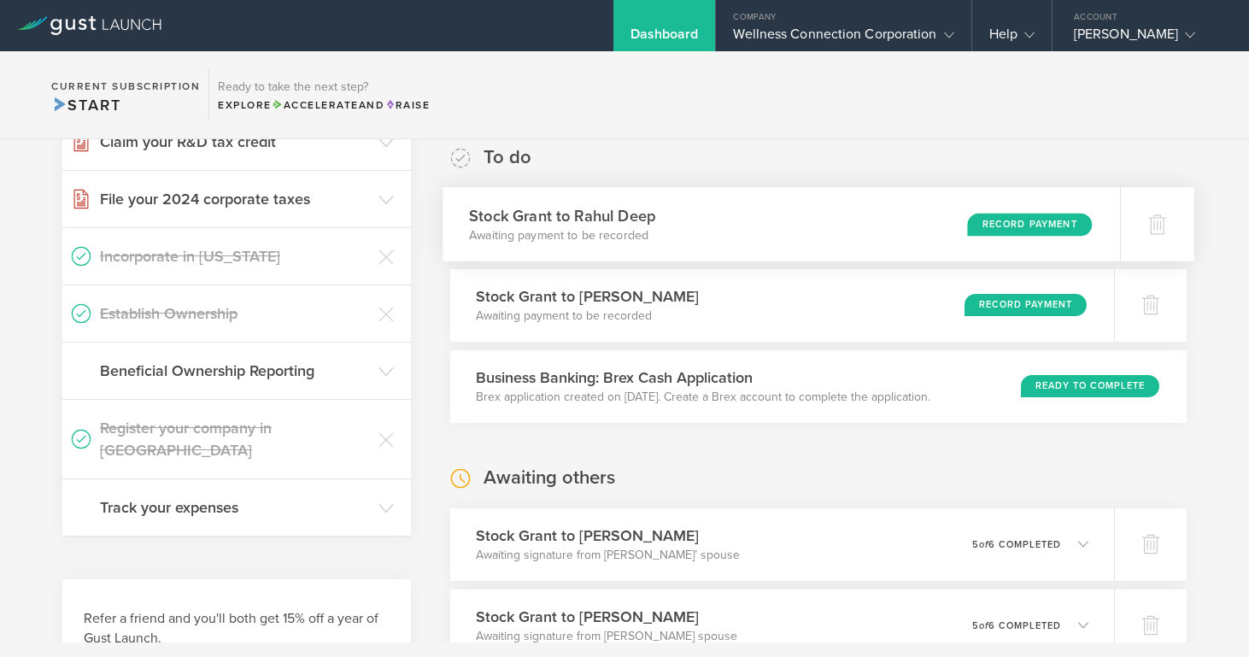
scroll to position [298, 0]
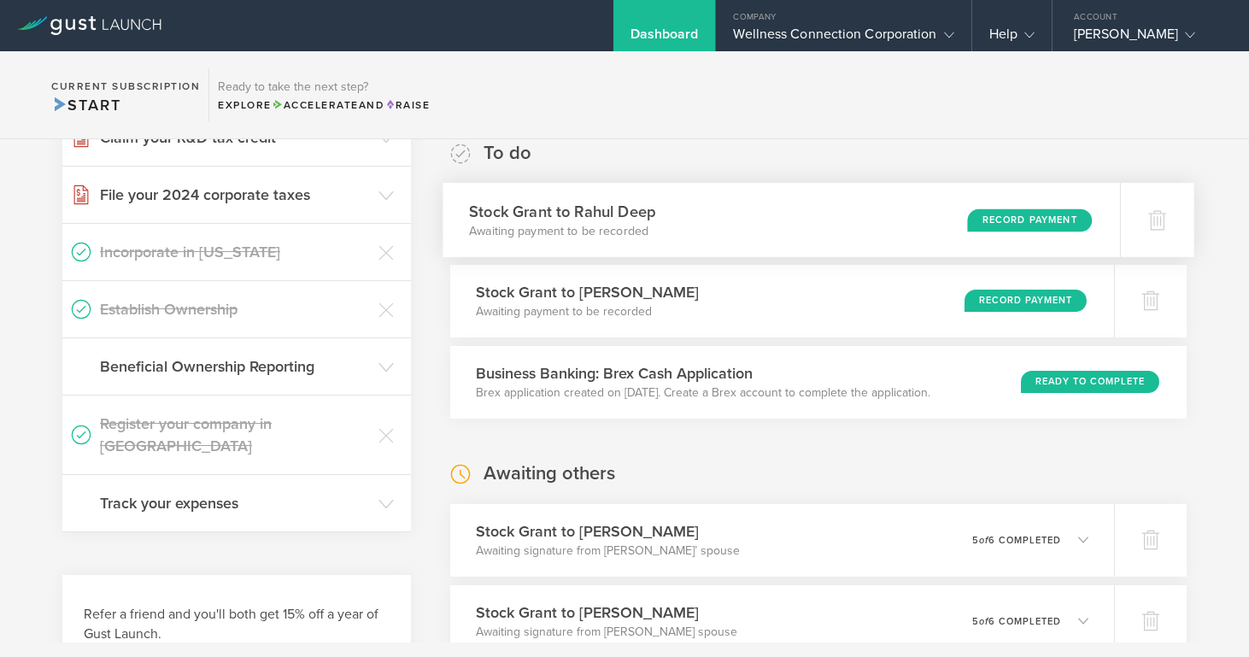
click at [1023, 216] on div "Record Payment" at bounding box center [1029, 220] width 125 height 23
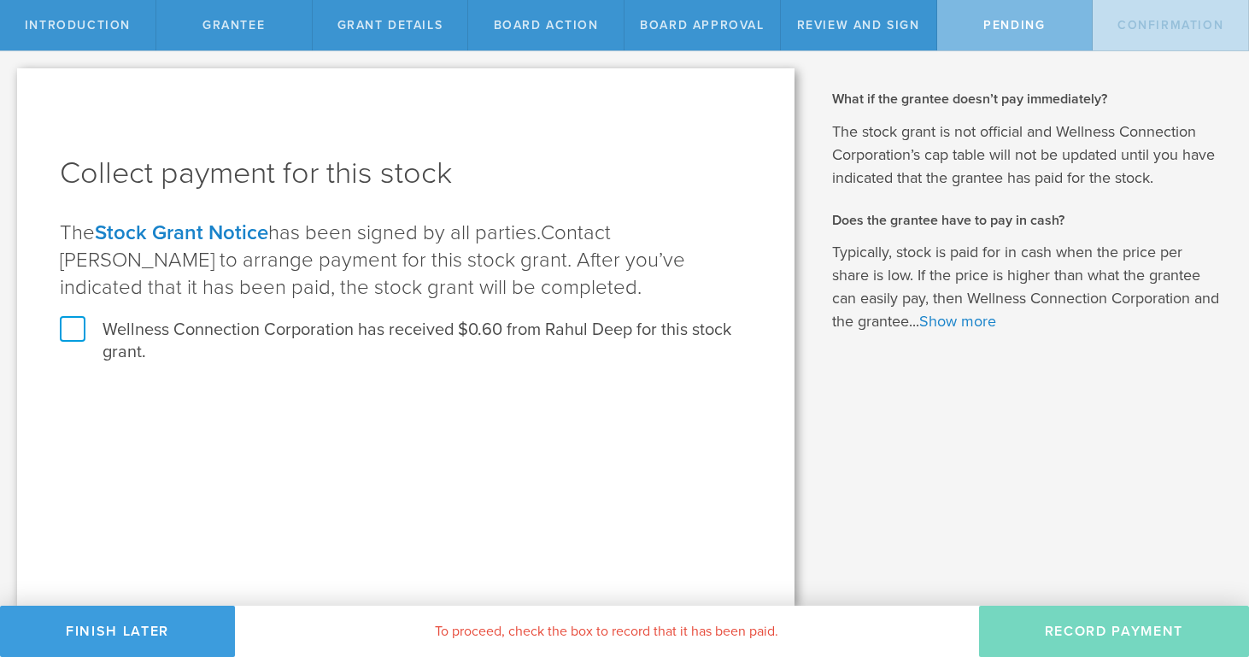
click at [77, 329] on label "Wellness Connection Corporation has received $0.60 from Rahul Deep for this sto…" at bounding box center [406, 341] width 692 height 44
click at [0, 0] on input "Wellness Connection Corporation has received $0.60 from Rahul Deep for this sto…" at bounding box center [0, 0] width 0 height 0
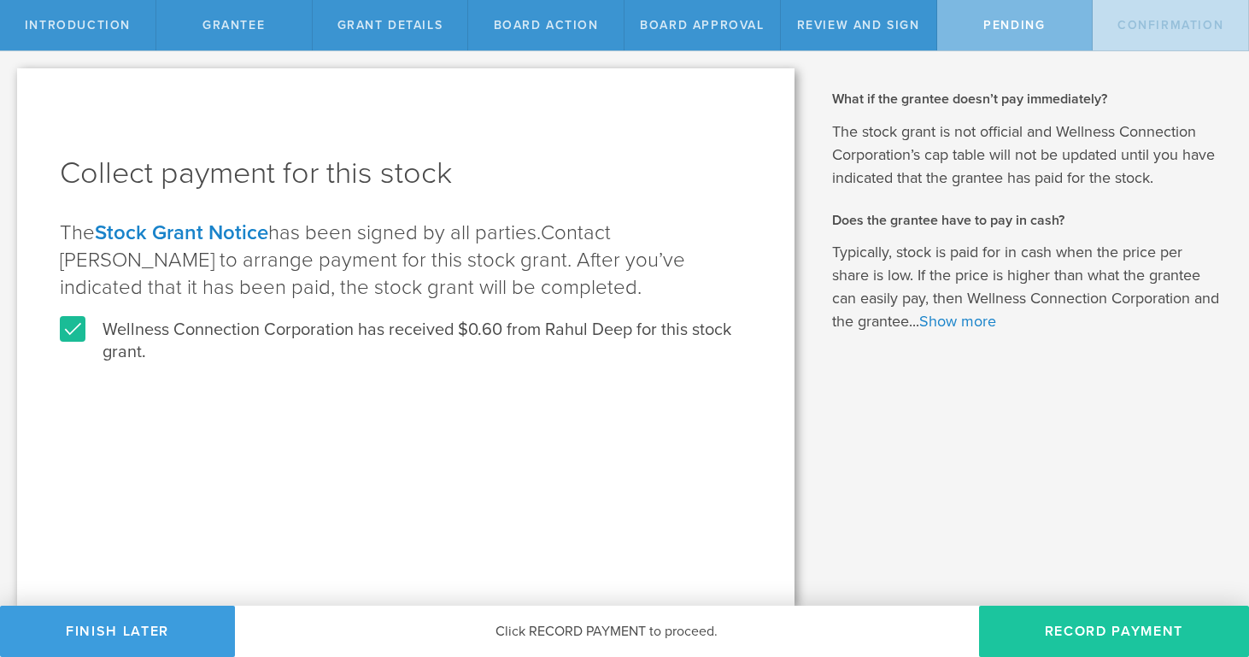
click at [1079, 638] on button "Record Payment" at bounding box center [1114, 631] width 270 height 51
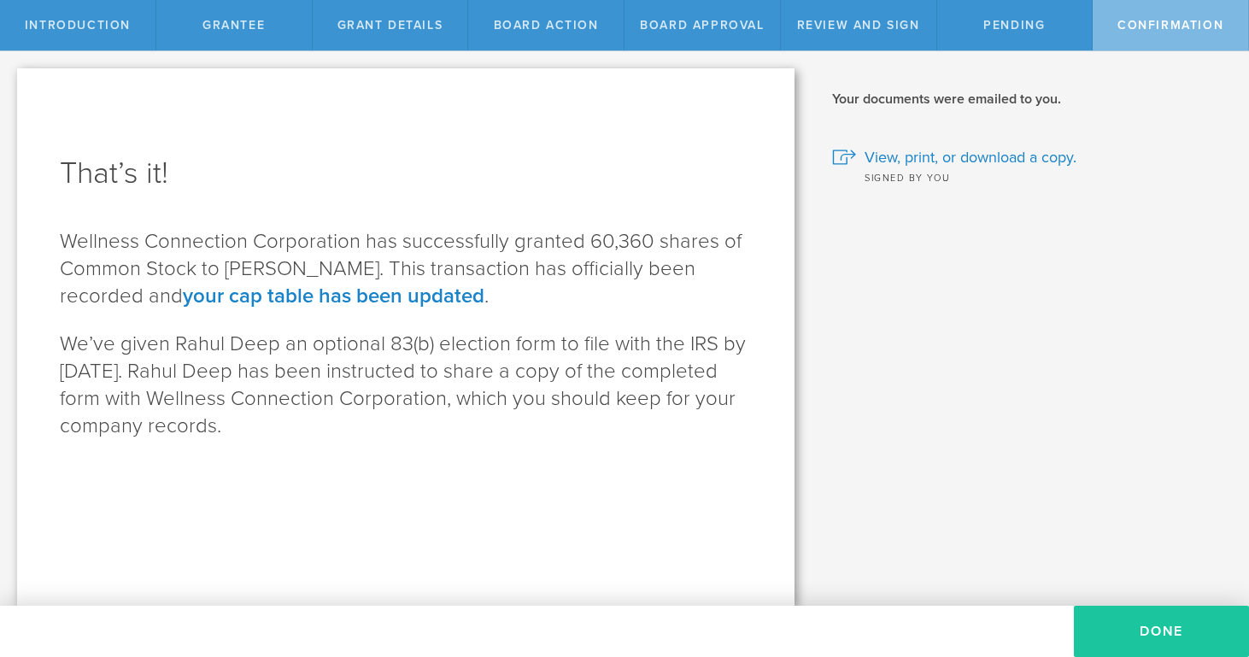
click at [1137, 632] on button "Done" at bounding box center [1161, 631] width 175 height 51
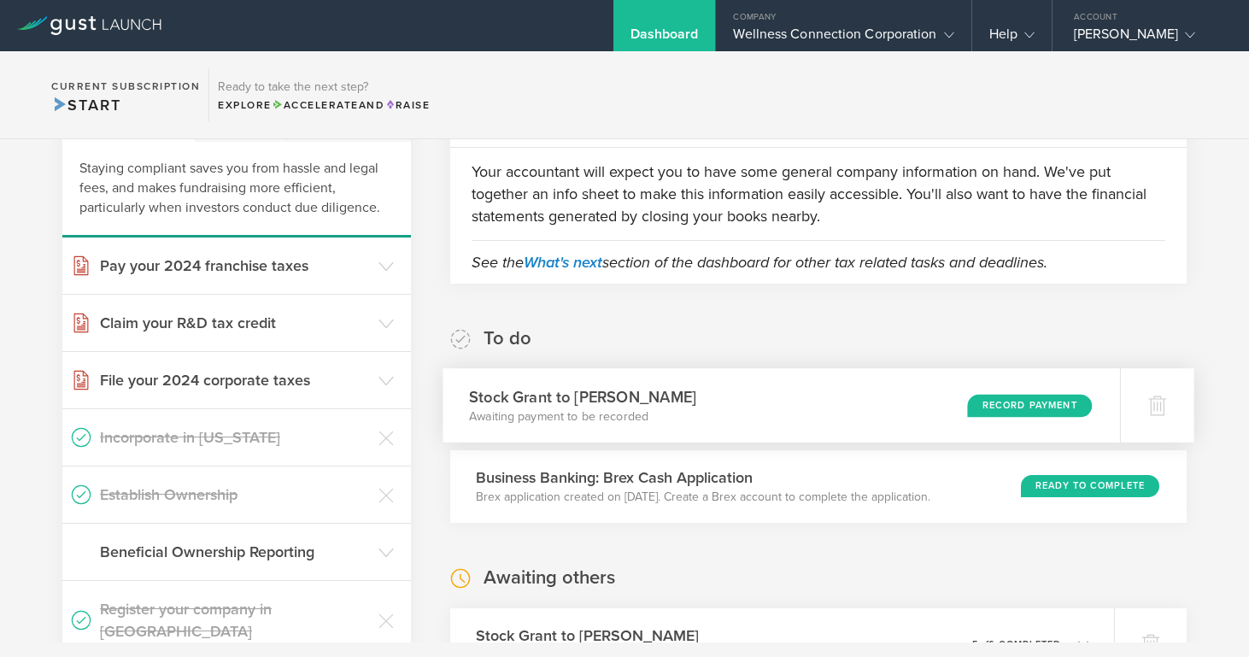
scroll to position [144, 0]
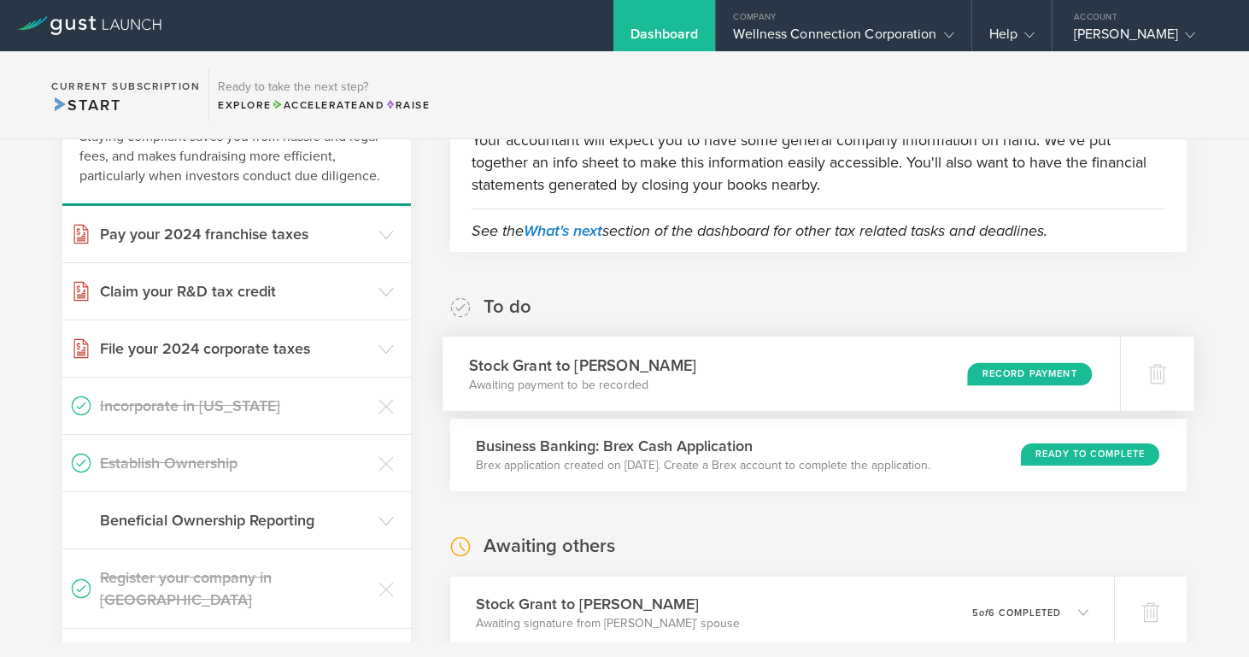
click at [990, 368] on div "Record Payment" at bounding box center [1029, 373] width 125 height 23
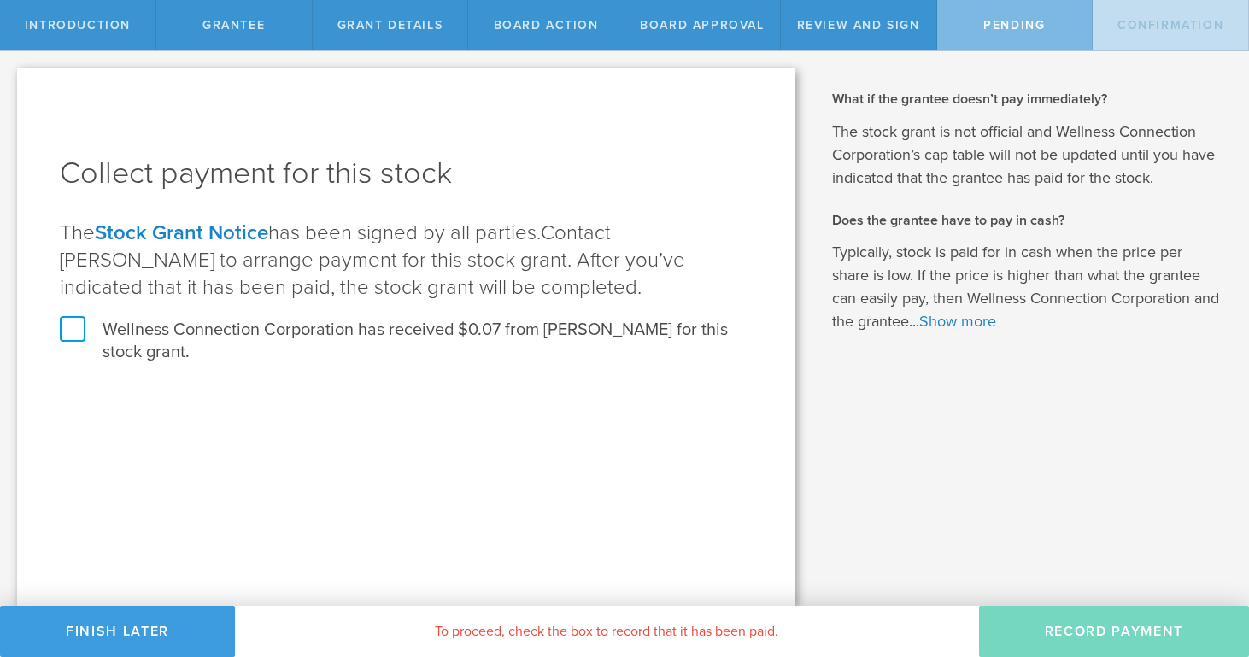
click at [71, 336] on label "Wellness Connection Corporation has received $0.07 from [PERSON_NAME] for this …" at bounding box center [406, 341] width 692 height 44
click at [0, 0] on input "Wellness Connection Corporation has received $0.07 from [PERSON_NAME] for this …" at bounding box center [0, 0] width 0 height 0
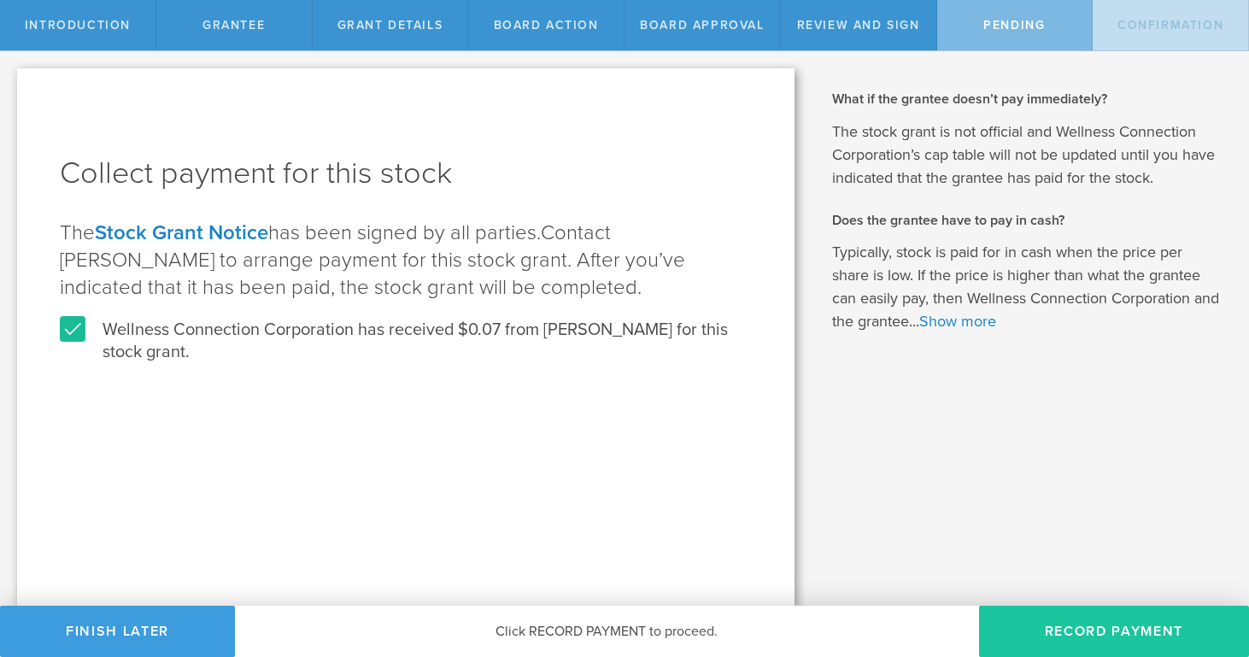
click at [1048, 620] on button "Record Payment" at bounding box center [1114, 631] width 270 height 51
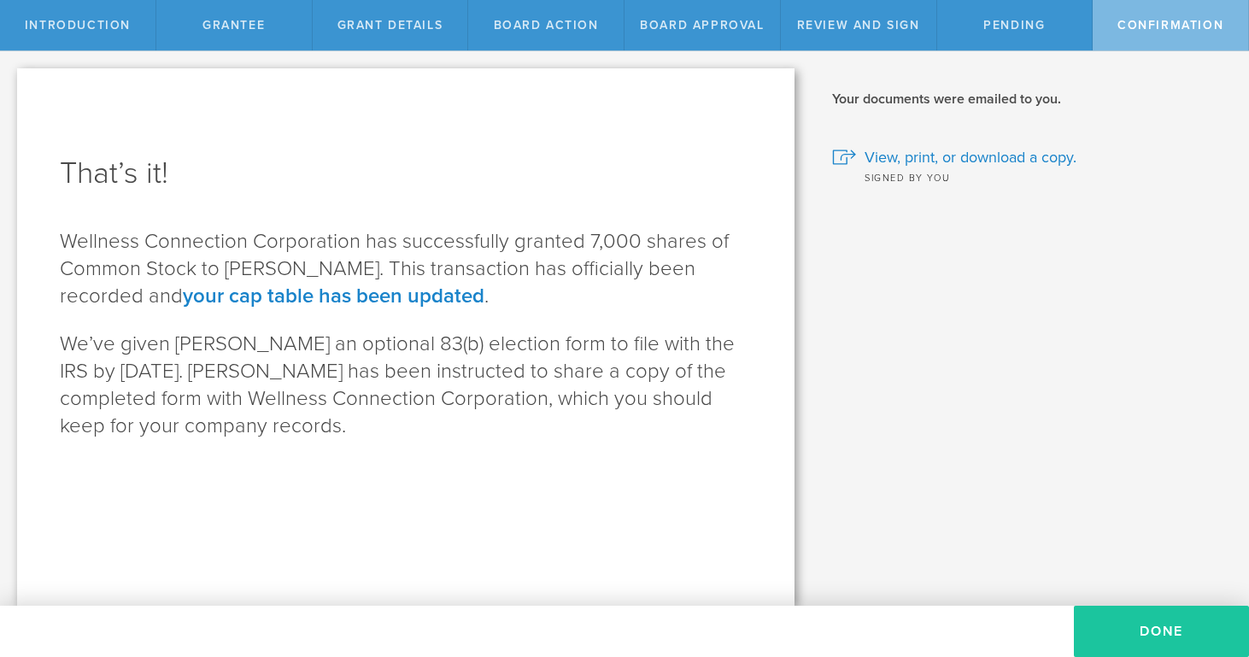
click at [1147, 632] on button "Done" at bounding box center [1161, 631] width 175 height 51
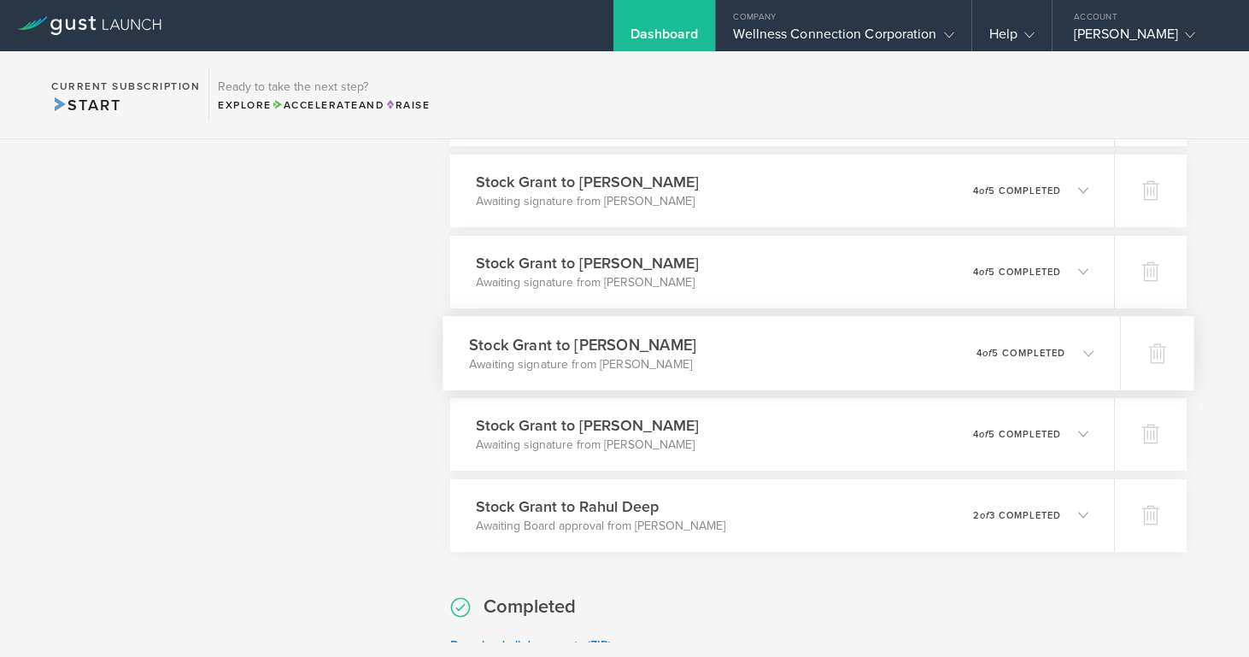
scroll to position [1624, 0]
click at [1090, 512] on icon at bounding box center [1089, 513] width 10 height 10
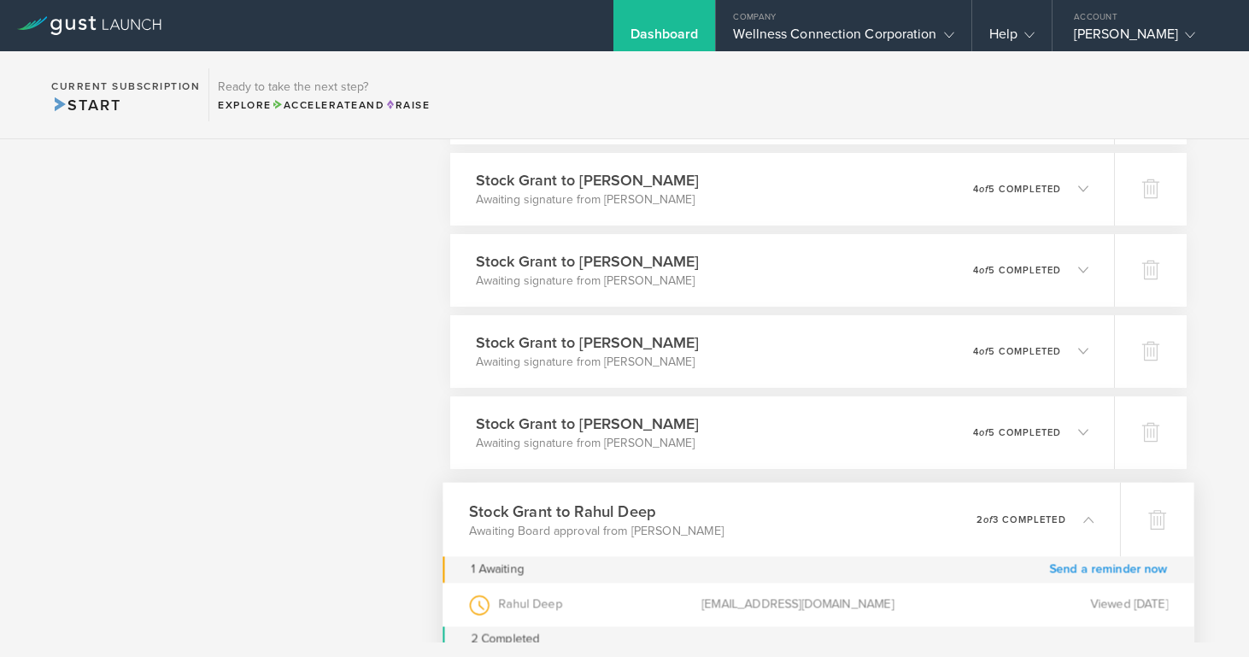
click at [1099, 569] on link "Send a reminder now" at bounding box center [1108, 569] width 119 height 26
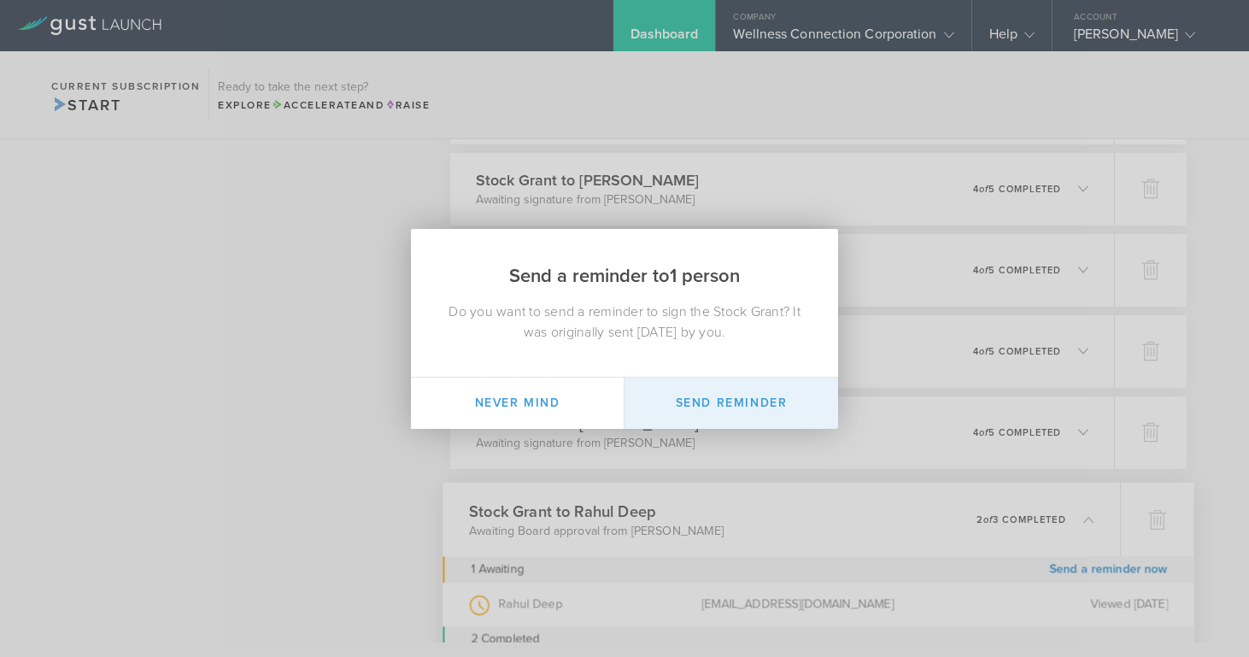
click at [749, 403] on button "Send Reminder" at bounding box center [732, 403] width 214 height 51
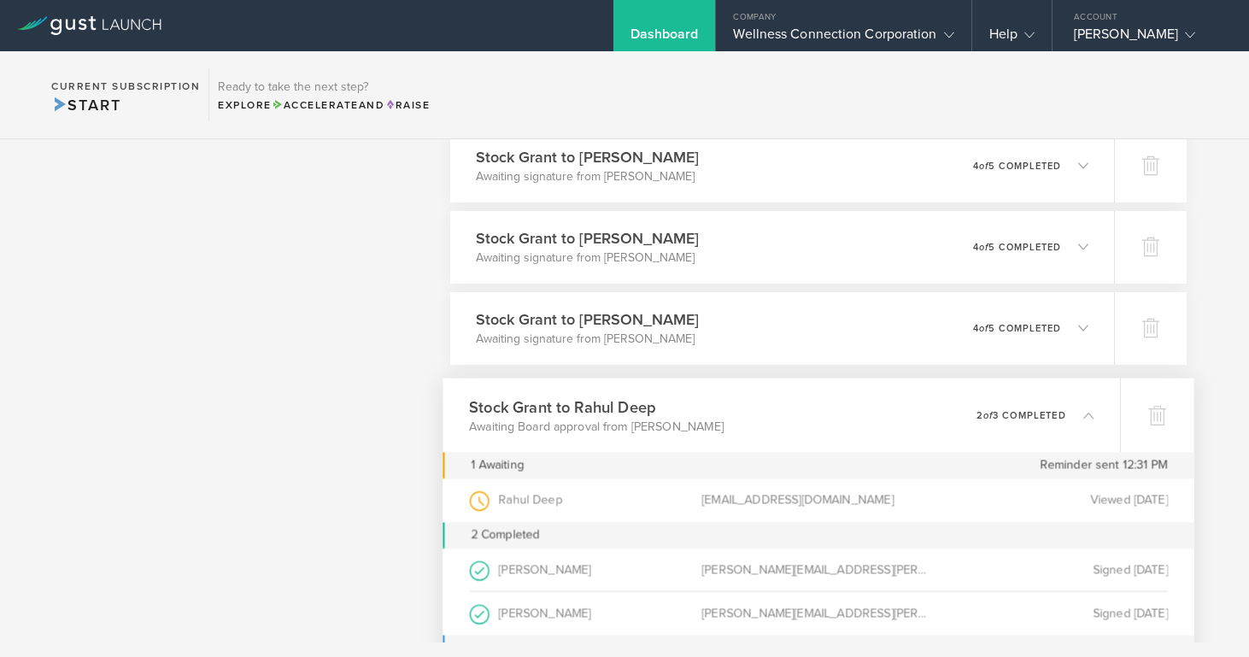
scroll to position [1727, 0]
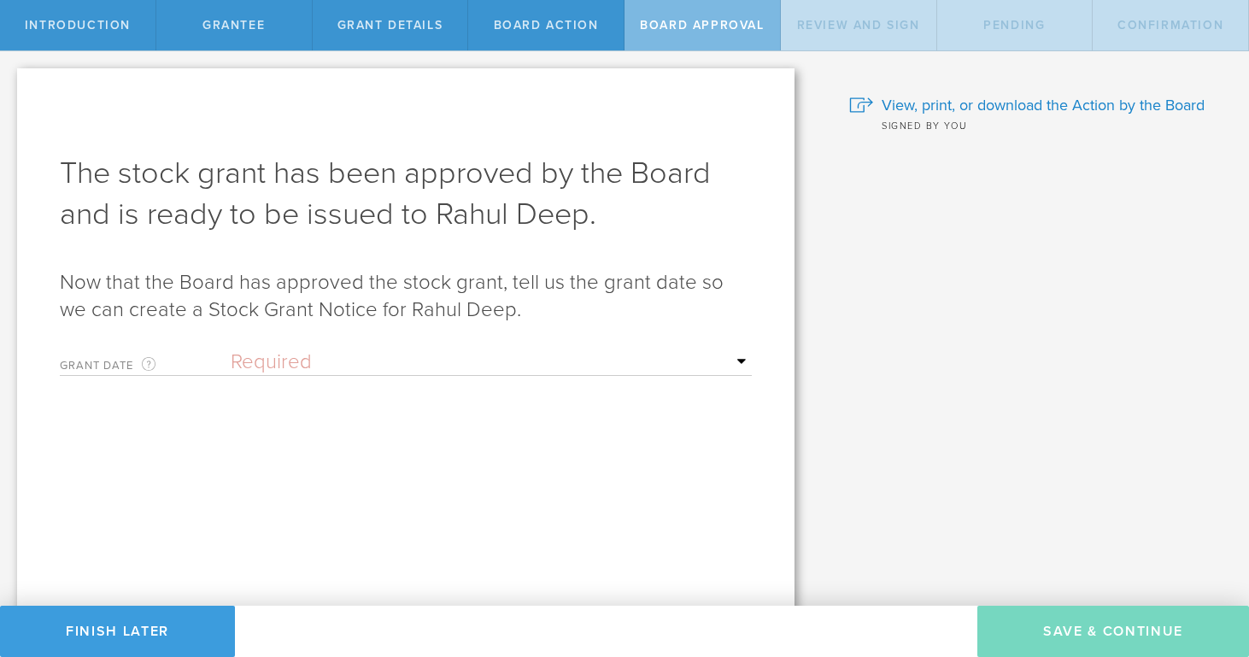
select select "setByFounder"
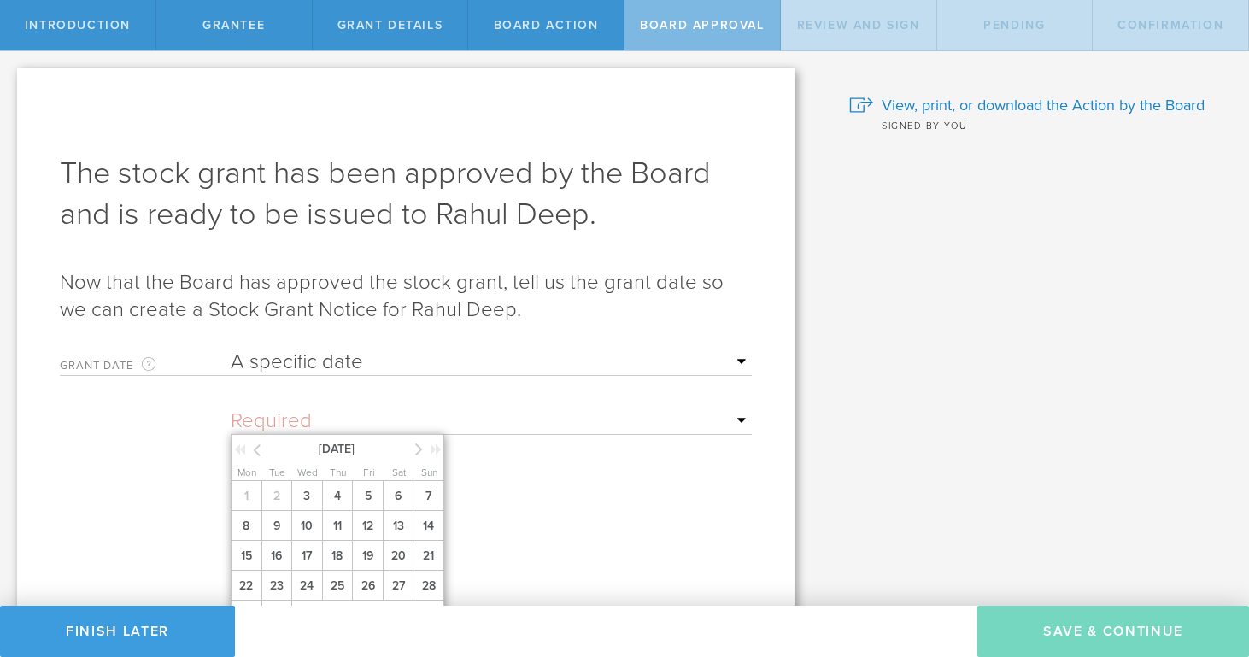
click at [297, 418] on input "text" at bounding box center [491, 421] width 521 height 26
click at [293, 511] on span "3" at bounding box center [306, 496] width 31 height 30
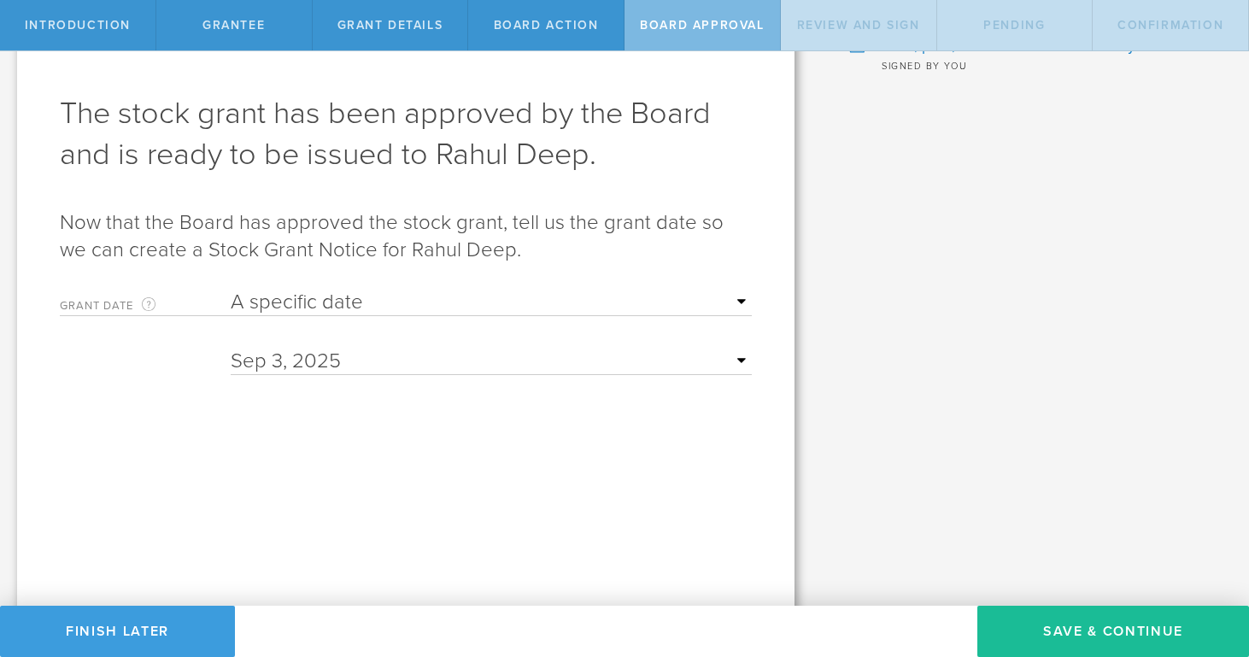
scroll to position [88, 0]
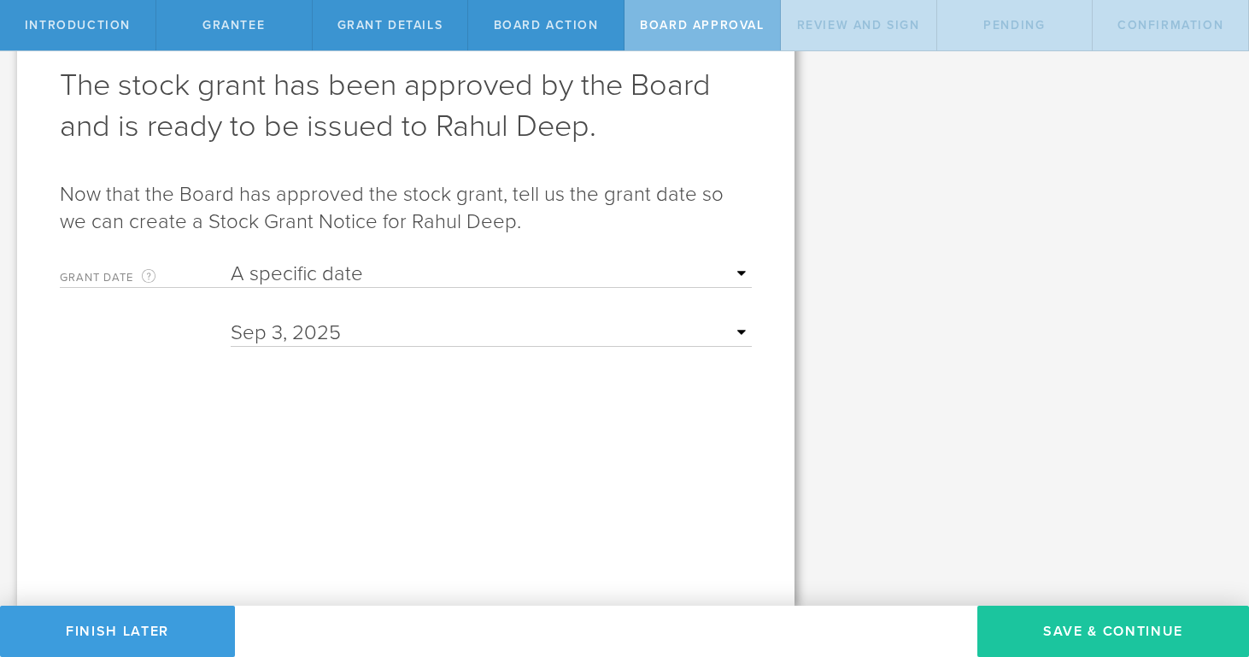
click at [1061, 634] on button "Save & Continue" at bounding box center [1114, 631] width 272 height 51
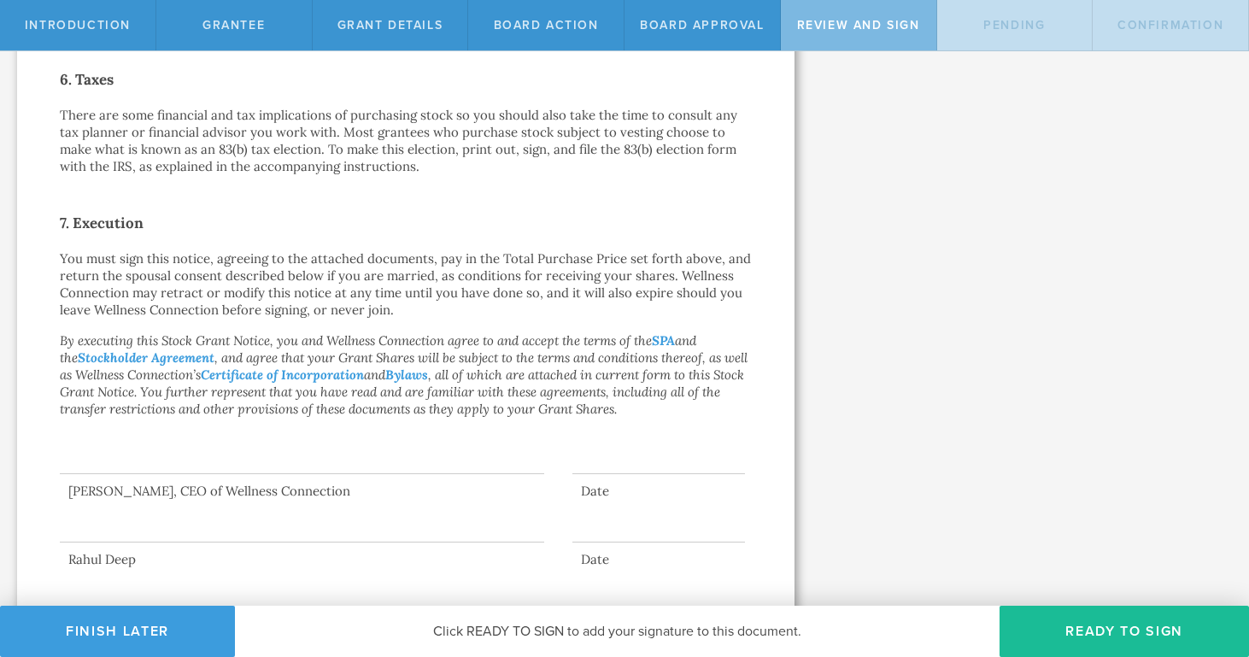
scroll to position [0, 0]
click at [1113, 626] on button "Ready to Sign" at bounding box center [1125, 631] width 250 height 51
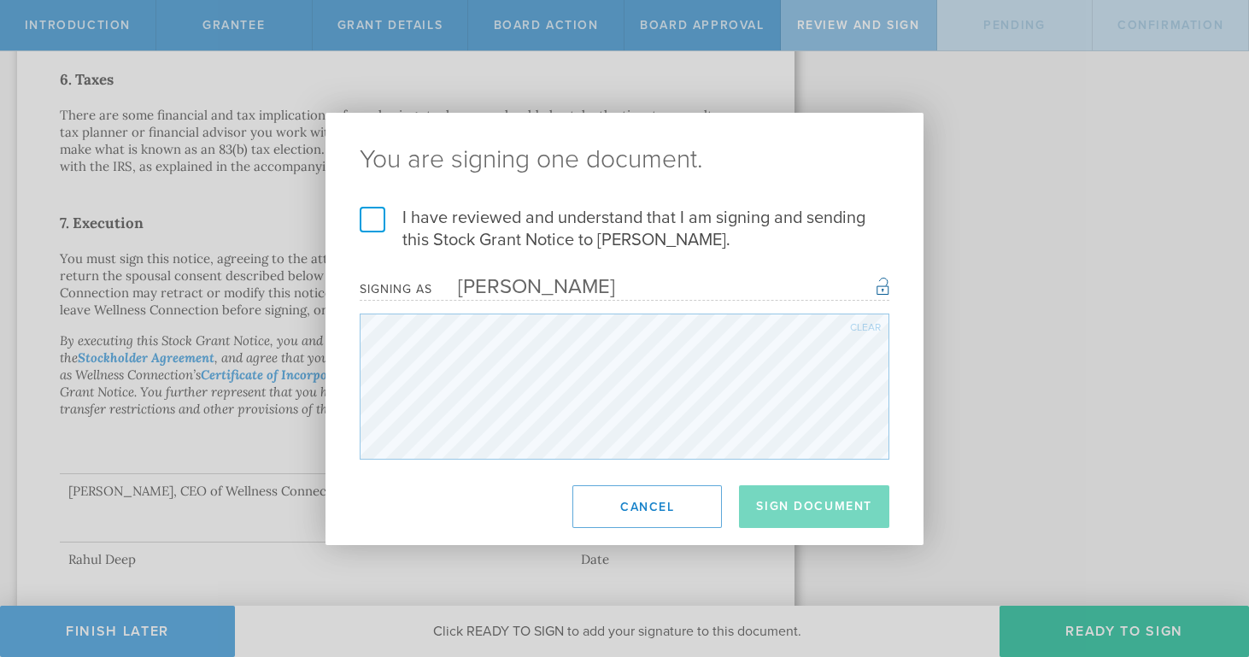
click at [379, 216] on label "I have reviewed and understand that I am signing and sending this Stock Grant N…" at bounding box center [625, 229] width 530 height 44
click at [0, 0] on input "I have reviewed and understand that I am signing and sending this Stock Grant N…" at bounding box center [0, 0] width 0 height 0
drag, startPoint x: 805, startPoint y: 502, endPoint x: 760, endPoint y: 481, distance: 49.7
click at [806, 502] on button "Sign Document" at bounding box center [814, 506] width 150 height 43
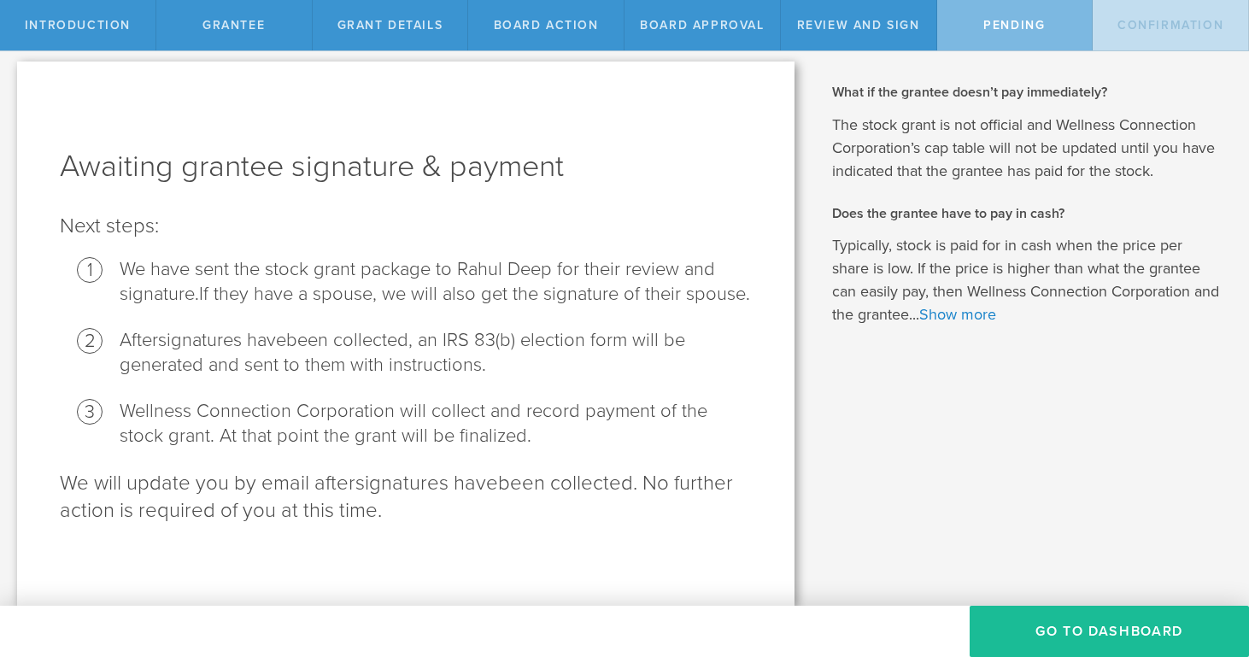
scroll to position [7, 0]
click at [1041, 626] on button "Go To Dashboard" at bounding box center [1109, 631] width 279 height 51
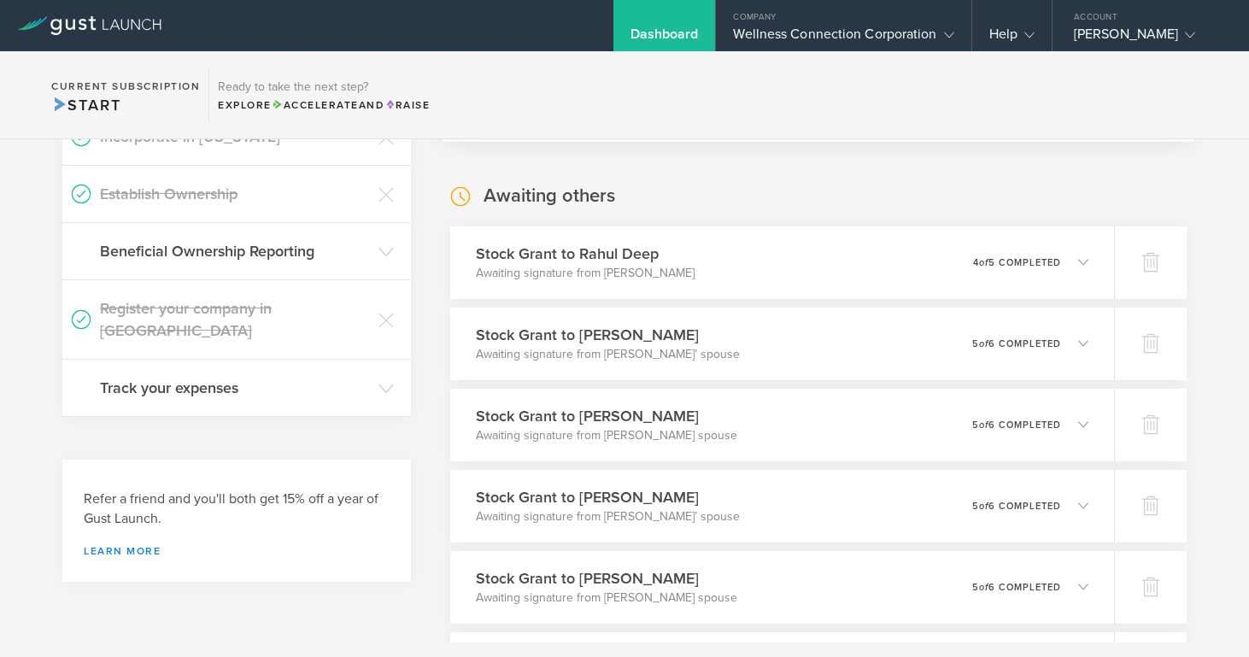
scroll to position [414, 0]
click at [639, 255] on h3 "Stock Grant to Rahul Deep" at bounding box center [580, 253] width 223 height 23
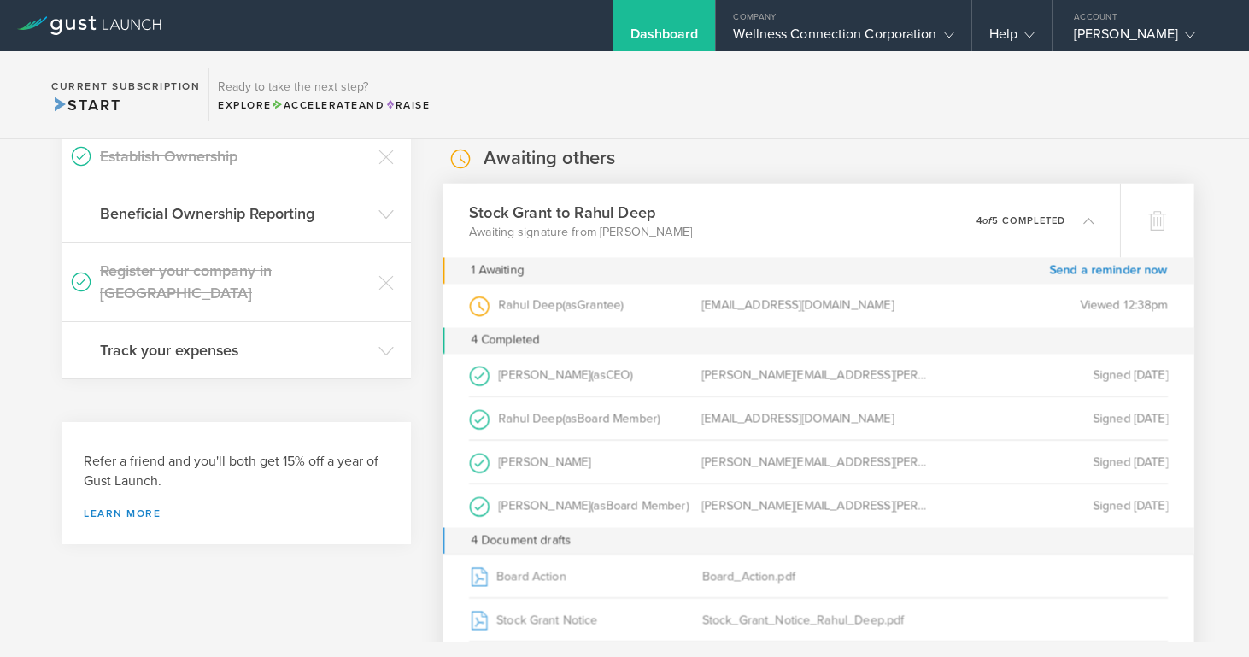
scroll to position [452, 0]
click at [1086, 271] on link "Send a reminder now" at bounding box center [1108, 269] width 119 height 26
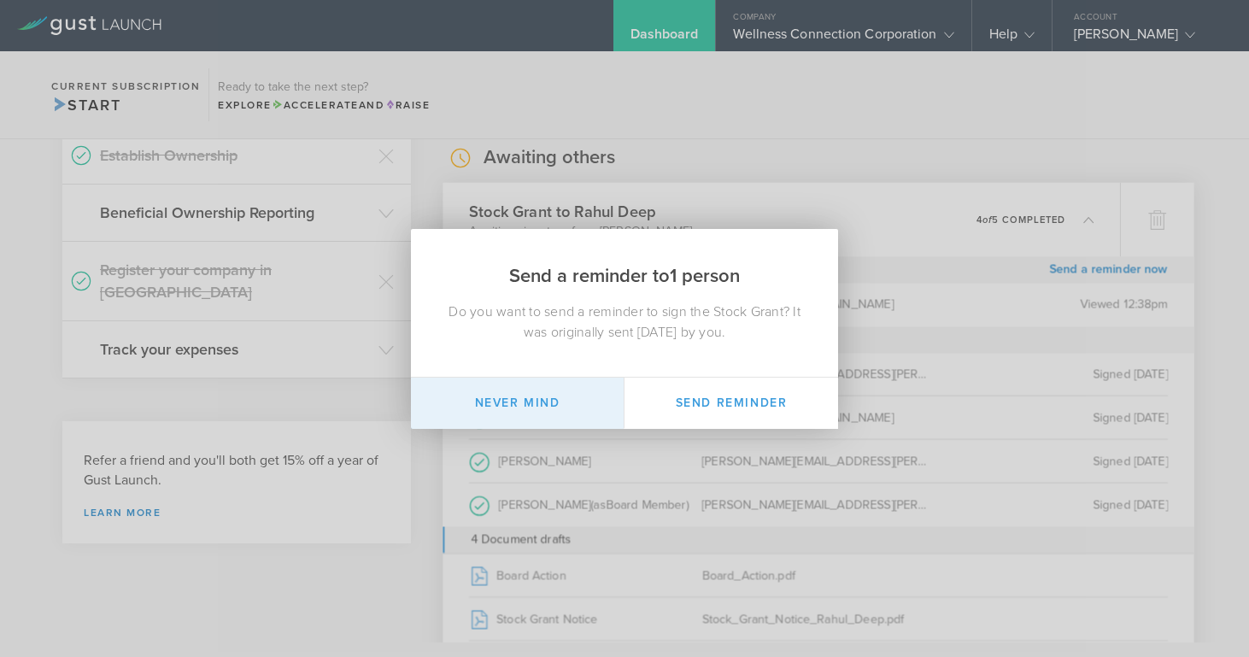
click at [534, 407] on button "Never mind" at bounding box center [518, 403] width 214 height 51
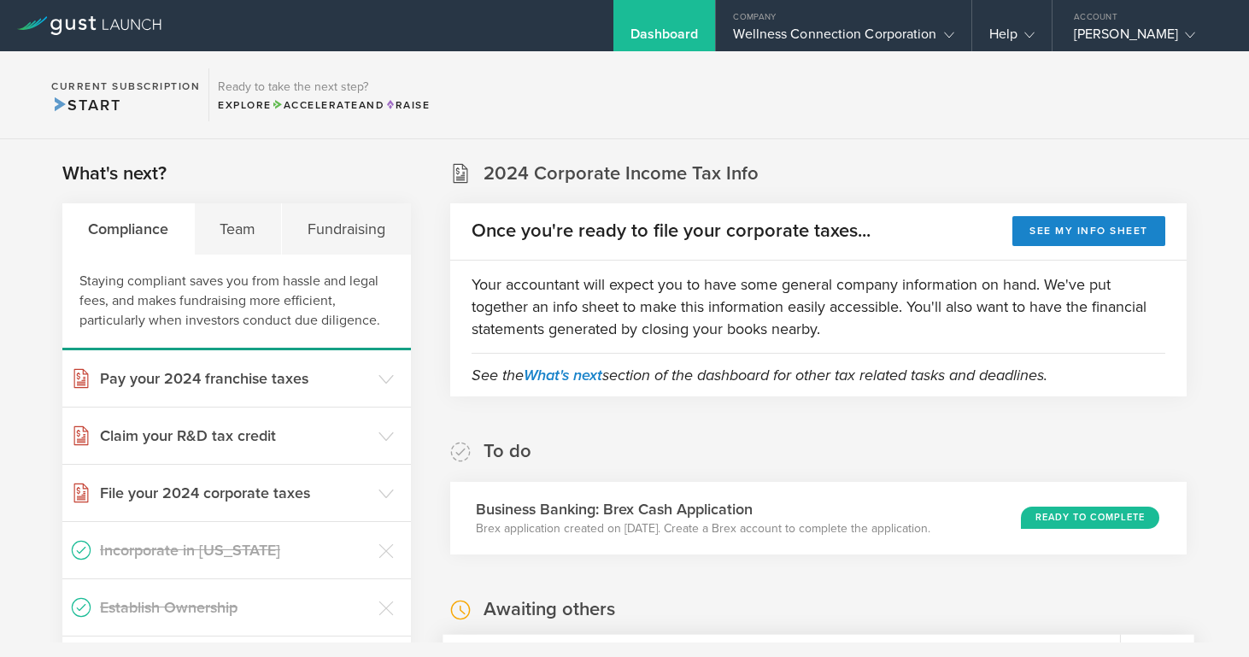
scroll to position [0, 0]
click at [655, 26] on div "Dashboard" at bounding box center [665, 39] width 68 height 26
click at [661, 35] on div "Dashboard" at bounding box center [665, 39] width 68 height 26
click at [769, 29] on div "Wellness Connection Corporation" at bounding box center [843, 39] width 220 height 26
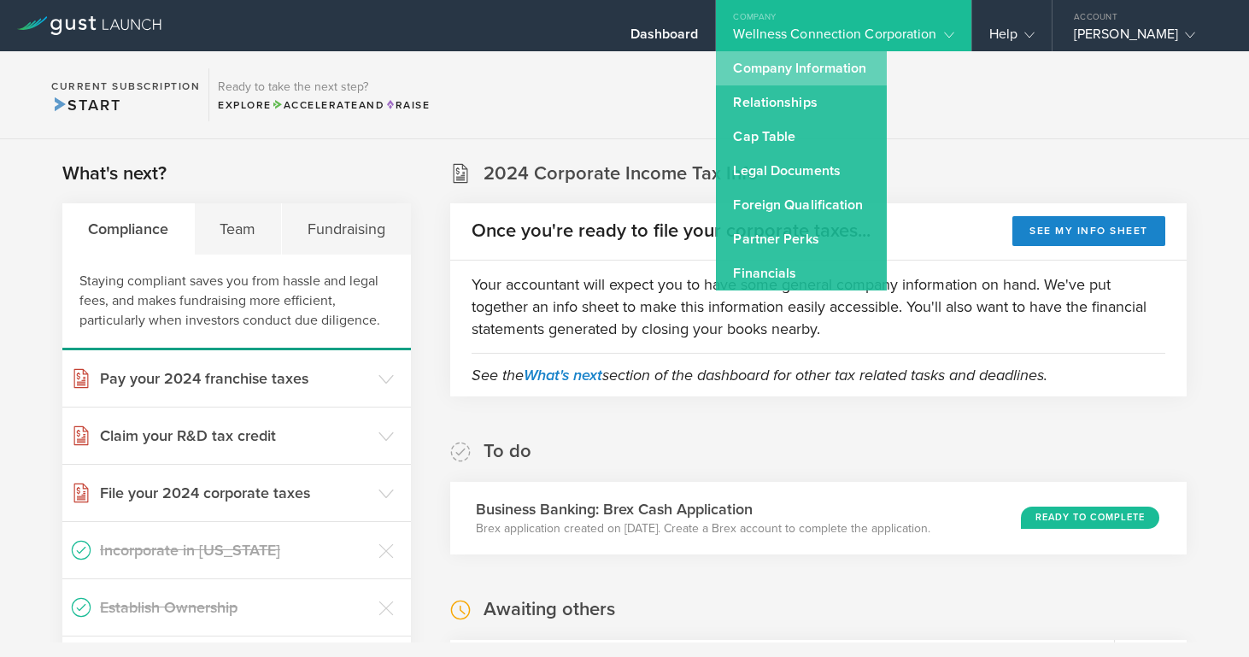
click at [776, 69] on link "Company Information" at bounding box center [801, 68] width 171 height 34
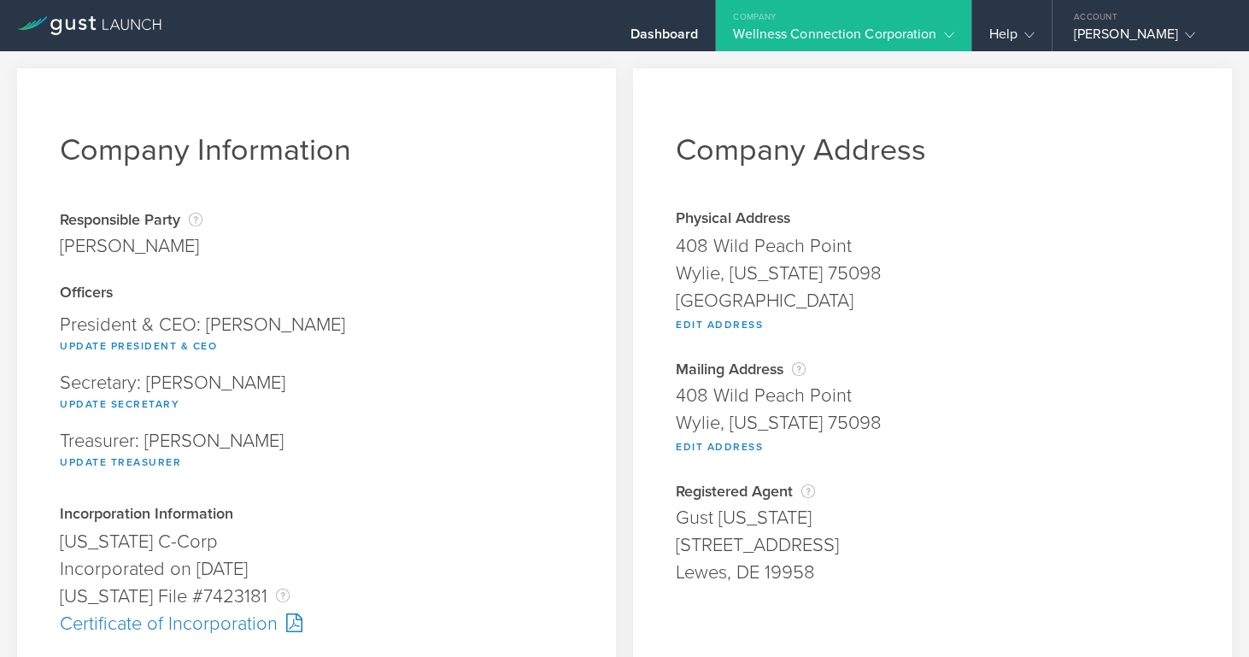
click at [763, 32] on div "Wellness Connection Corporation" at bounding box center [843, 39] width 220 height 26
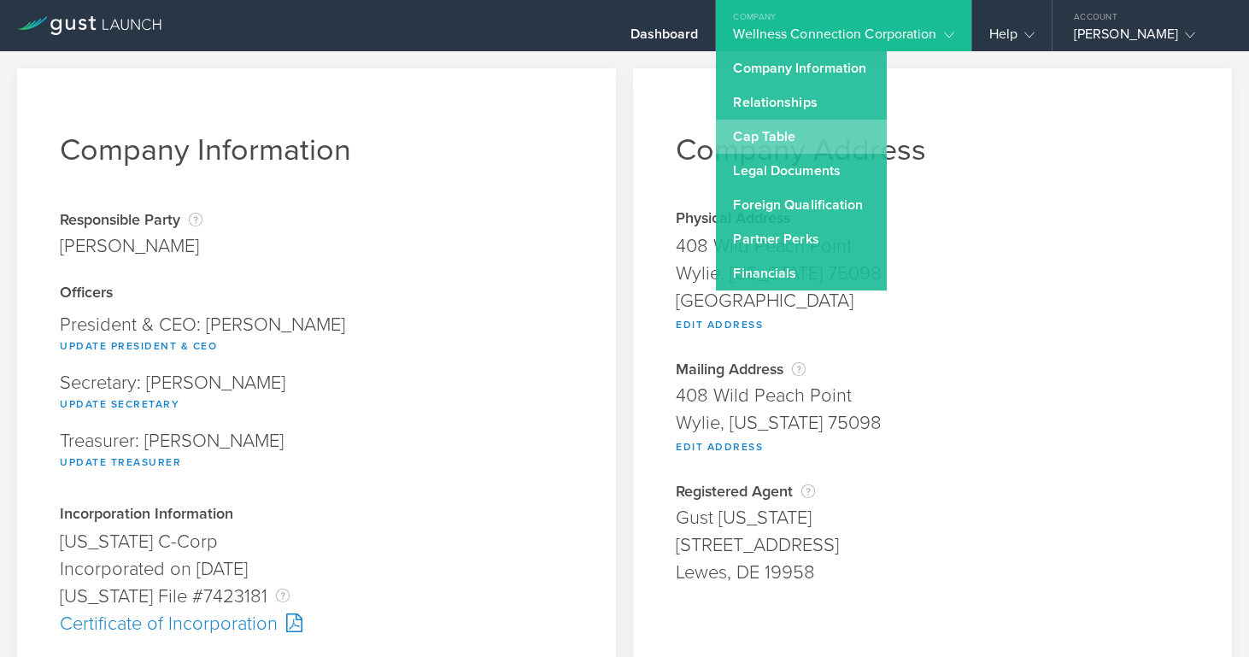
click at [767, 132] on link "Cap Table" at bounding box center [801, 137] width 171 height 34
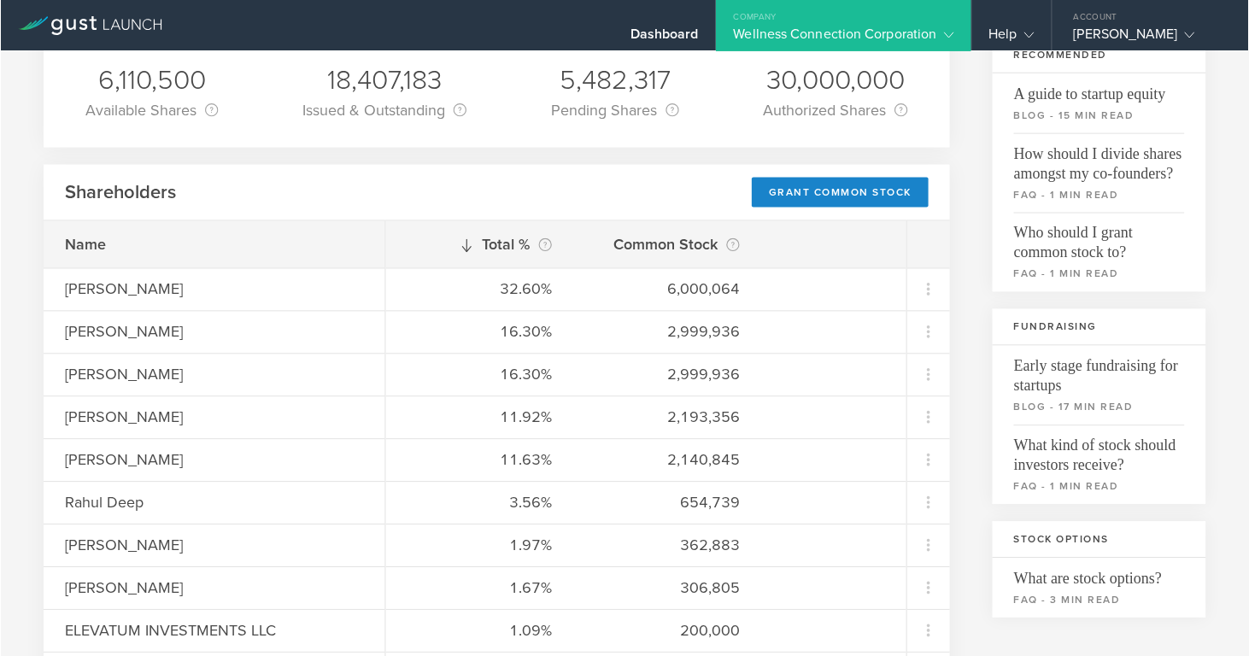
scroll to position [171, 0]
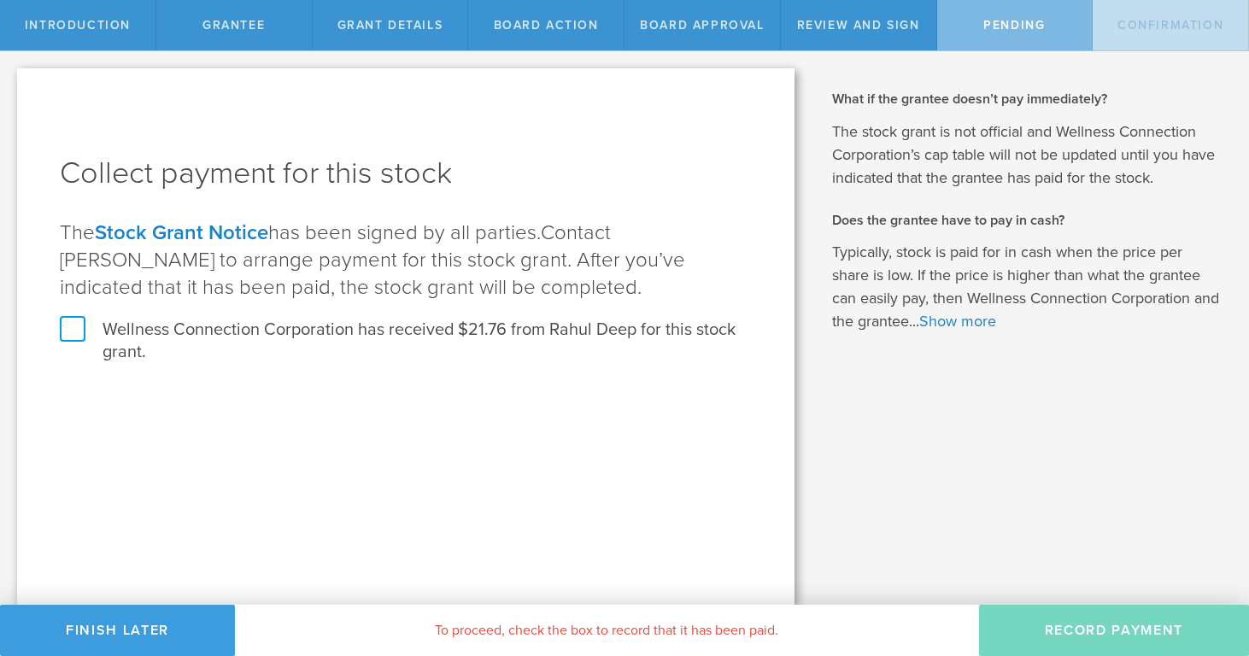
click at [65, 326] on label "Wellness Connection Corporation has received $21.76 from Rahul Deep for this st…" at bounding box center [406, 341] width 692 height 44
click at [0, 0] on input "Wellness Connection Corporation has received $21.76 from Rahul Deep for this st…" at bounding box center [0, 0] width 0 height 0
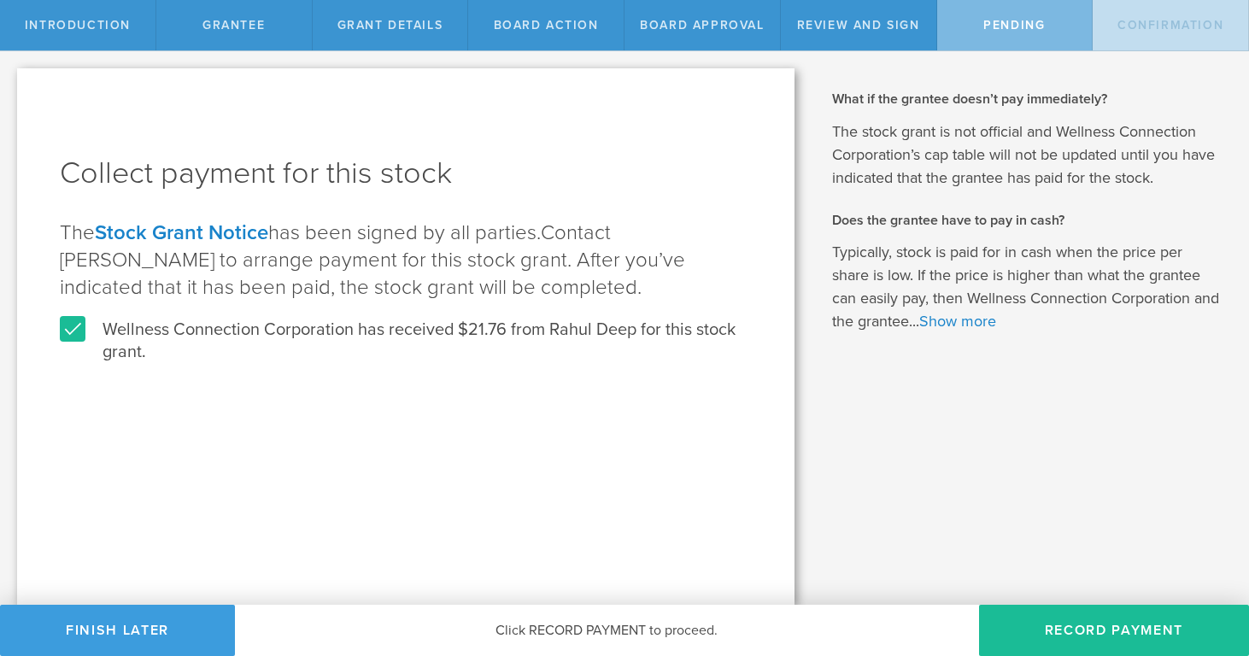
drag, startPoint x: 1031, startPoint y: 615, endPoint x: 871, endPoint y: 571, distance: 166.7
click at [1031, 613] on button "Record Payment" at bounding box center [1114, 630] width 270 height 51
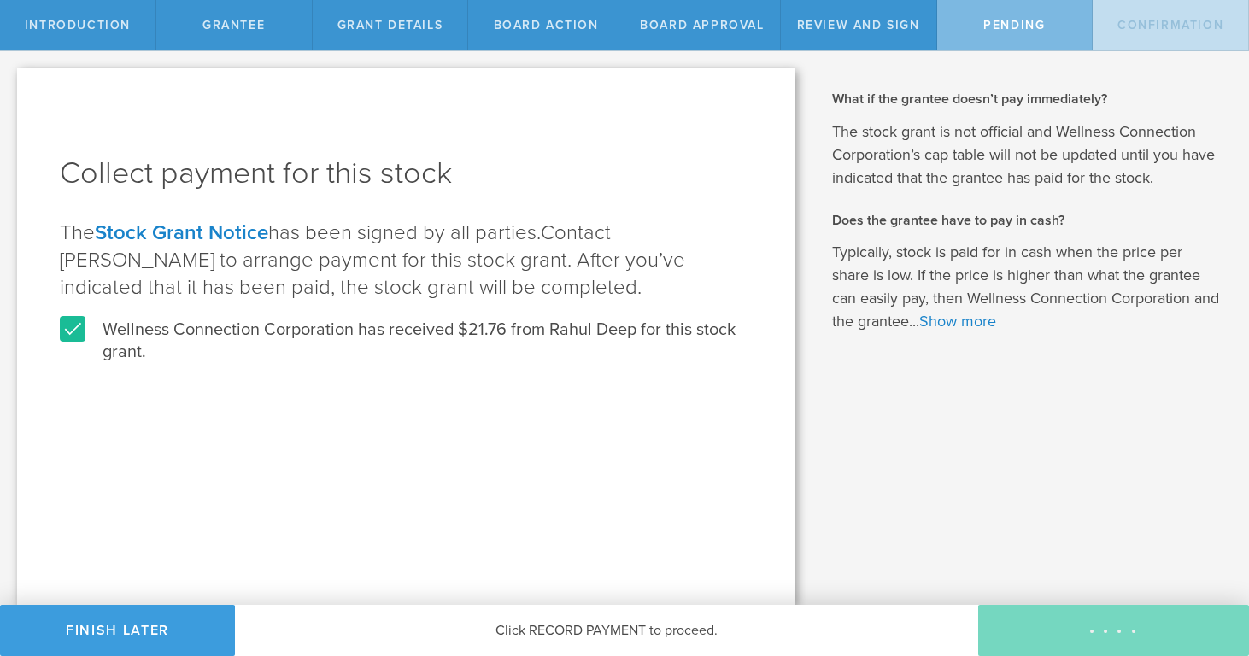
scroll to position [0, 1]
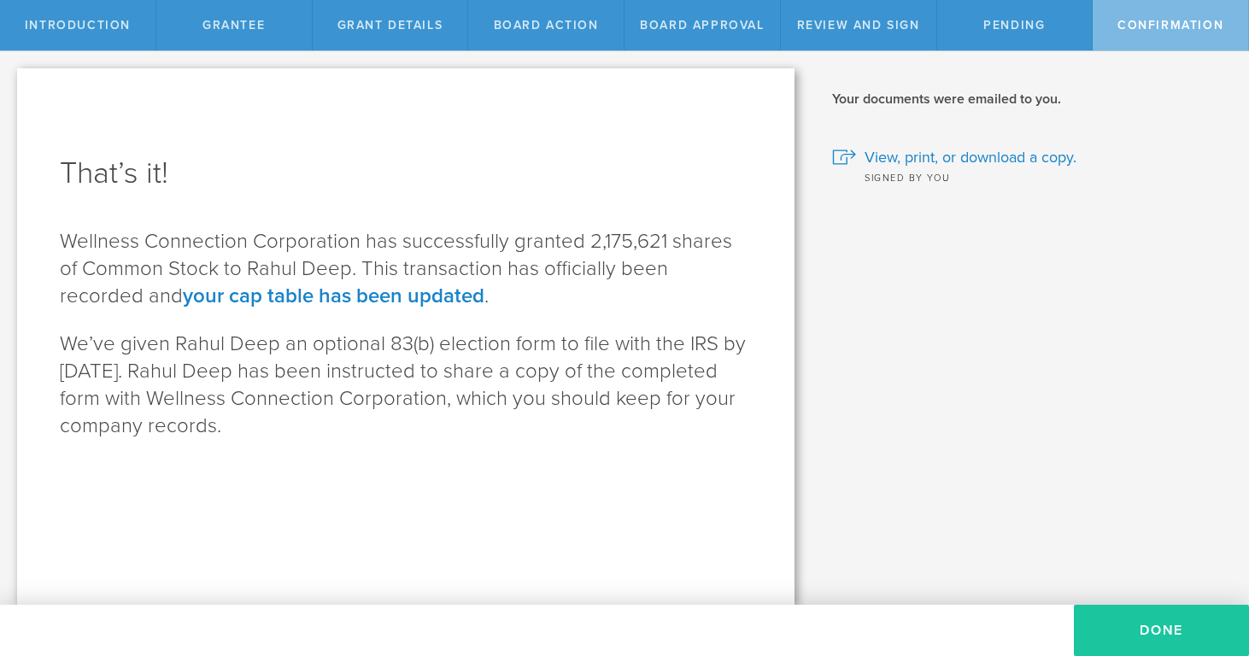
click at [1161, 627] on button "Done" at bounding box center [1161, 630] width 175 height 51
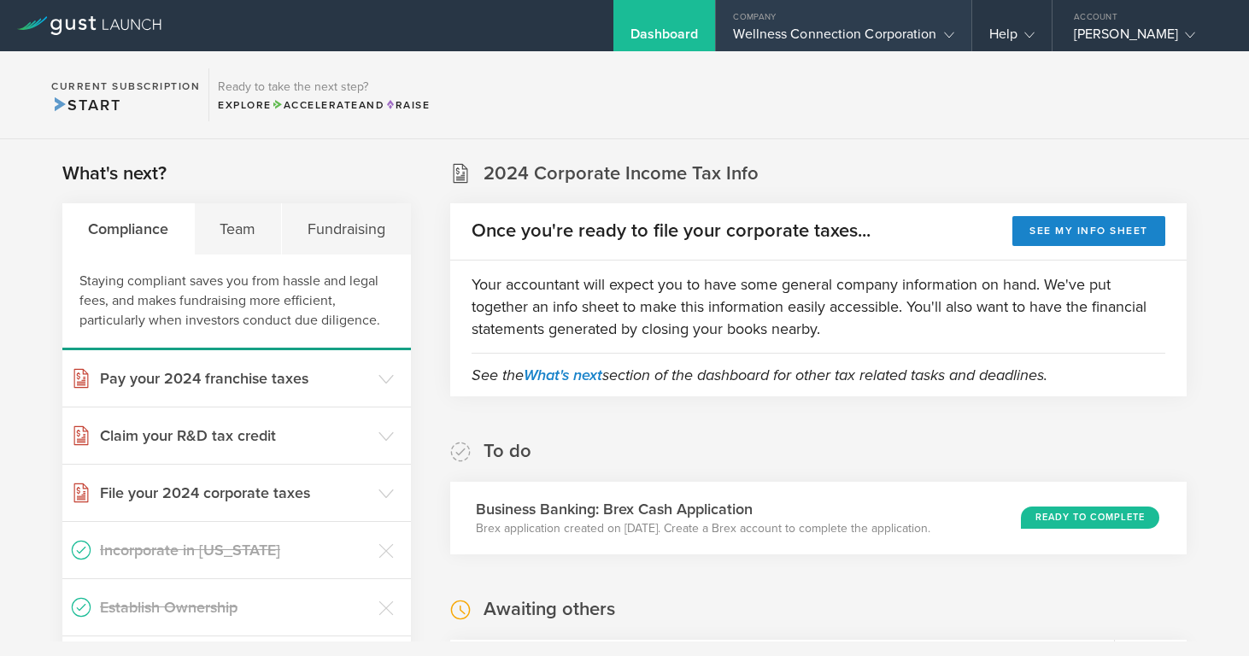
click at [780, 33] on div "Wellness Connection Corporation" at bounding box center [843, 39] width 220 height 26
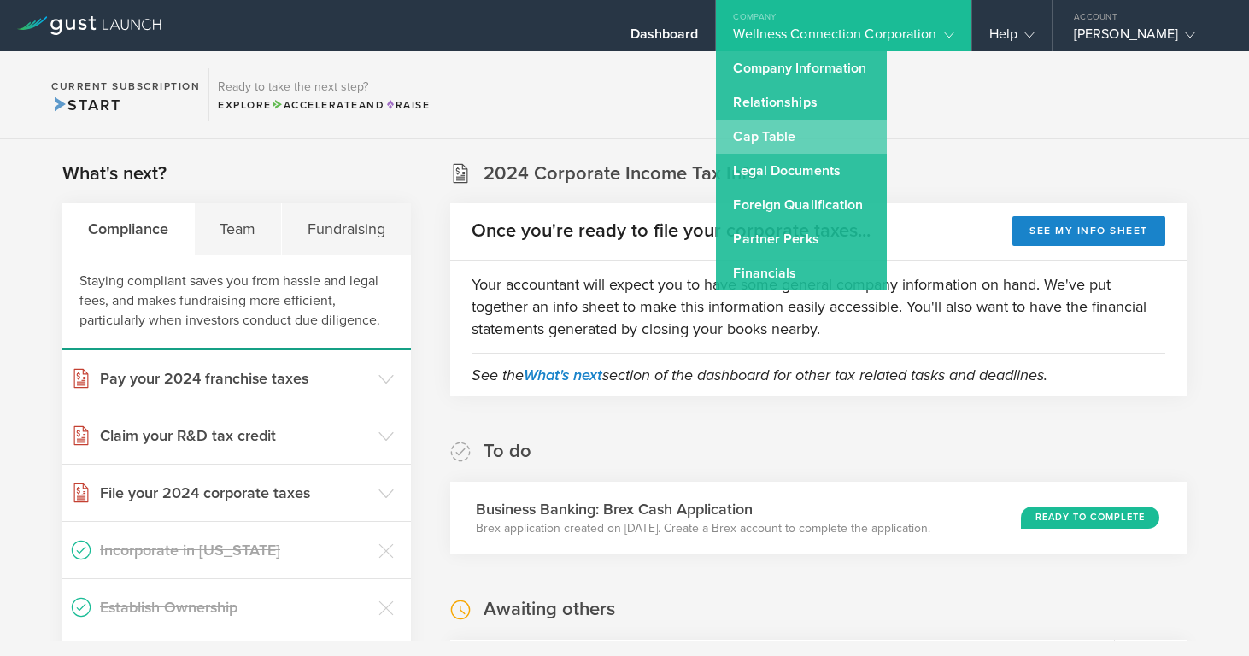
click at [755, 135] on link "Cap Table" at bounding box center [801, 137] width 171 height 34
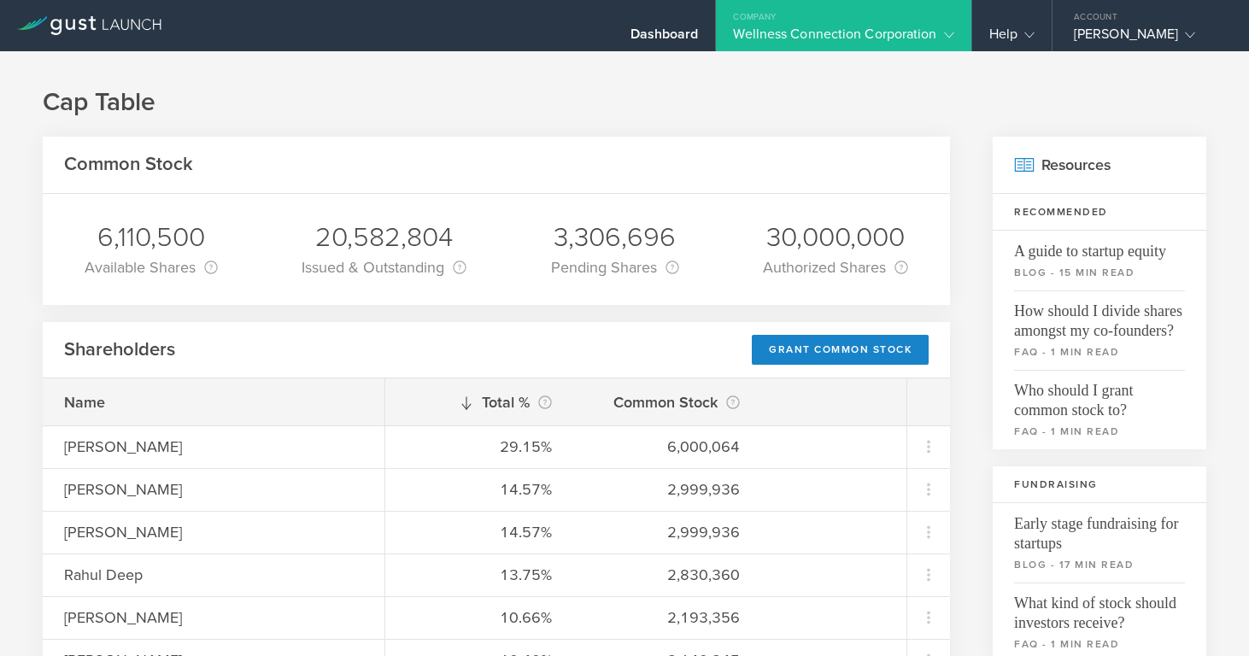
click at [881, 30] on div "Wellness Connection Corporation" at bounding box center [843, 39] width 220 height 26
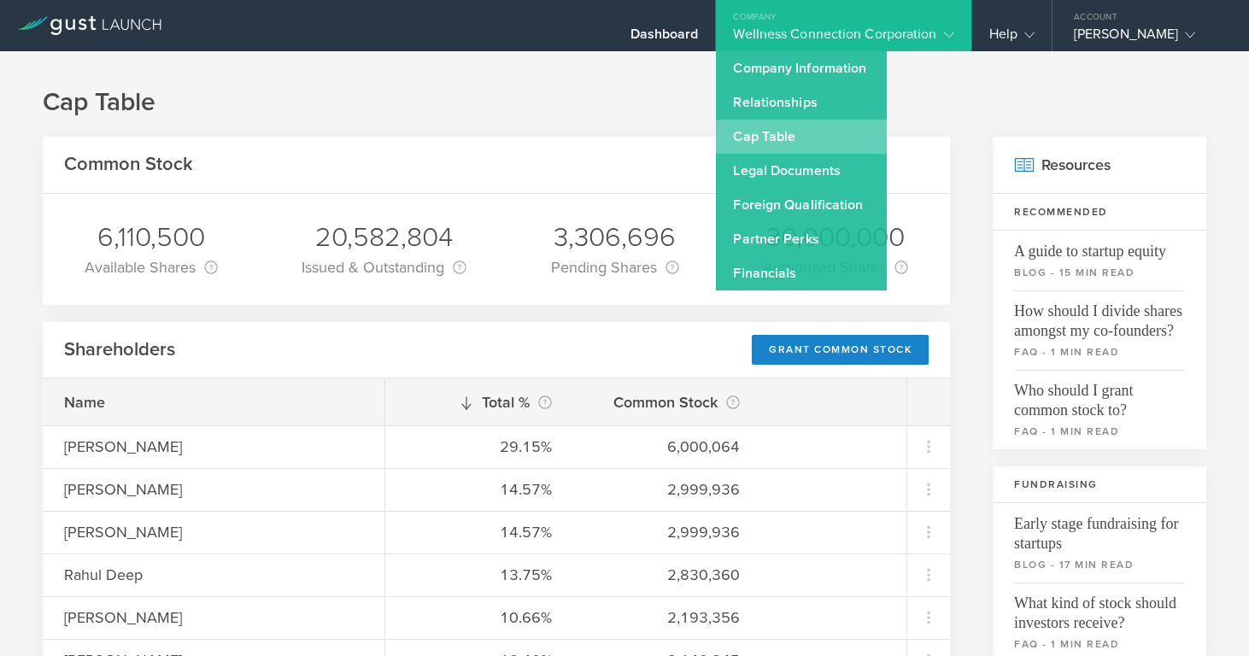
click at [802, 139] on link "Cap Table" at bounding box center [801, 137] width 171 height 34
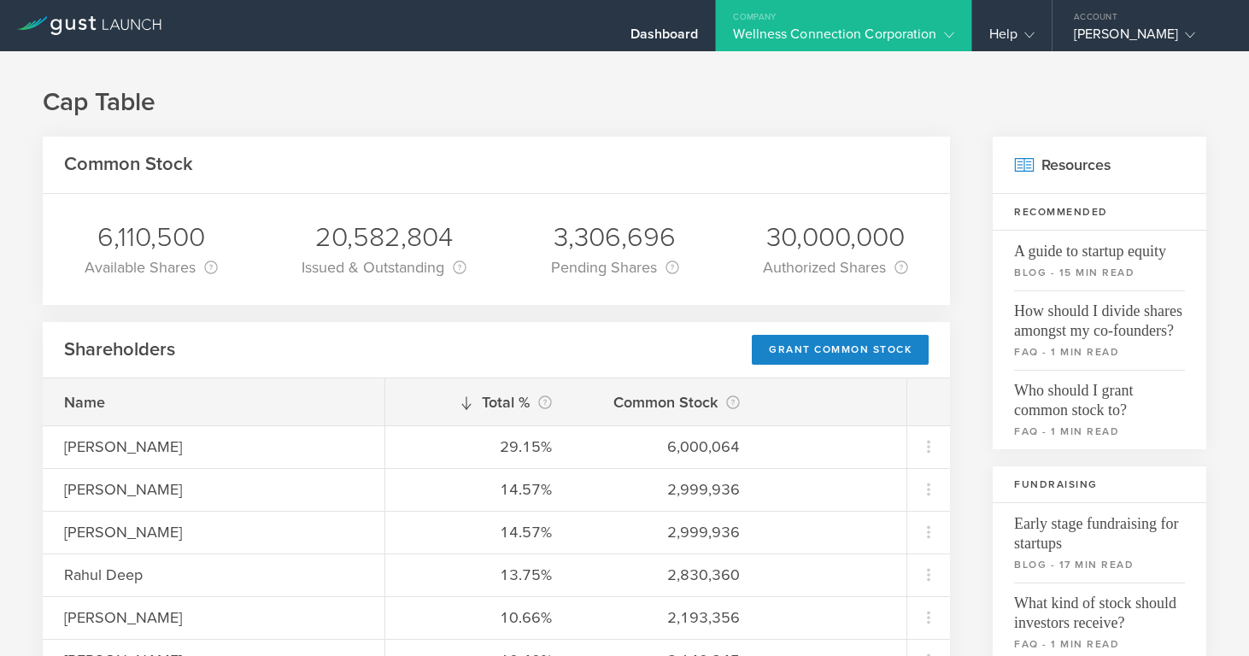
click at [817, 25] on div "Company" at bounding box center [843, 13] width 255 height 26
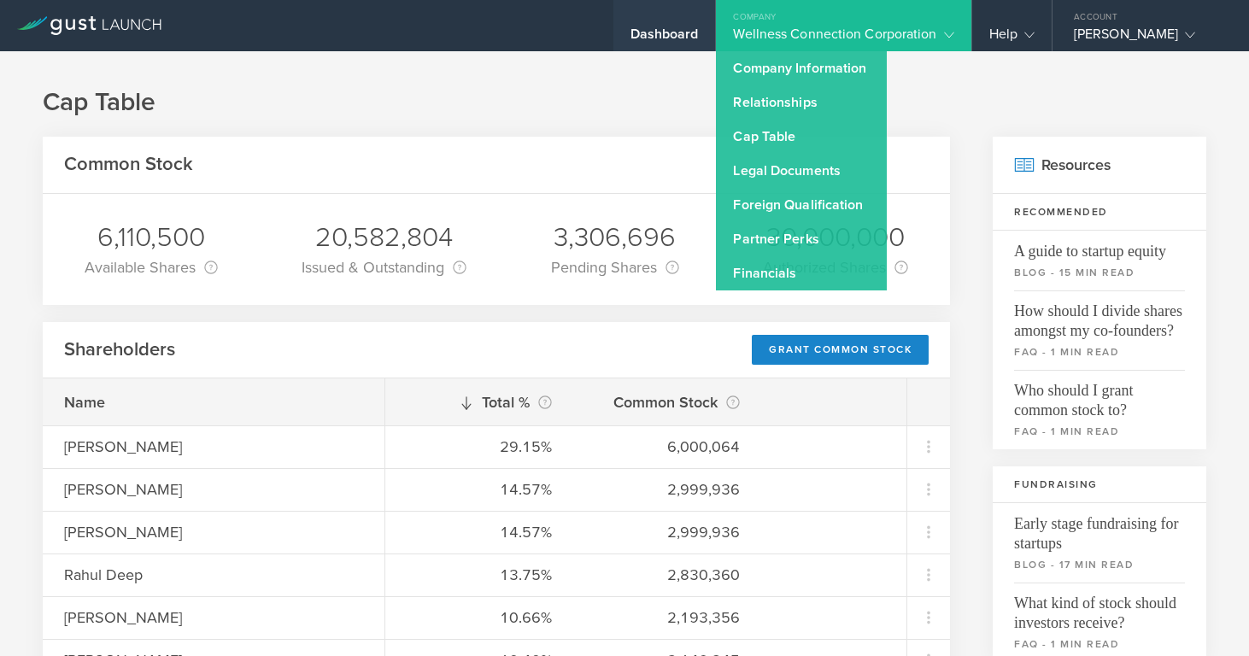
drag, startPoint x: 679, startPoint y: 29, endPoint x: 688, endPoint y: 33, distance: 10.3
click at [679, 29] on div "Dashboard" at bounding box center [665, 39] width 68 height 26
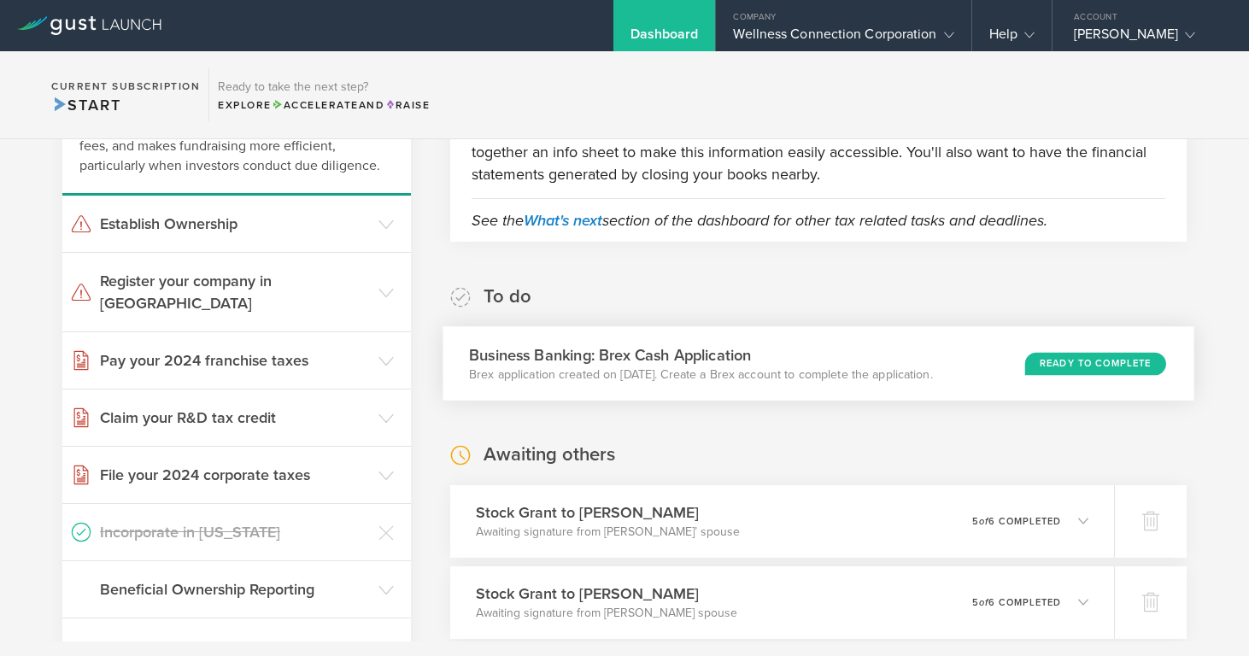
scroll to position [160, 0]
